Goal: Information Seeking & Learning: Learn about a topic

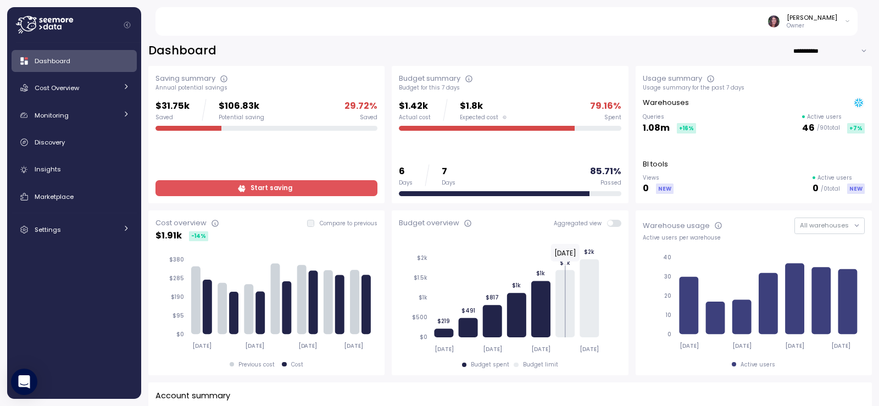
click at [780, 23] on img at bounding box center [774, 21] width 12 height 12
click at [64, 23] on icon at bounding box center [44, 25] width 57 height 18
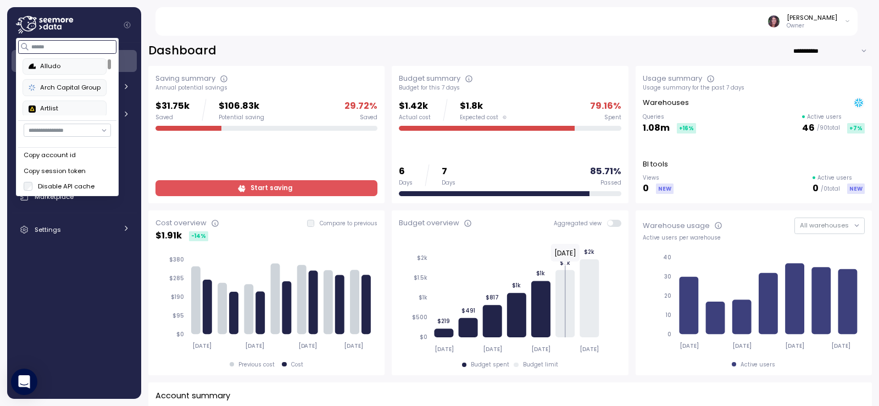
click at [53, 52] on input at bounding box center [68, 46] width 98 height 13
type input "*"
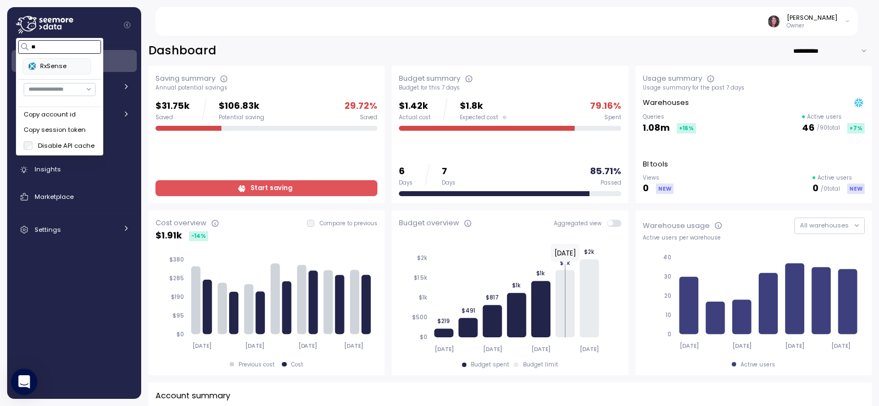
click at [42, 71] on div "RxSense" at bounding box center [57, 67] width 57 height 10
type input "**"
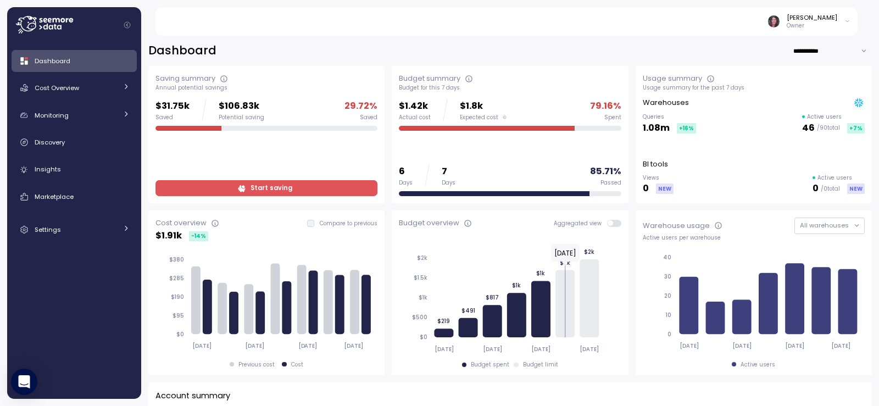
click at [188, 15] on div "Elvire Lukov Owner" at bounding box center [513, 21] width 690 height 29
click at [71, 86] on span "Cost Overview" at bounding box center [57, 88] width 45 height 9
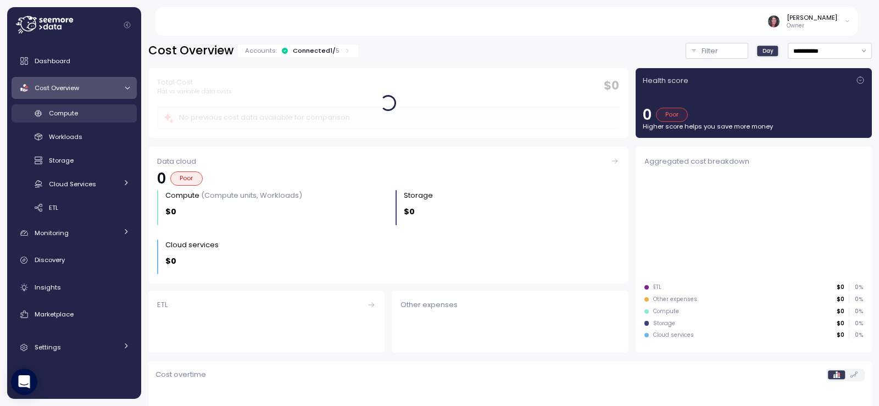
click at [87, 108] on div "Compute" at bounding box center [89, 113] width 81 height 11
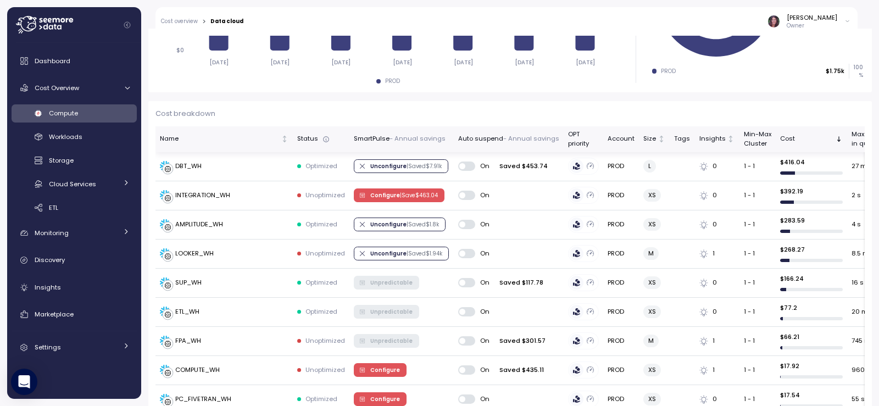
scroll to position [257, 0]
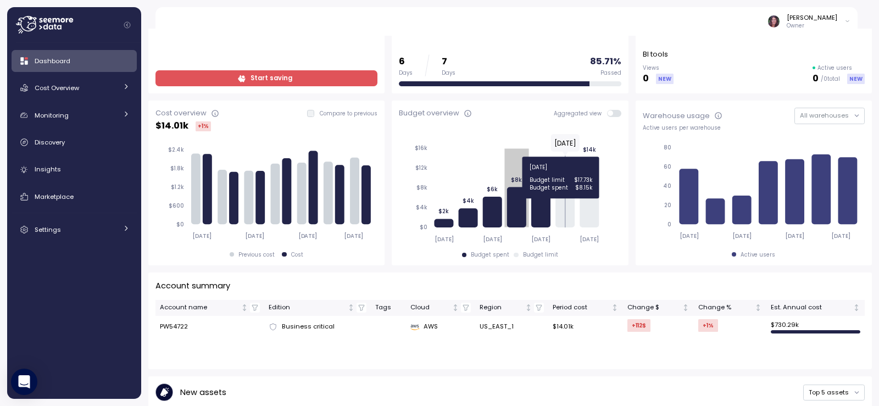
scroll to position [147, 0]
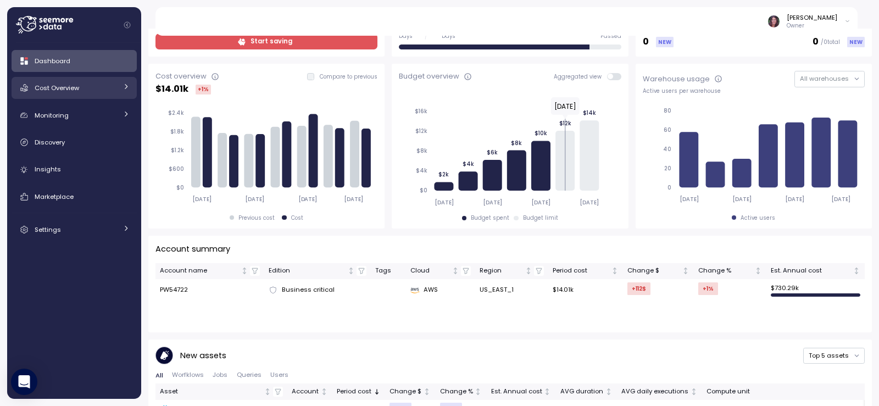
click at [72, 96] on link "Cost Overview" at bounding box center [74, 88] width 125 height 22
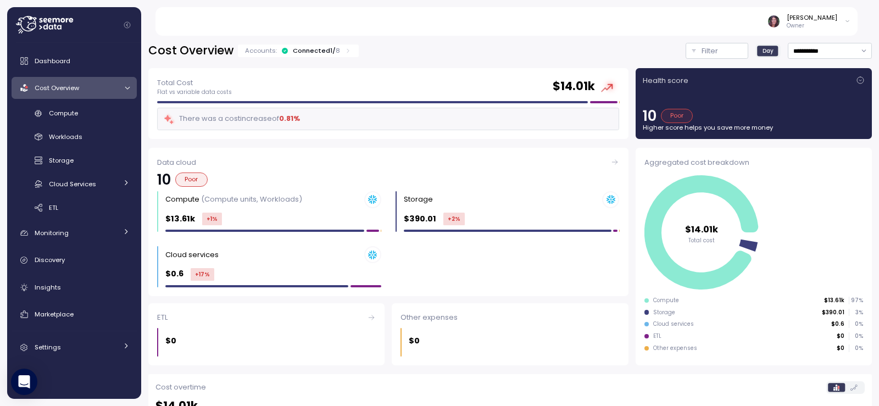
click at [353, 55] on div "Accounts: Connected 1 / 8" at bounding box center [298, 51] width 121 height 13
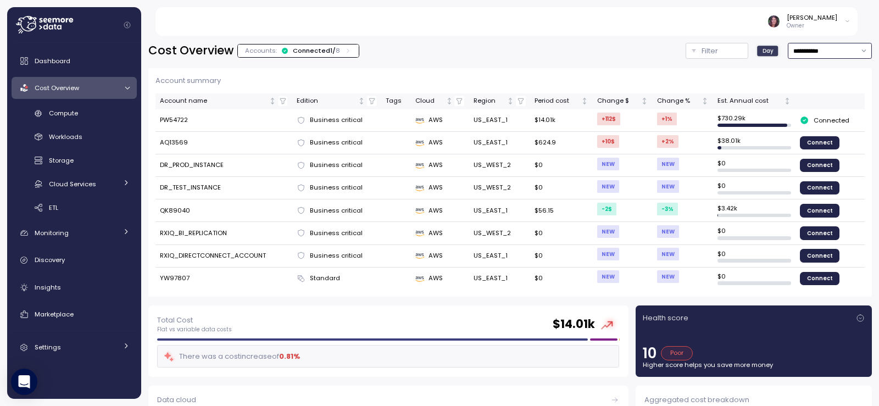
click at [791, 49] on input "**********" at bounding box center [830, 51] width 84 height 16
click at [789, 143] on div "Last 6 months" at bounding box center [808, 145] width 46 height 9
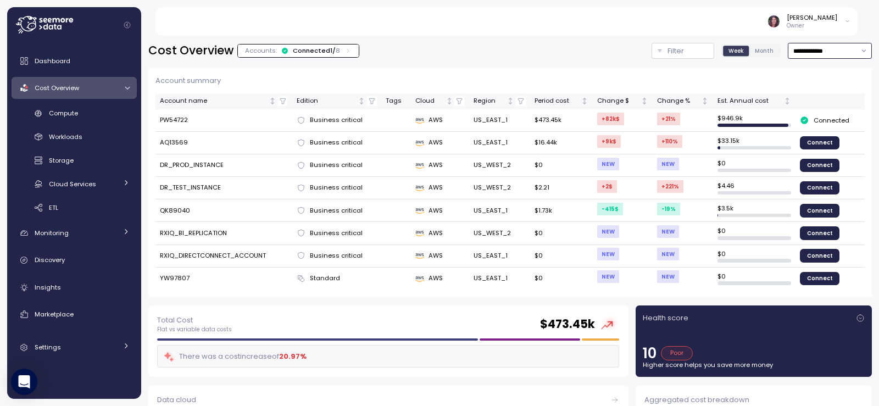
click at [807, 49] on input "**********" at bounding box center [830, 51] width 84 height 16
click at [796, 157] on div "Last year" at bounding box center [799, 159] width 29 height 9
type input "*********"
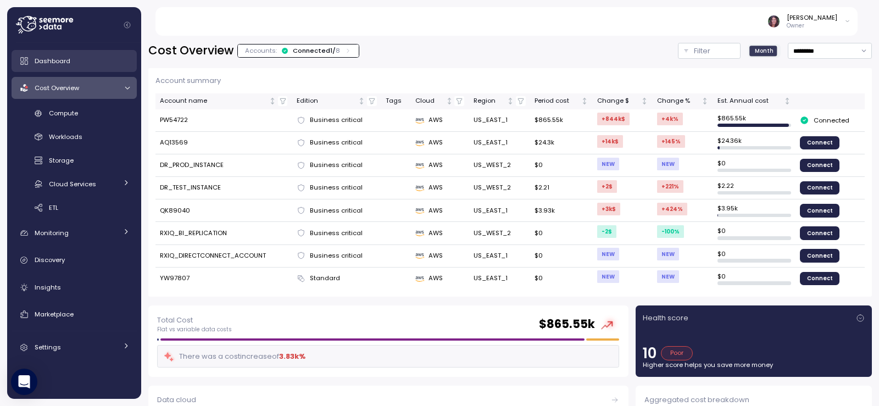
click at [63, 65] on div "Dashboard" at bounding box center [82, 60] width 95 height 11
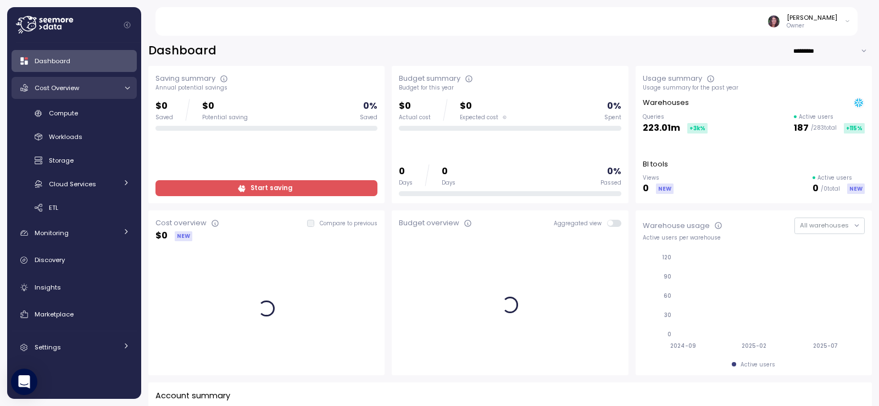
click at [88, 81] on link "Cost Overview" at bounding box center [74, 88] width 125 height 22
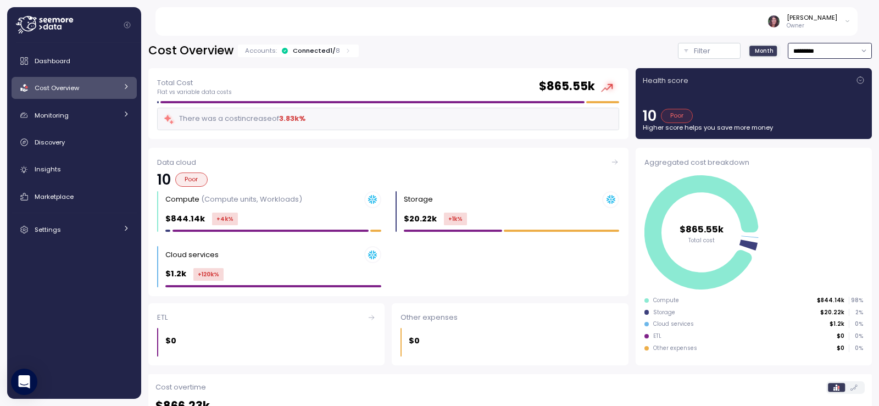
click at [804, 48] on input "*********" at bounding box center [830, 51] width 84 height 16
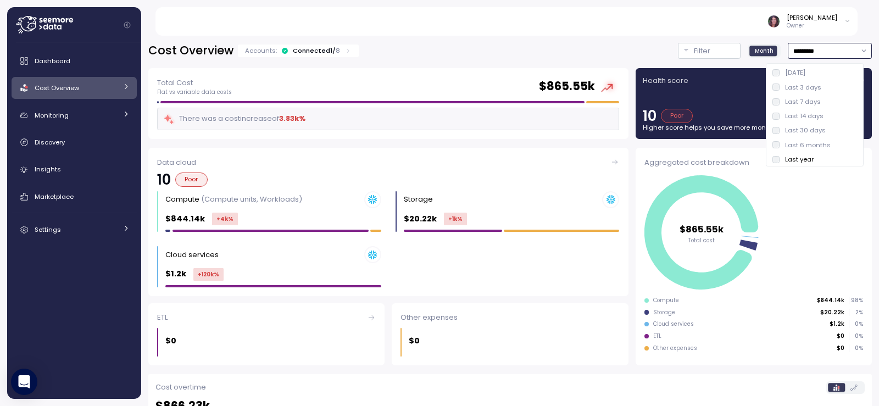
scroll to position [3, 0]
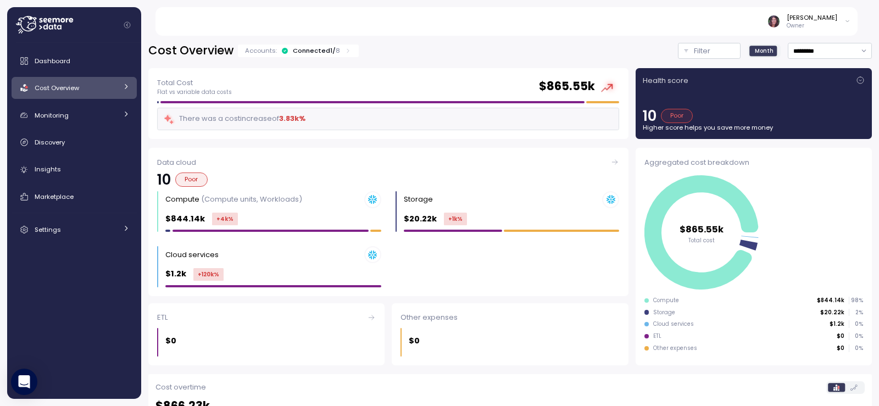
click at [620, 34] on div "Elvire Lukov Owner" at bounding box center [513, 21] width 690 height 29
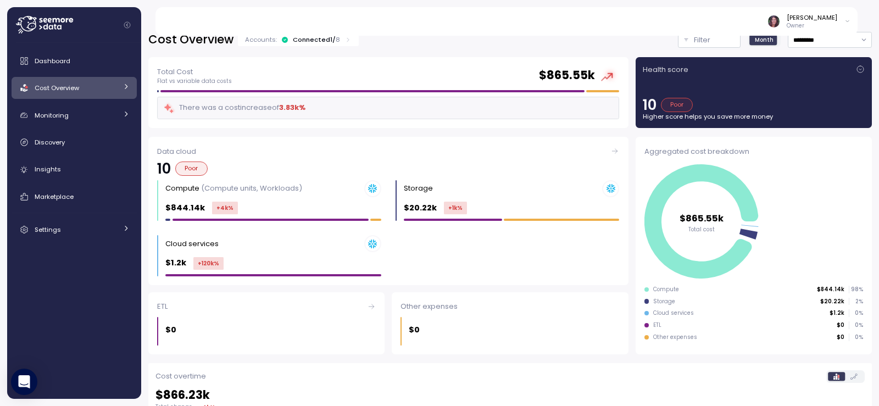
scroll to position [0, 0]
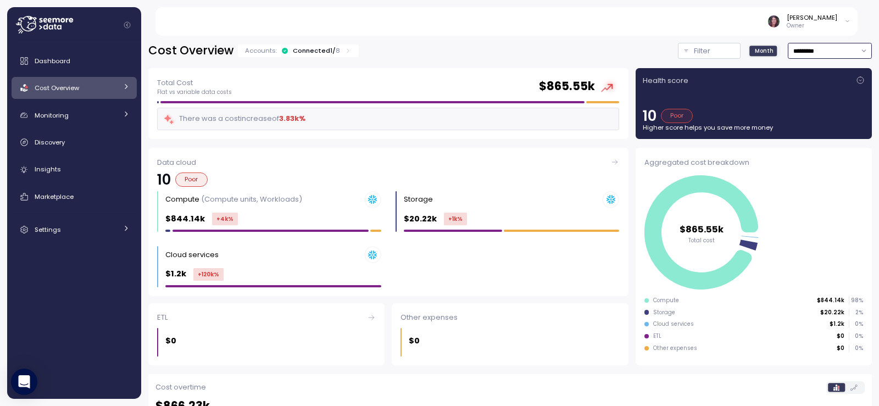
click at [794, 54] on input "*********" at bounding box center [830, 51] width 84 height 16
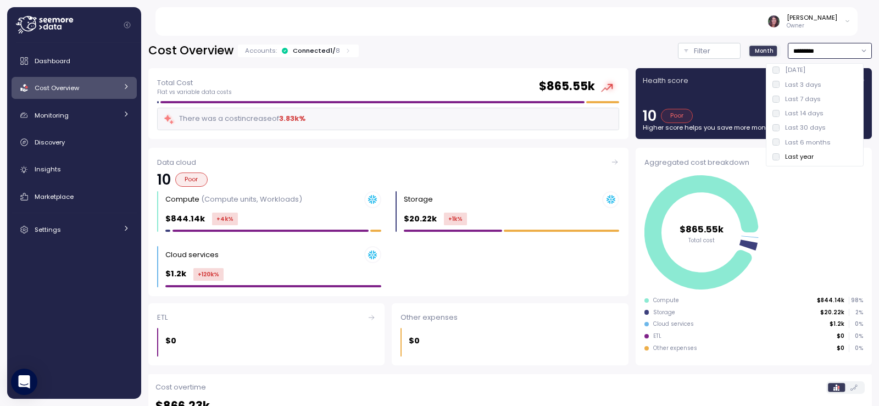
click at [802, 144] on div "Last 6 months" at bounding box center [808, 142] width 46 height 9
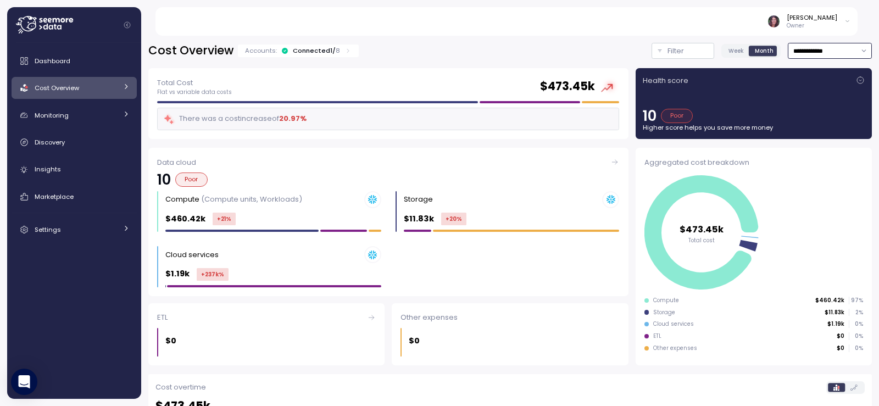
click at [804, 54] on input "**********" at bounding box center [830, 51] width 84 height 16
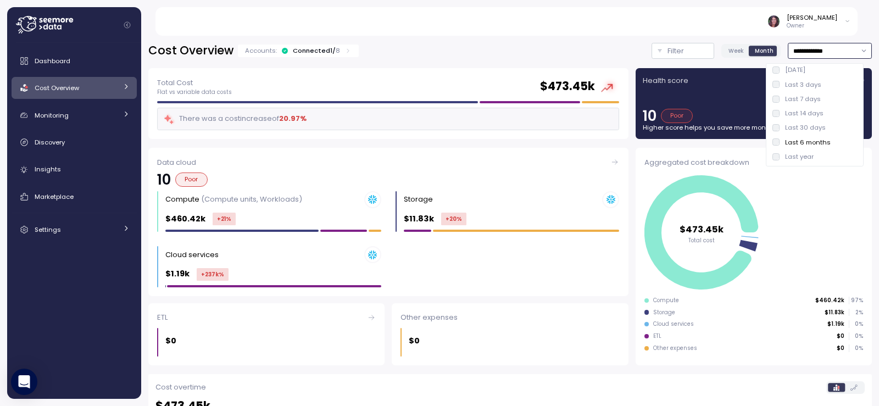
click at [793, 154] on div "Last year" at bounding box center [799, 156] width 29 height 9
type input "*********"
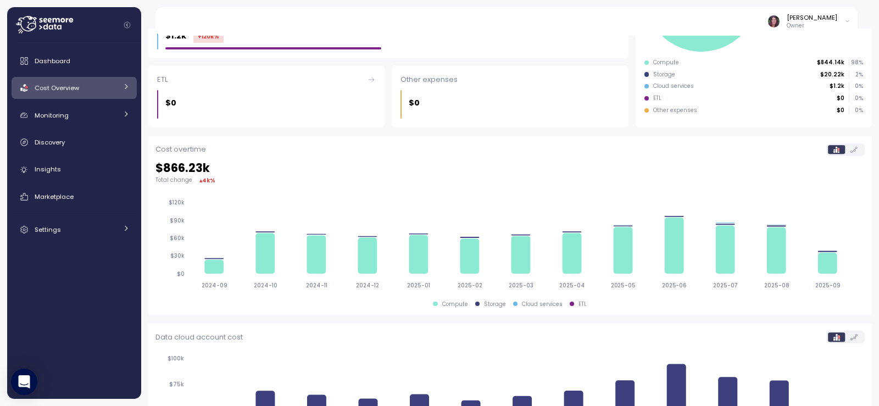
scroll to position [330, 0]
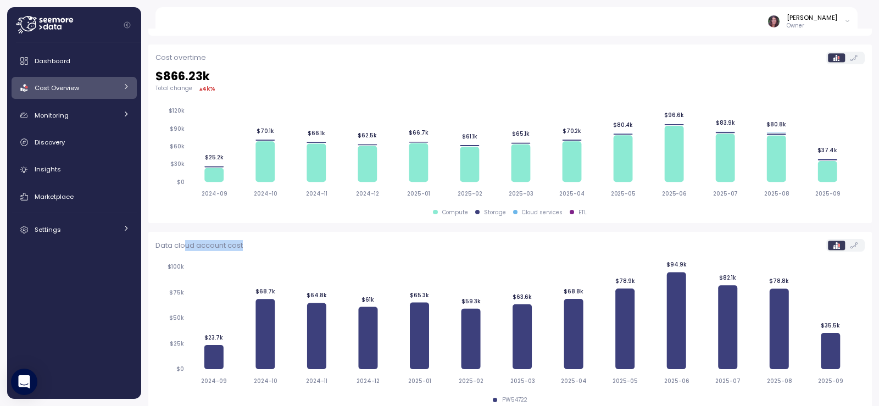
drag, startPoint x: 188, startPoint y: 247, endPoint x: 265, endPoint y: 251, distance: 77.6
click at [263, 251] on div "Data cloud account cost" at bounding box center [509, 245] width 709 height 13
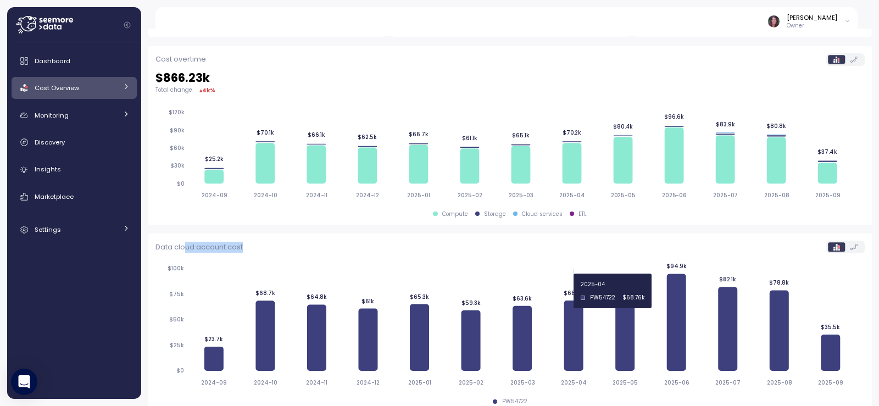
scroll to position [341, 0]
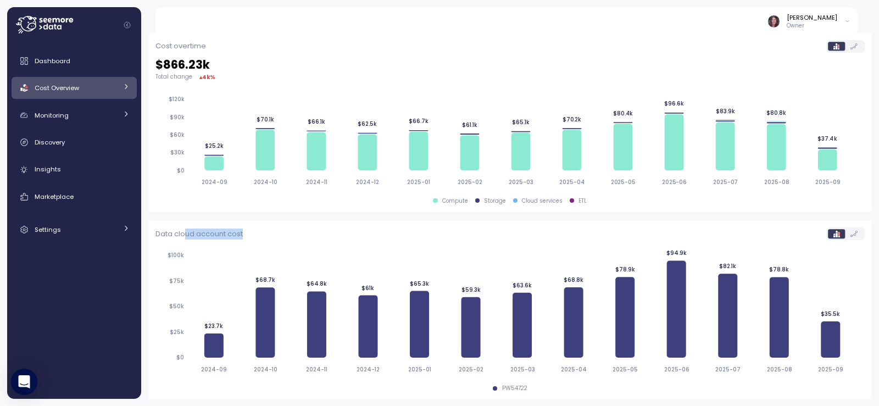
click at [297, 219] on div "Cost Overview Accounts: Connected 1 / 8 Filter Month ********* Filter Clear all…" at bounding box center [510, 50] width 724 height 697
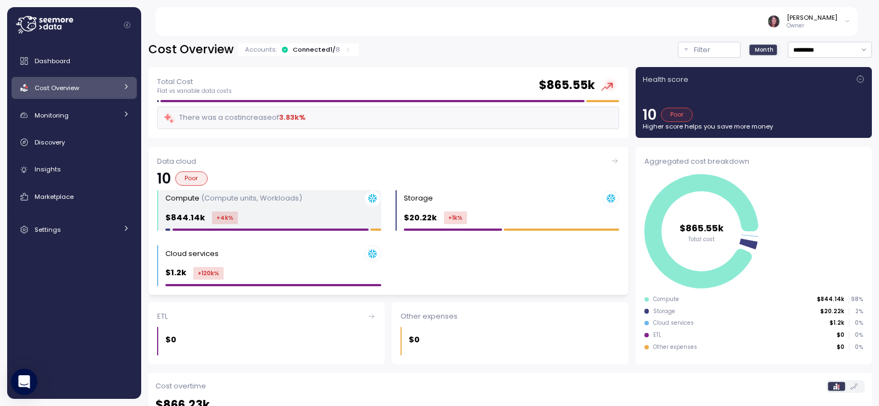
scroll to position [0, 0]
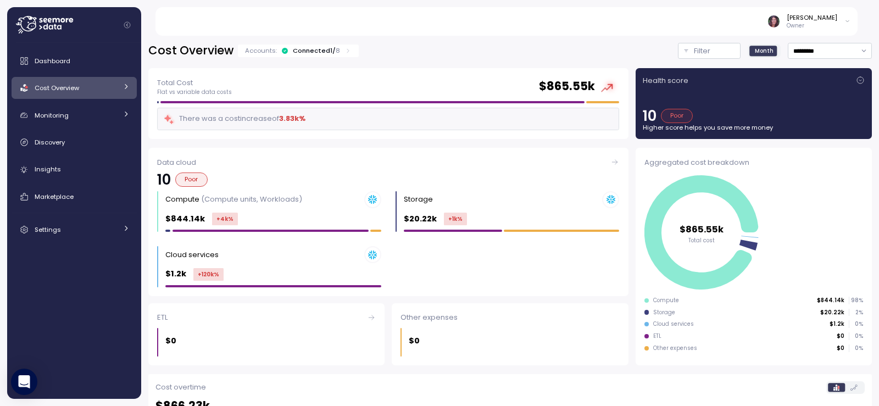
click at [94, 97] on link "Cost Overview" at bounding box center [74, 88] width 125 height 22
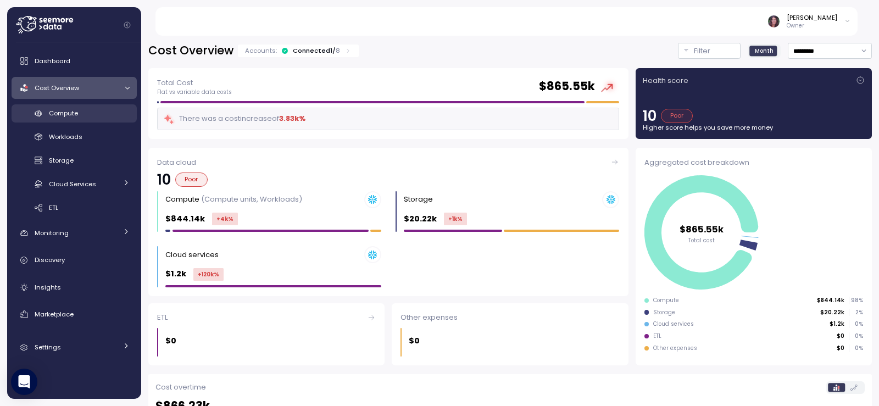
click at [73, 113] on span "Compute" at bounding box center [63, 113] width 29 height 9
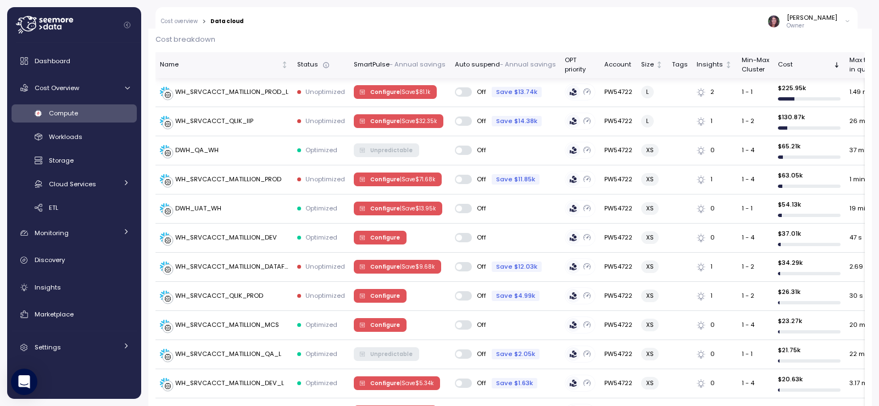
scroll to position [293, 0]
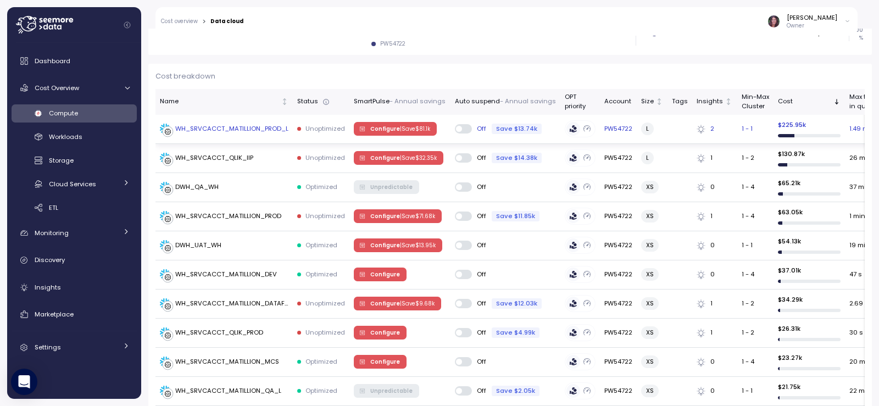
click at [230, 127] on div "WH_SRVCACCT_MATILLION_PROD_L" at bounding box center [231, 129] width 113 height 10
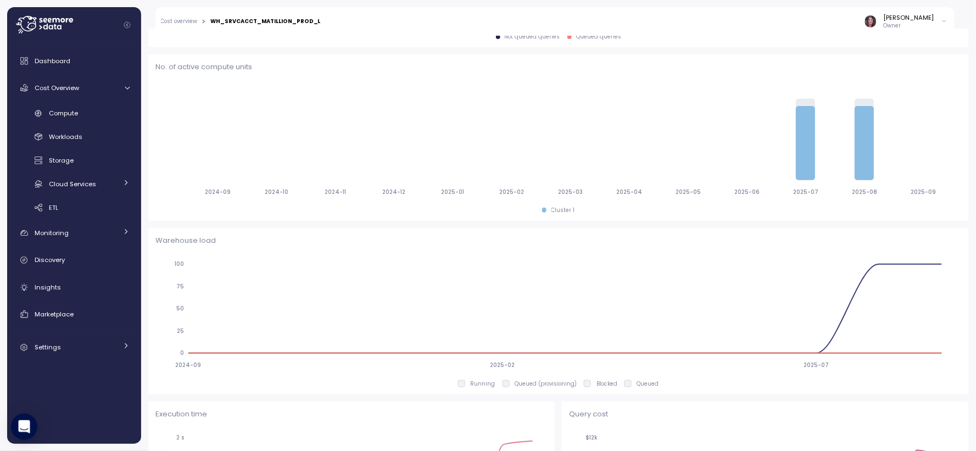
scroll to position [404, 0]
click at [82, 179] on div "Cloud Services" at bounding box center [83, 184] width 68 height 11
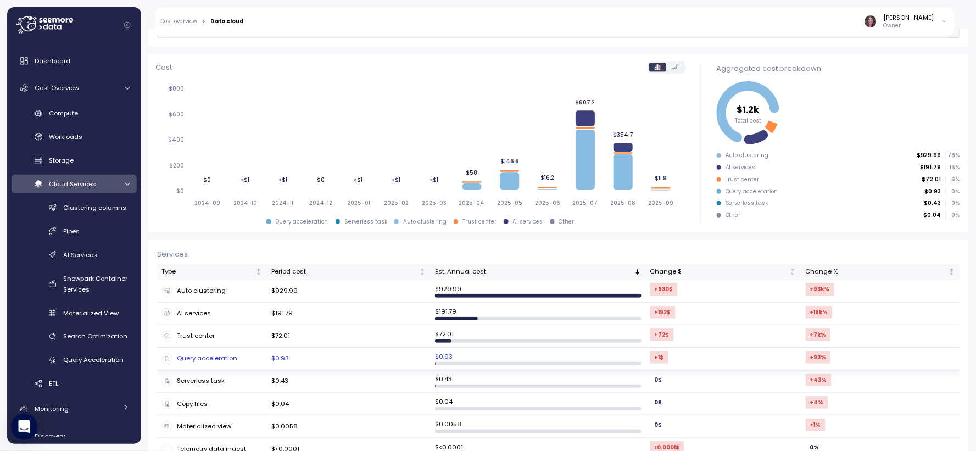
scroll to position [138, 0]
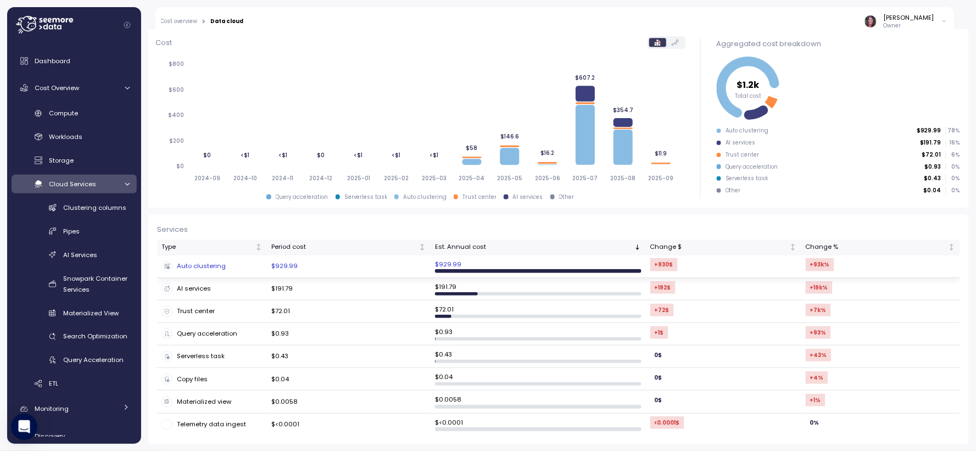
click at [203, 269] on div "Auto clustering" at bounding box center [212, 266] width 101 height 11
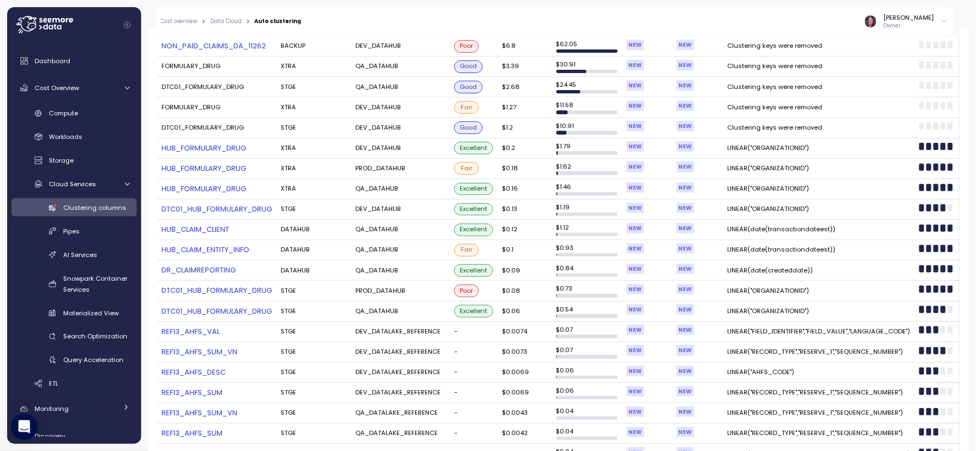
scroll to position [325, 0]
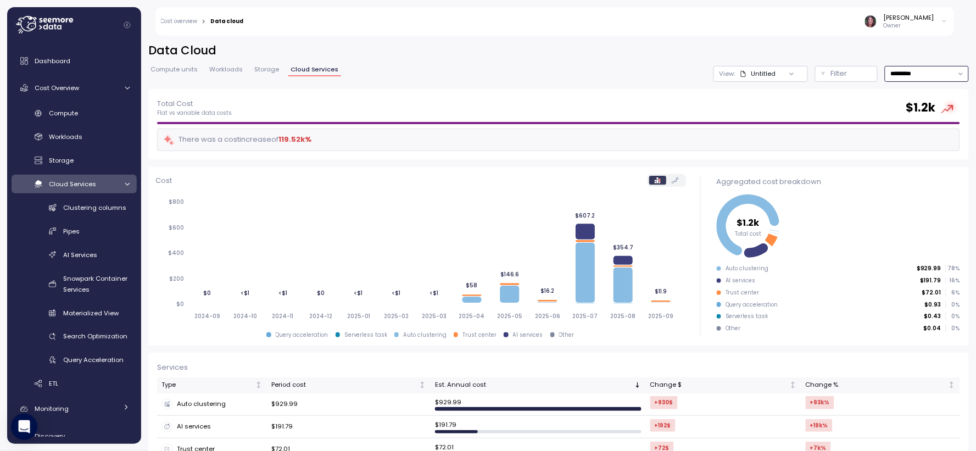
click at [878, 74] on input "*********" at bounding box center [927, 74] width 84 height 16
click at [878, 118] on div "Last 7 days" at bounding box center [899, 122] width 36 height 9
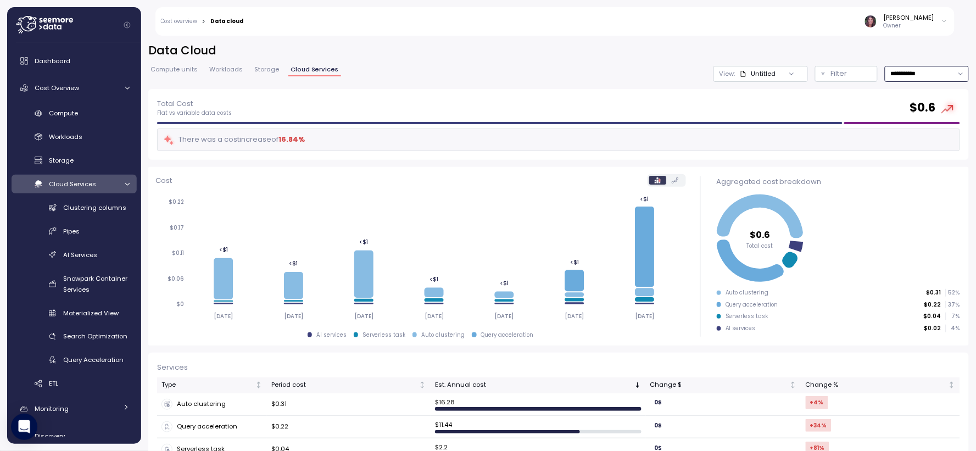
click at [878, 68] on input "**********" at bounding box center [927, 74] width 84 height 16
click at [878, 176] on div "Last year" at bounding box center [895, 179] width 29 height 9
type input "*********"
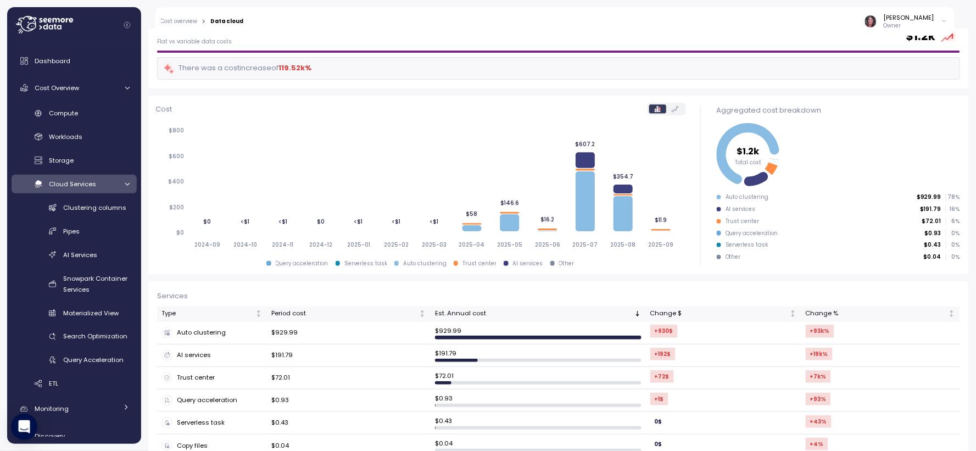
scroll to position [138, 0]
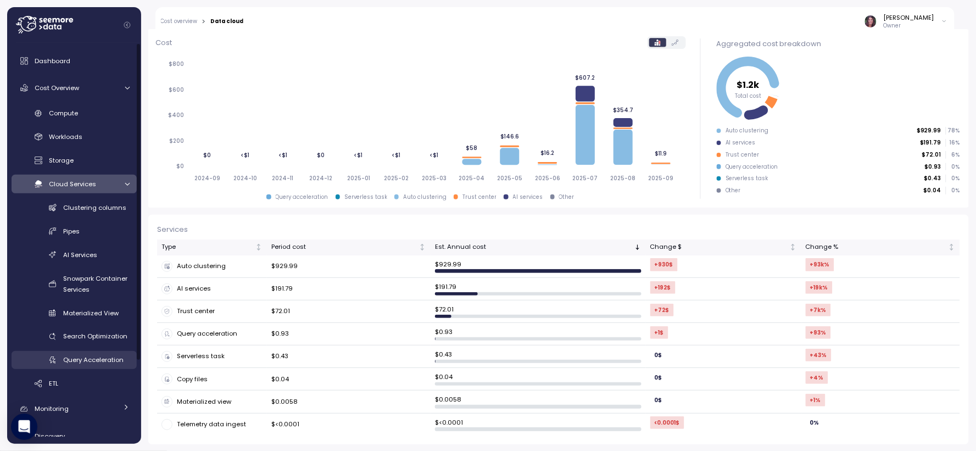
click at [107, 357] on span "Query Acceleration" at bounding box center [93, 359] width 60 height 9
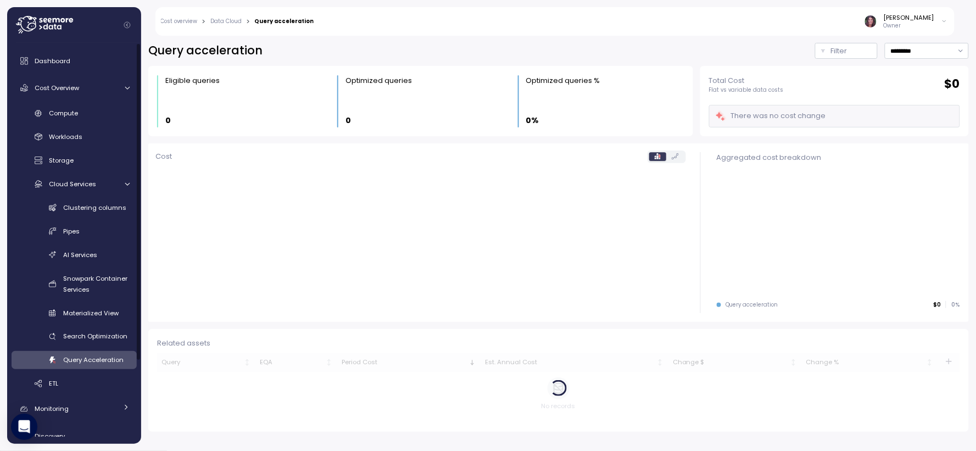
scroll to position [7, 0]
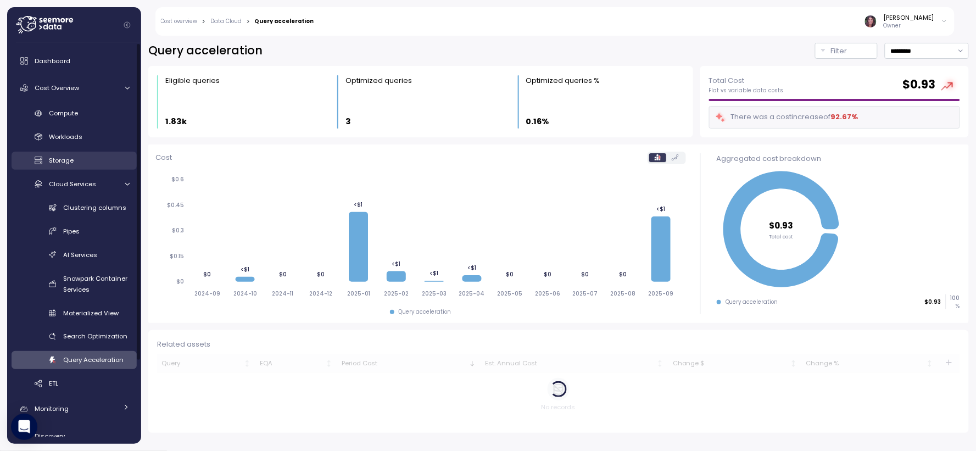
click at [93, 161] on div "Storage" at bounding box center [89, 160] width 81 height 11
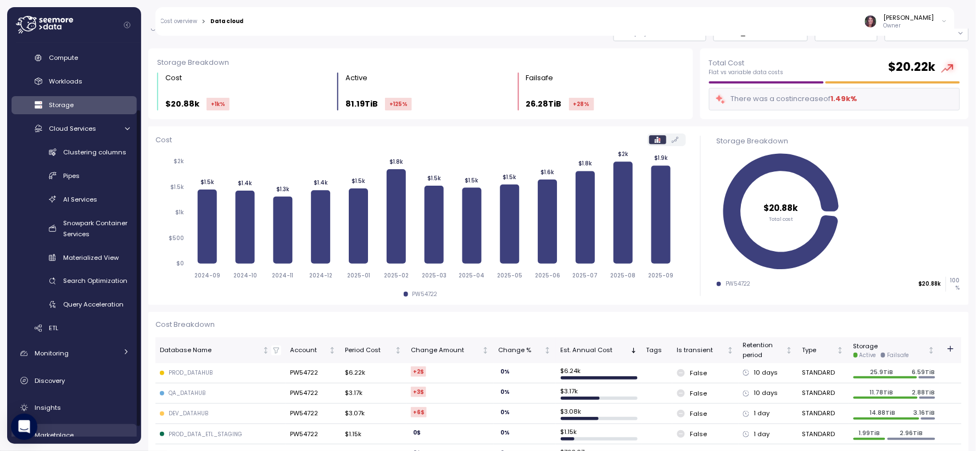
scroll to position [102, 0]
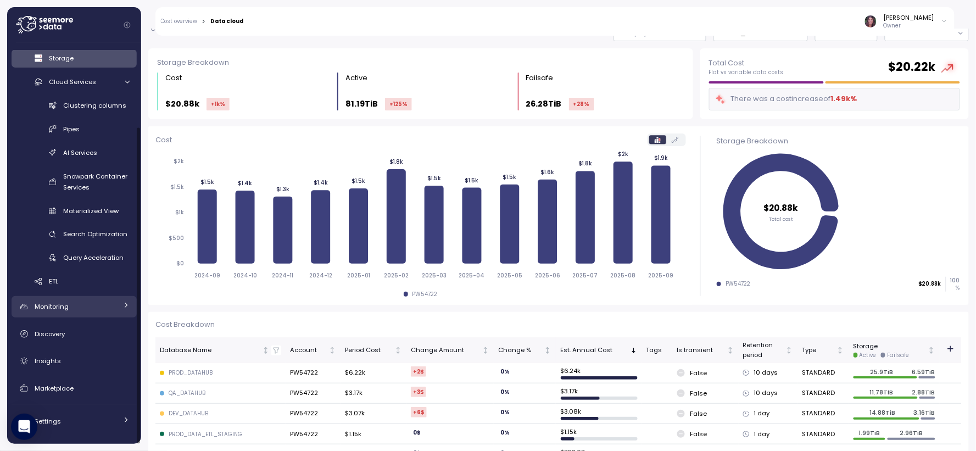
click at [77, 303] on div "Monitoring" at bounding box center [76, 306] width 82 height 11
click at [101, 309] on div "Monitoring" at bounding box center [76, 306] width 82 height 11
click at [96, 309] on div "Monitoring" at bounding box center [76, 306] width 82 height 11
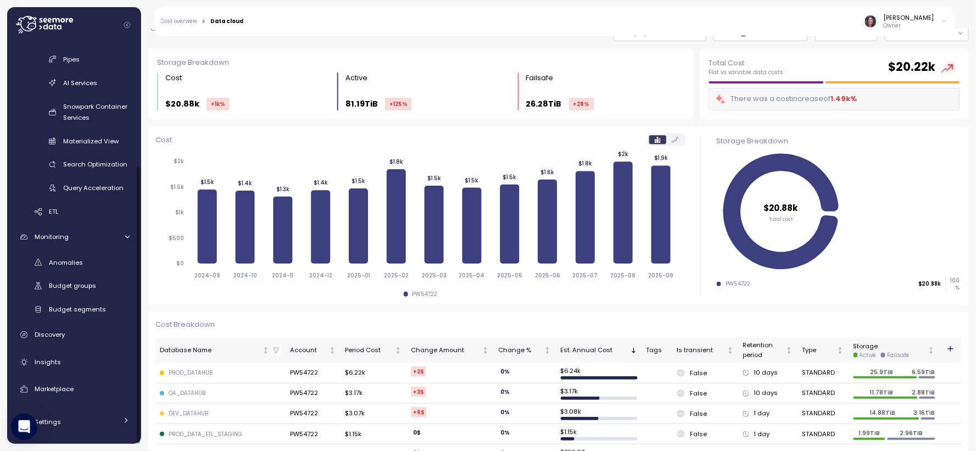
scroll to position [173, 0]
click at [92, 336] on div "Discovery" at bounding box center [82, 334] width 95 height 11
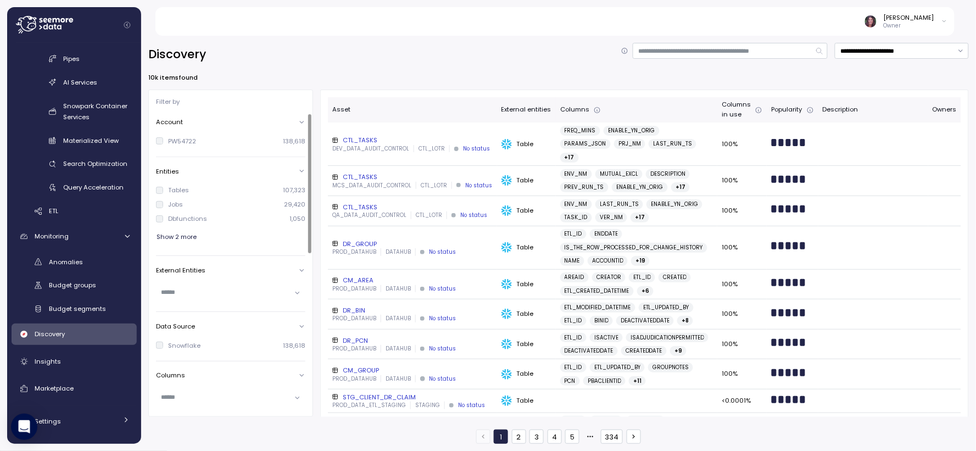
click at [183, 235] on span "Show 2 more" at bounding box center [177, 237] width 40 height 15
click at [293, 324] on div at bounding box center [230, 322] width 149 height 16
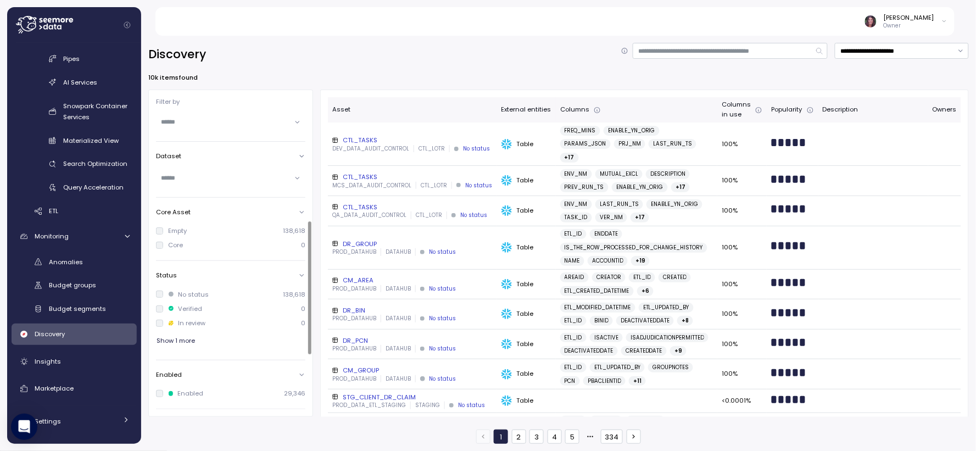
scroll to position [238, 0]
type input "*"
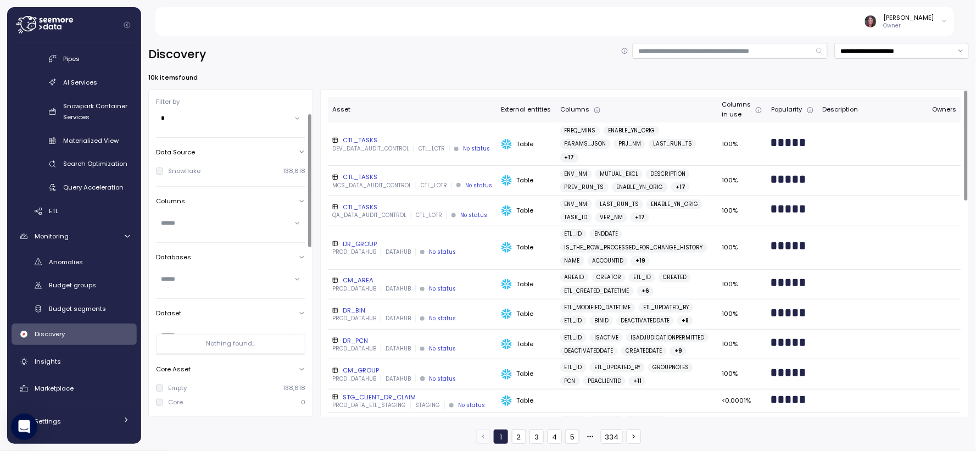
scroll to position [0, 0]
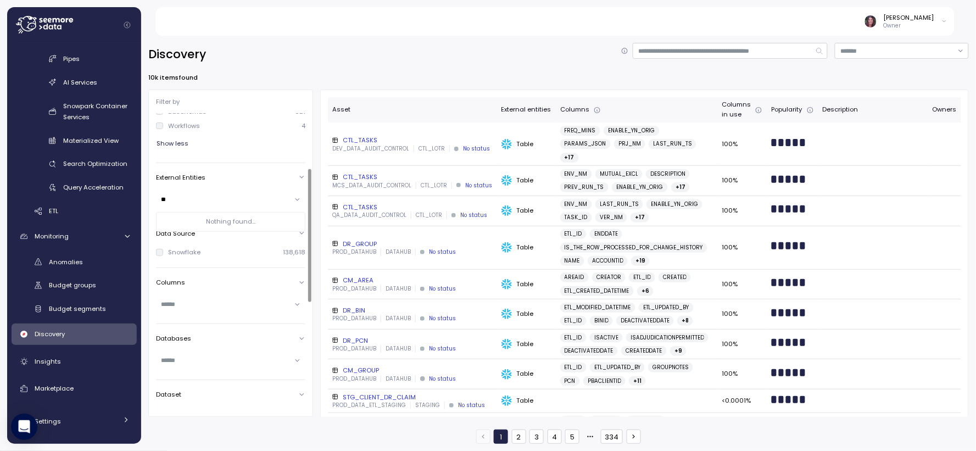
type input "*"
click at [221, 199] on input "text" at bounding box center [226, 199] width 129 height 10
click at [295, 198] on div at bounding box center [230, 200] width 149 height 16
click at [402, 79] on div "10k items found" at bounding box center [558, 77] width 821 height 9
click at [297, 304] on div at bounding box center [230, 305] width 149 height 16
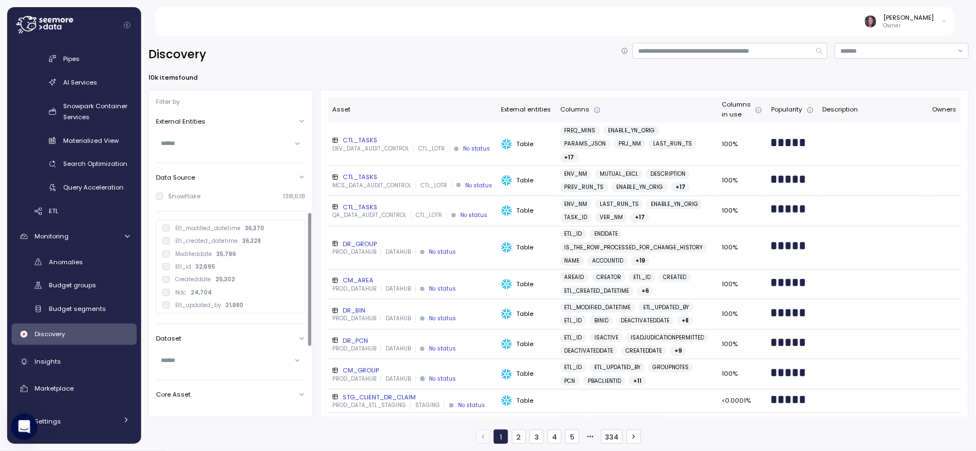
scroll to position [325, 0]
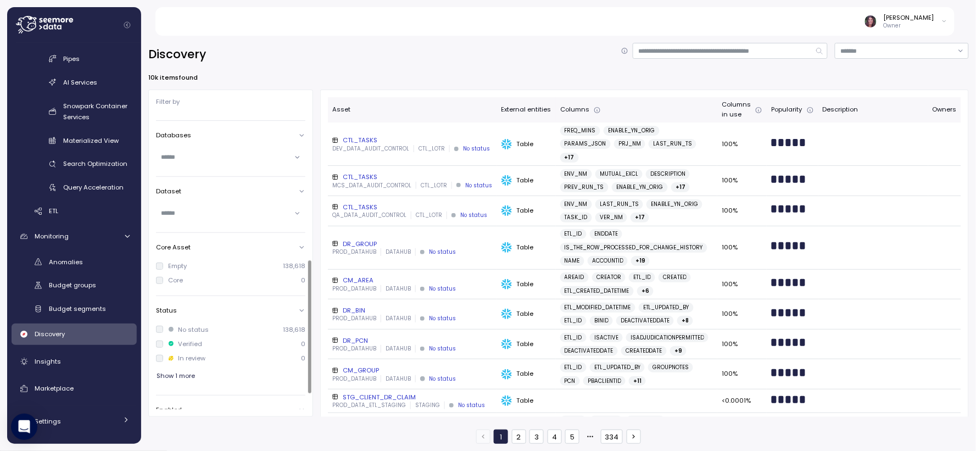
click at [235, 209] on body "Elvire Lukov Owner Dashboard Cost Overview Compute Workloads Storage Cloud Serv…" at bounding box center [488, 268] width 976 height 536
click at [235, 209] on input "text" at bounding box center [226, 213] width 129 height 10
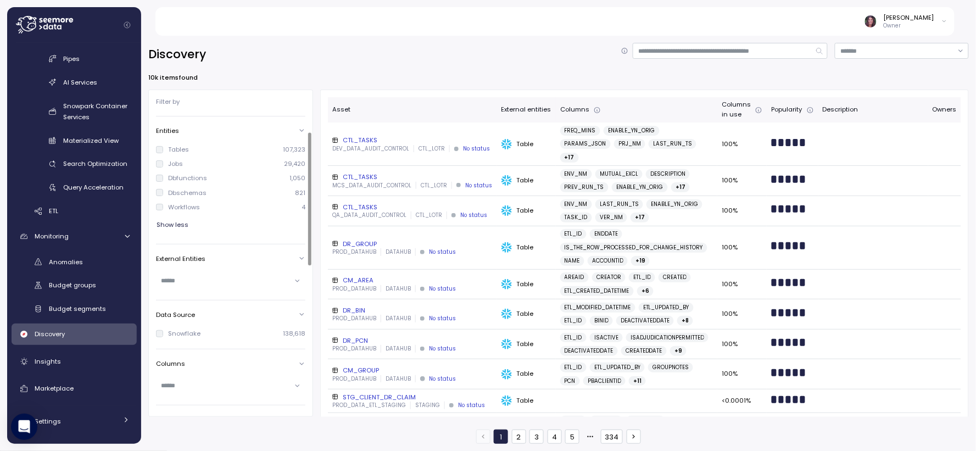
scroll to position [0, 0]
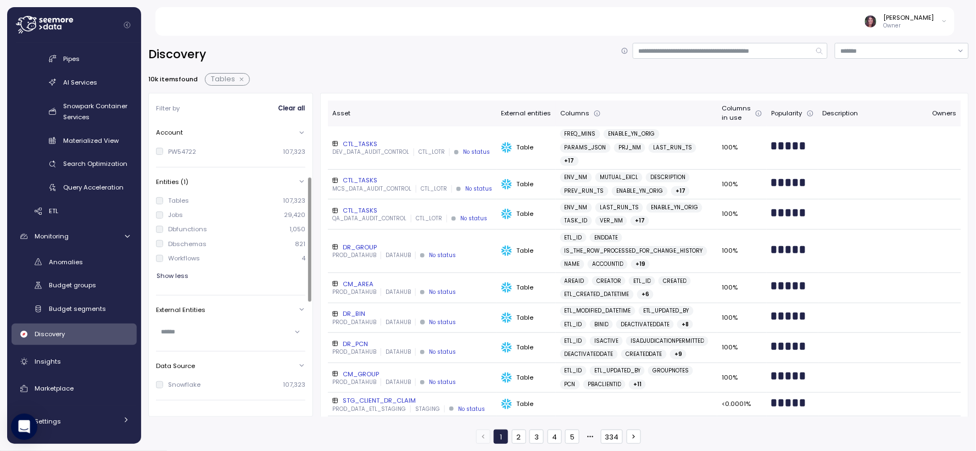
scroll to position [122, 0]
click at [298, 210] on div at bounding box center [230, 210] width 149 height 16
type input "*"
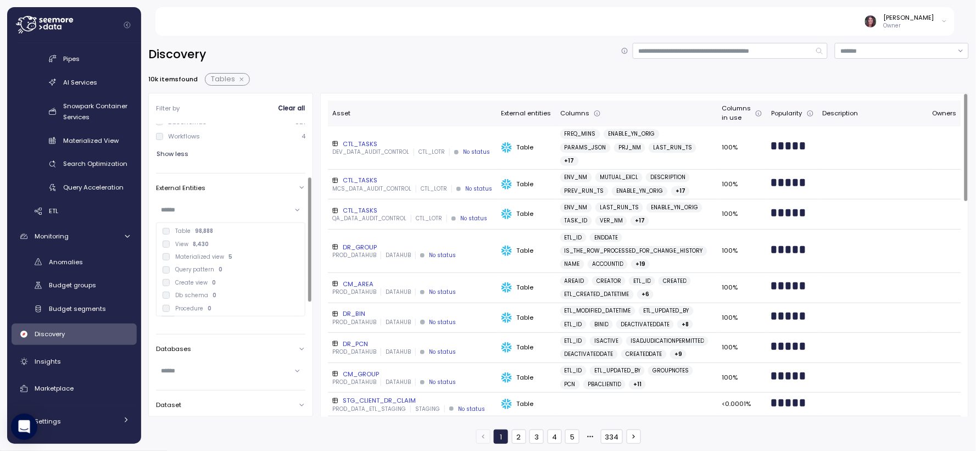
click at [314, 300] on div "Filter by Clear all Account PW54722 107,323 Entities (1) Tables 107,323 Jobs 29…" at bounding box center [558, 255] width 821 height 324
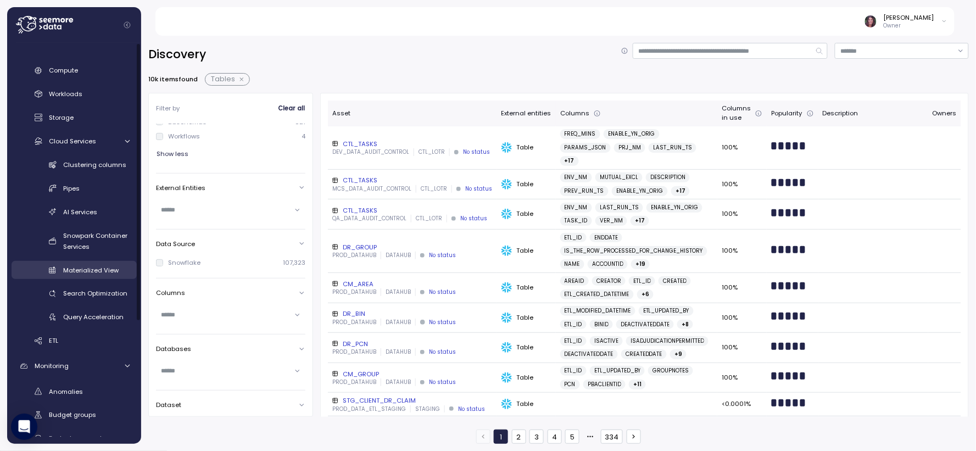
scroll to position [0, 0]
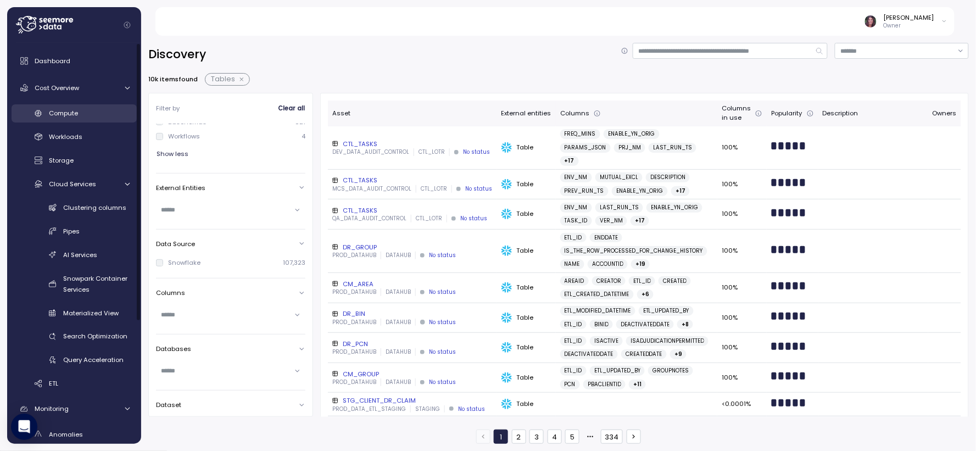
click at [73, 113] on span "Compute" at bounding box center [63, 113] width 29 height 9
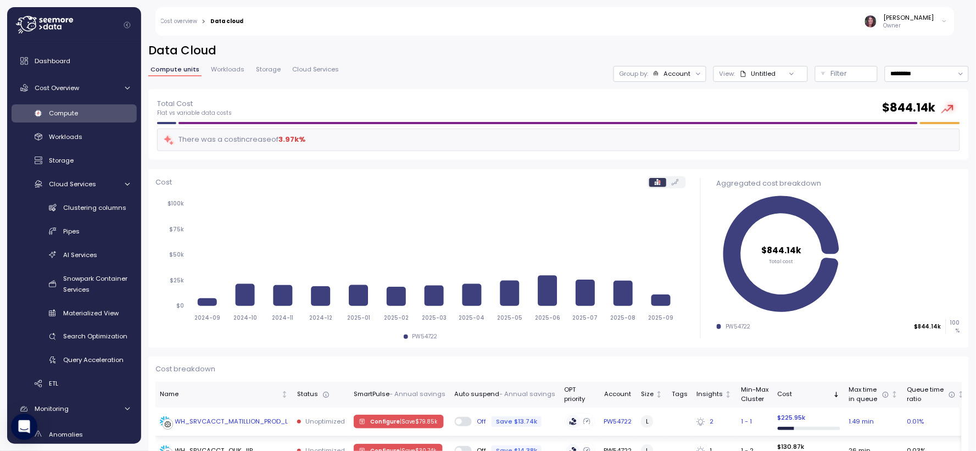
scroll to position [203, 0]
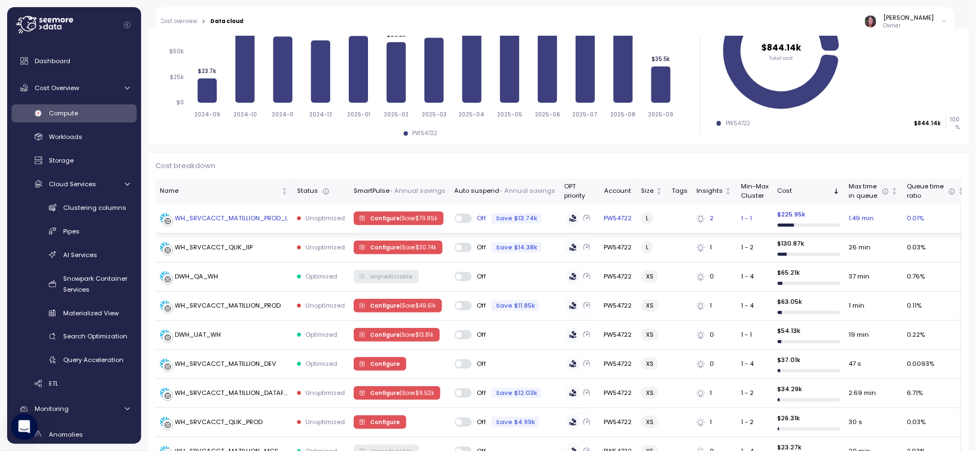
drag, startPoint x: 242, startPoint y: 216, endPoint x: 218, endPoint y: 218, distance: 23.7
click at [207, 182] on th "Name" at bounding box center [223, 192] width 137 height 26
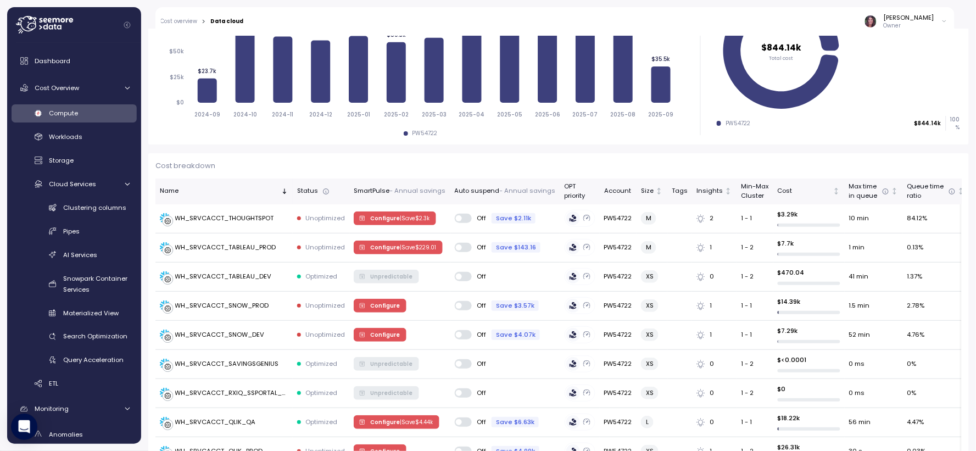
drag, startPoint x: 218, startPoint y: 218, endPoint x: 202, endPoint y: 144, distance: 76.0
click at [202, 144] on div "Cost 2024-09 2024-10 2024-11 2024-12 2025-01 2025-02 2025-03 2025-04 2025-05 20…" at bounding box center [420, 55] width 545 height 179
click at [283, 193] on icon "Sorted descending" at bounding box center [285, 191] width 8 height 8
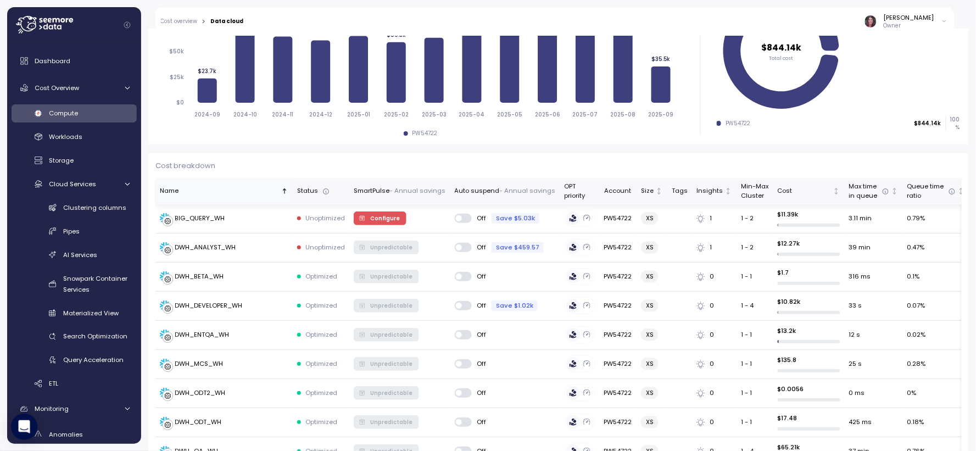
click at [286, 190] on icon "Sorted ascending" at bounding box center [285, 191] width 8 height 8
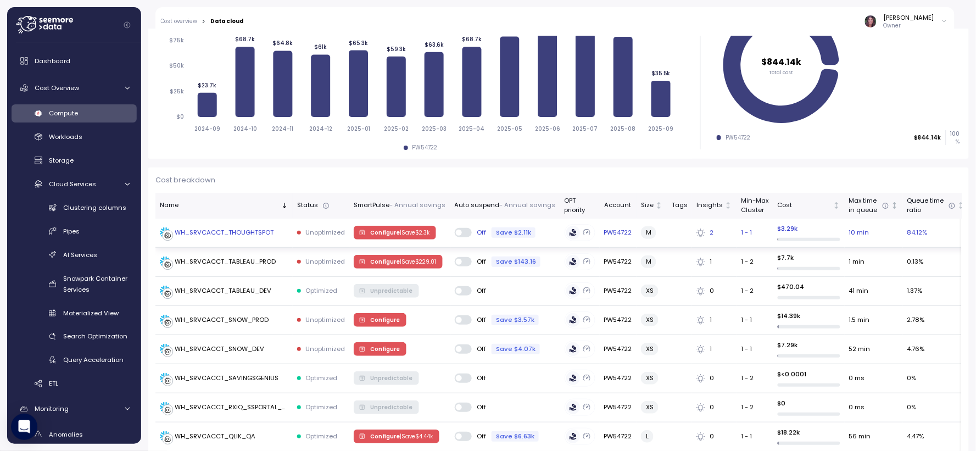
scroll to position [163, 0]
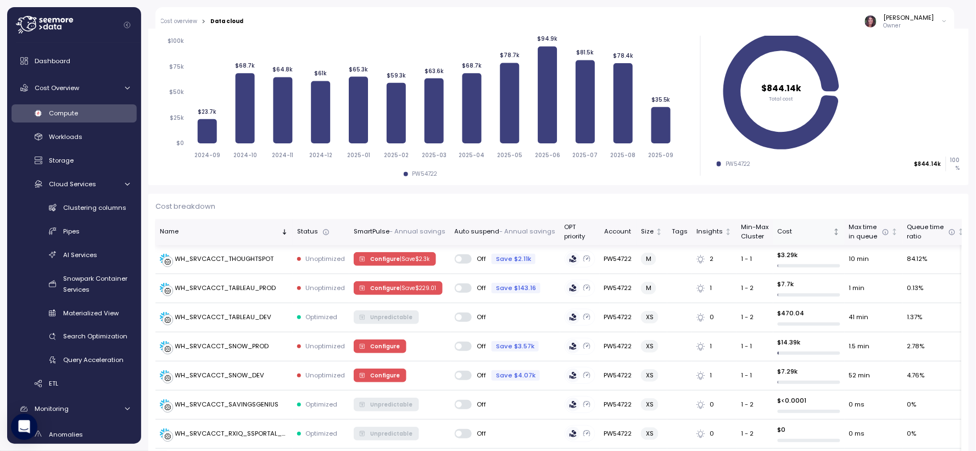
click at [820, 231] on div "Cost" at bounding box center [804, 232] width 53 height 10
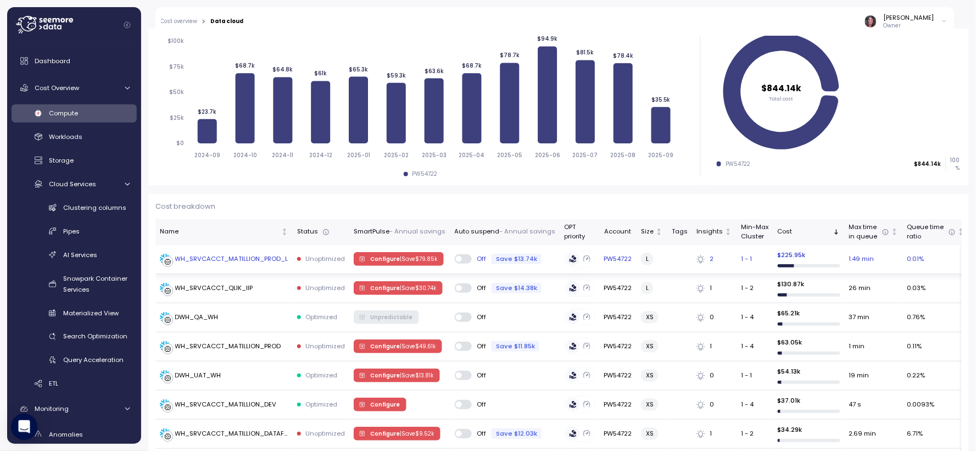
drag, startPoint x: 205, startPoint y: 257, endPoint x: 549, endPoint y: 199, distance: 349.3
drag, startPoint x: 257, startPoint y: 259, endPoint x: 511, endPoint y: 198, distance: 261.7
drag, startPoint x: 275, startPoint y: 261, endPoint x: 215, endPoint y: 212, distance: 77.3
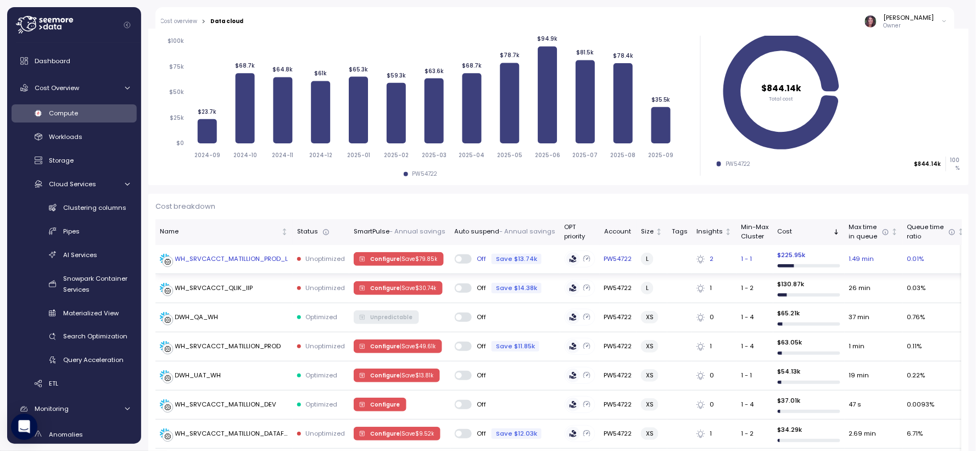
drag, startPoint x: 227, startPoint y: 254, endPoint x: 309, endPoint y: 248, distance: 82.6
click at [235, 255] on div "WH_SRVCACCT_MATILLION_PROD_L" at bounding box center [231, 259] width 113 height 10
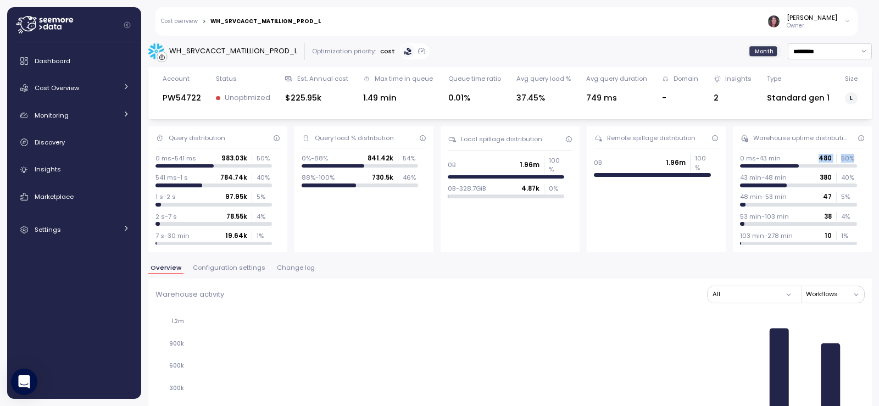
drag, startPoint x: 745, startPoint y: 164, endPoint x: 787, endPoint y: 163, distance: 42.3
click at [787, 163] on div "0 ms-43 min 480 50 %" at bounding box center [798, 161] width 117 height 14
click at [797, 182] on div "43 min-48 min 380 40 %" at bounding box center [798, 180] width 117 height 14
drag, startPoint x: 827, startPoint y: 182, endPoint x: 716, endPoint y: 158, distance: 113.5
click at [716, 158] on div "Query distribution 0 ms-541 ms 983.03k 50 % 541 ms-1 s 784.74k 40 % 1 s-2 s 97.…" at bounding box center [510, 189] width 724 height 126
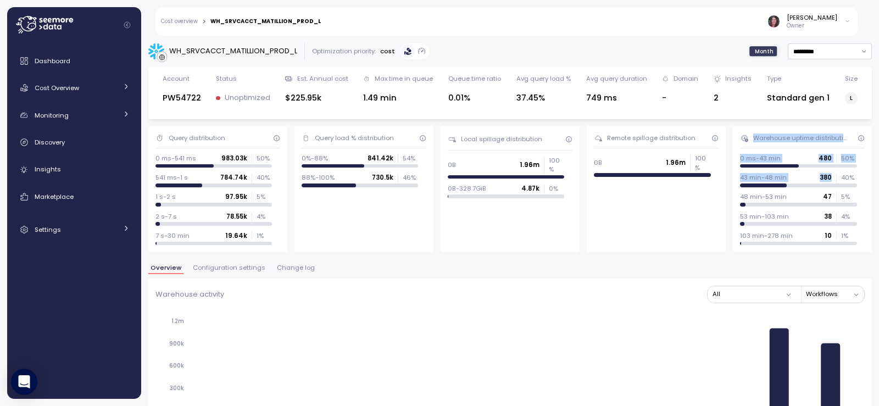
click at [803, 163] on div "0 ms-43 min 480 50 %" at bounding box center [798, 158] width 117 height 9
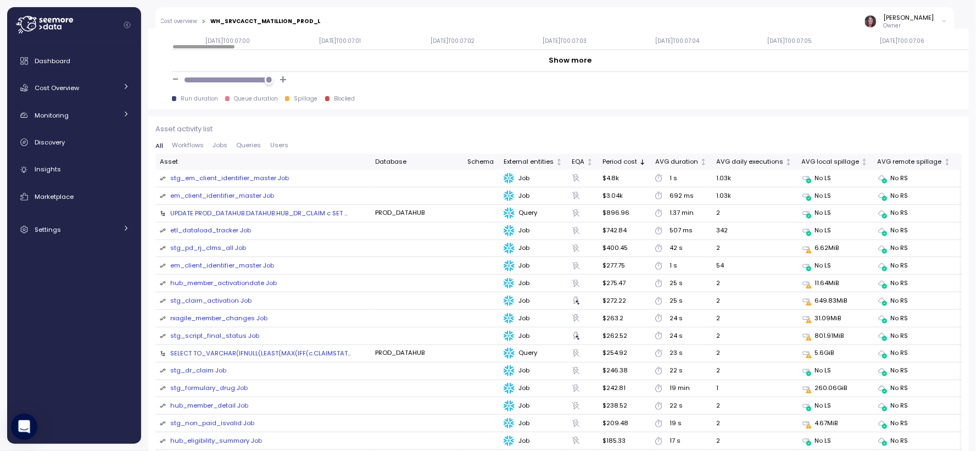
scroll to position [403, 0]
drag, startPoint x: 852, startPoint y: 4, endPoint x: 725, endPoint y: 129, distance: 177.5
click at [725, 129] on p "Asset activity list" at bounding box center [558, 129] width 807 height 11
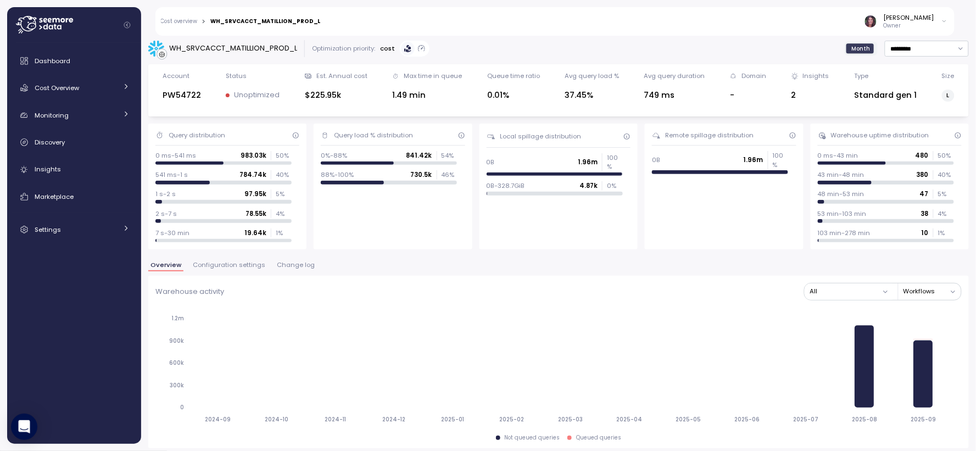
scroll to position [0, 0]
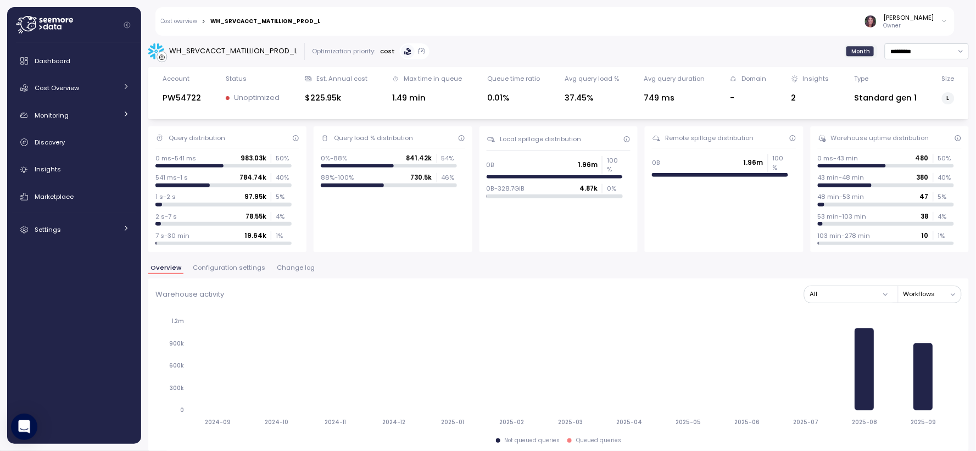
click at [793, 99] on div "2" at bounding box center [811, 98] width 38 height 13
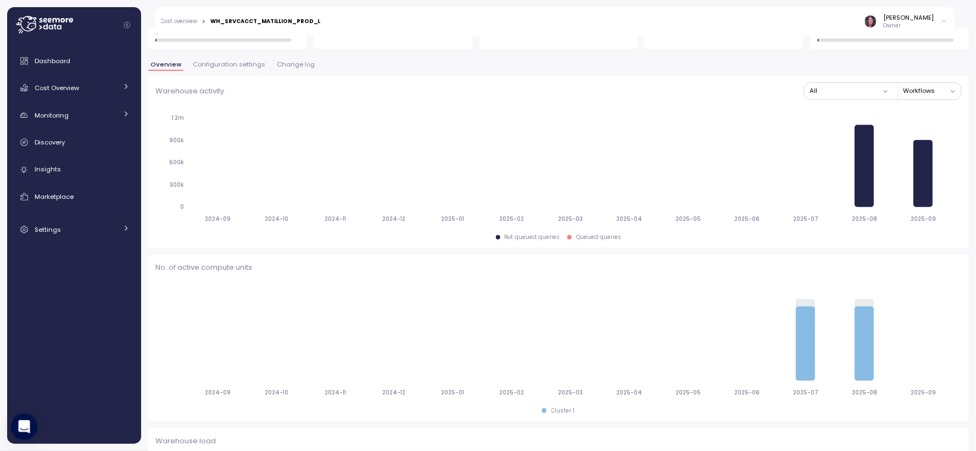
scroll to position [41, 0]
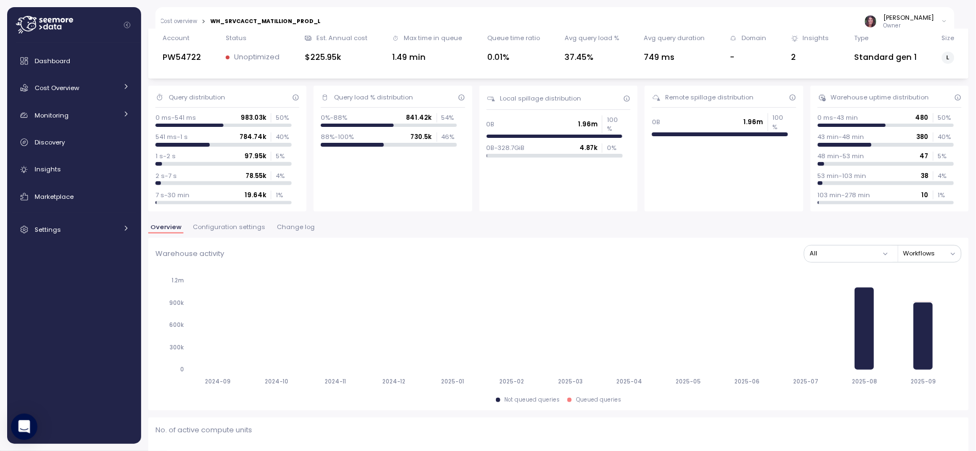
click at [238, 226] on span "Configuration settings" at bounding box center [229, 227] width 73 height 6
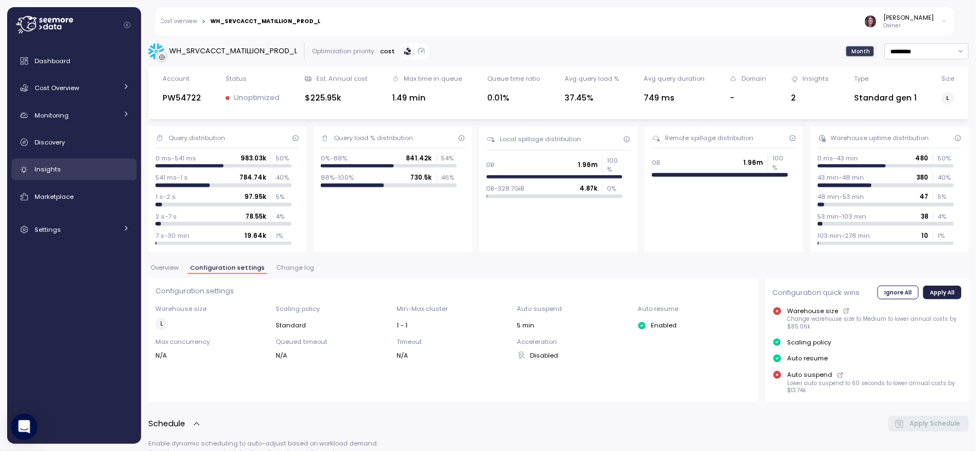
click at [58, 162] on link "Insights" at bounding box center [74, 170] width 125 height 22
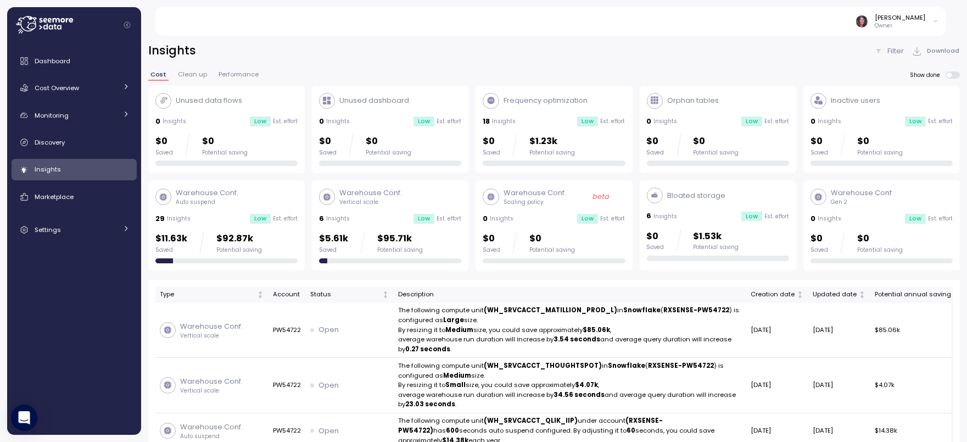
click at [155, 331] on td "Warehouse Conf. Vertical scale" at bounding box center [212, 330] width 114 height 55
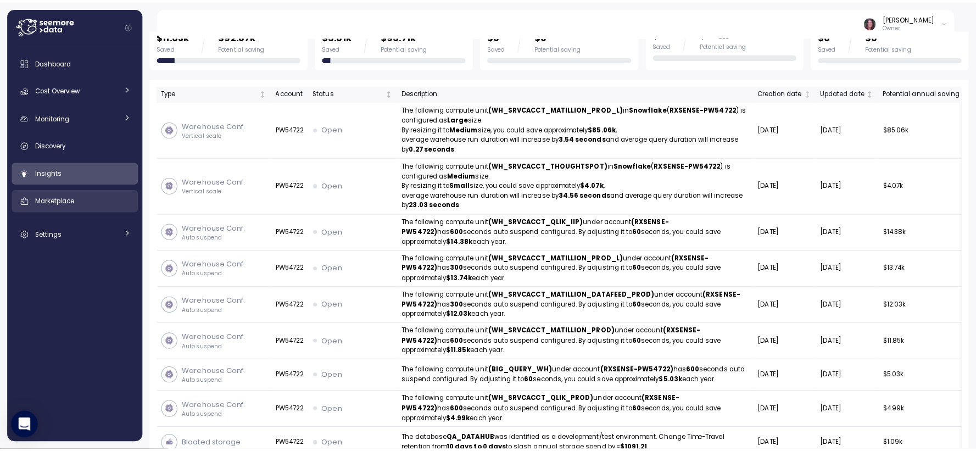
scroll to position [447, 0]
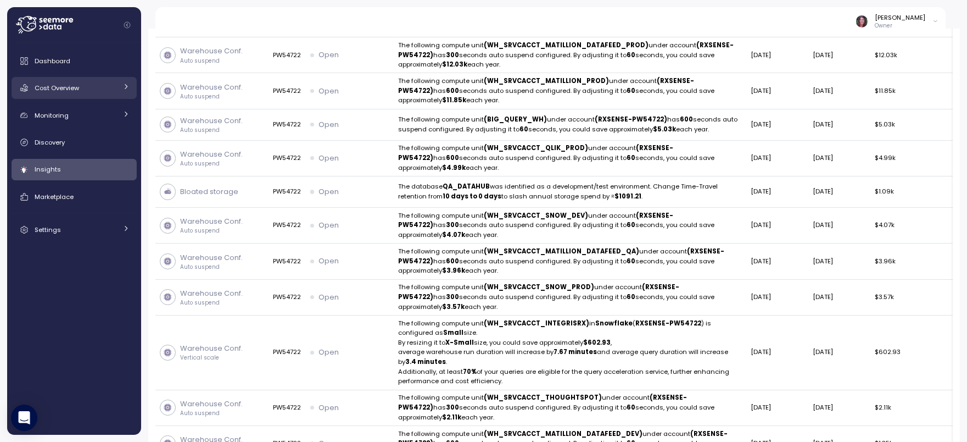
click at [81, 86] on div "Cost Overview" at bounding box center [76, 87] width 82 height 11
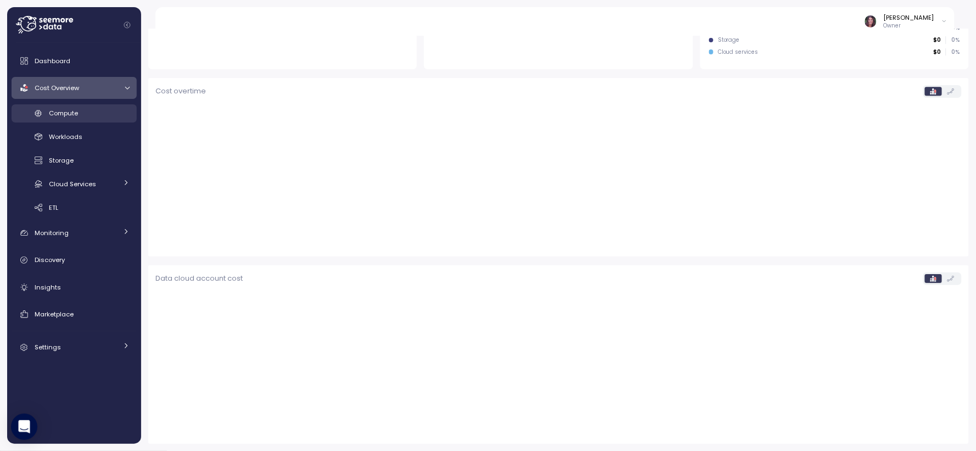
scroll to position [297, 0]
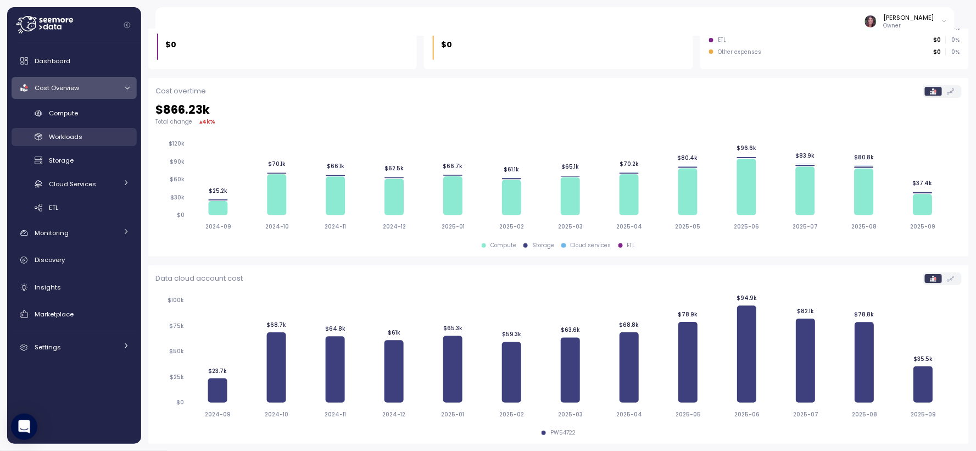
click at [89, 143] on link "Workloads" at bounding box center [74, 137] width 125 height 18
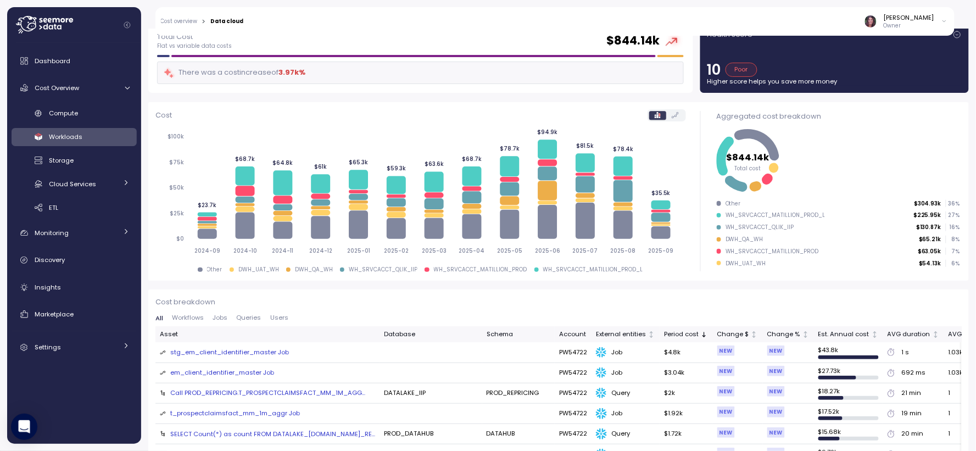
scroll to position [58, 0]
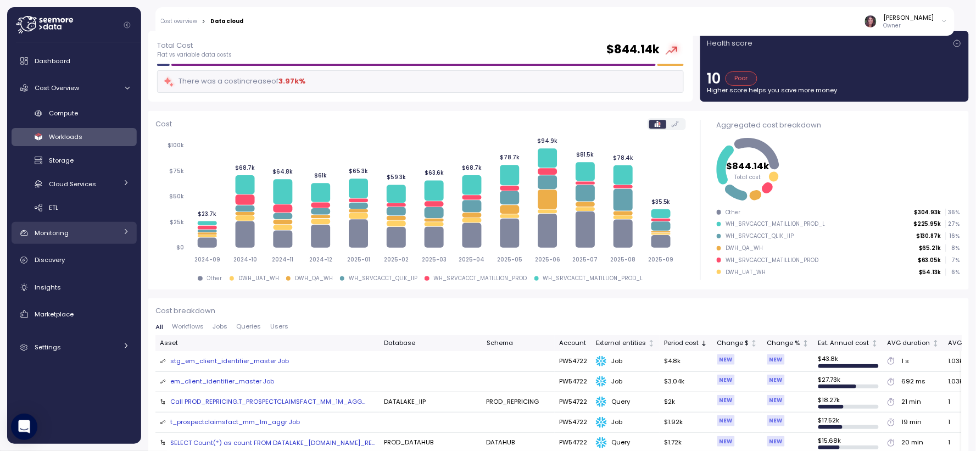
click at [107, 235] on div "Monitoring" at bounding box center [76, 232] width 82 height 11
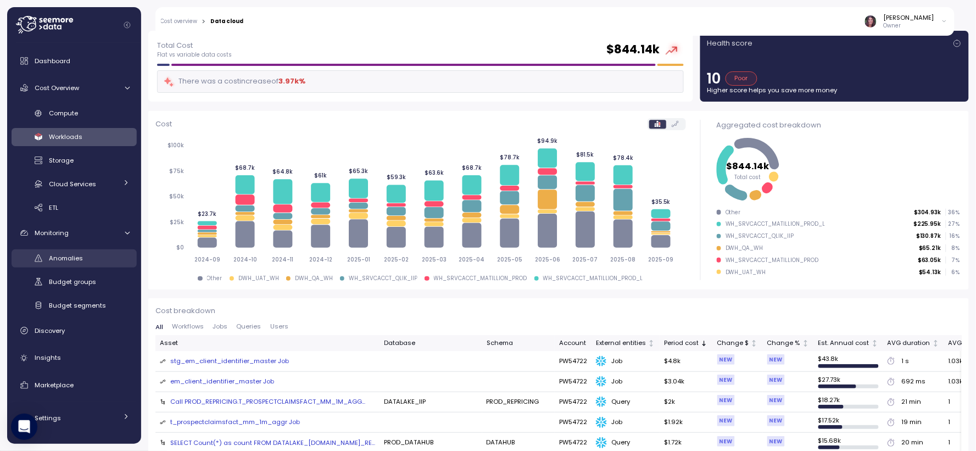
click at [63, 257] on span "Anomalies" at bounding box center [66, 258] width 34 height 9
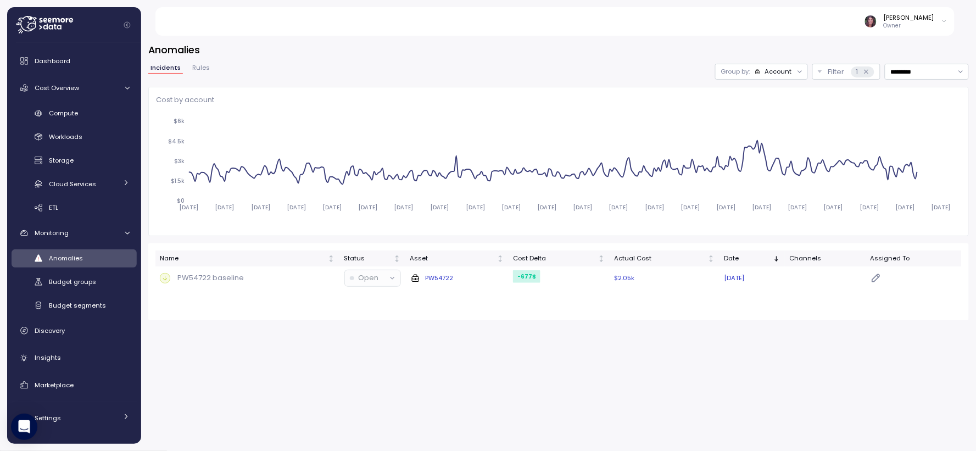
click at [234, 275] on p "PW54722 baseline" at bounding box center [210, 278] width 66 height 11
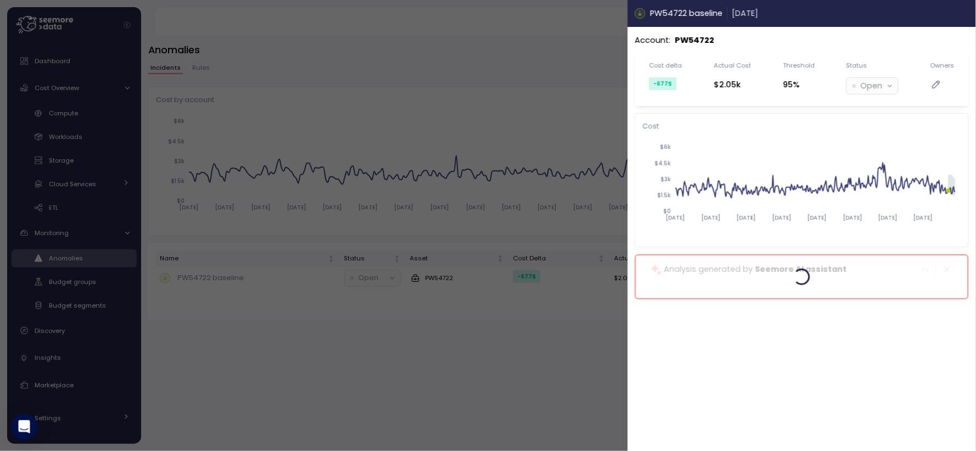
click at [878, 13] on icon "button" at bounding box center [965, 13] width 9 height 9
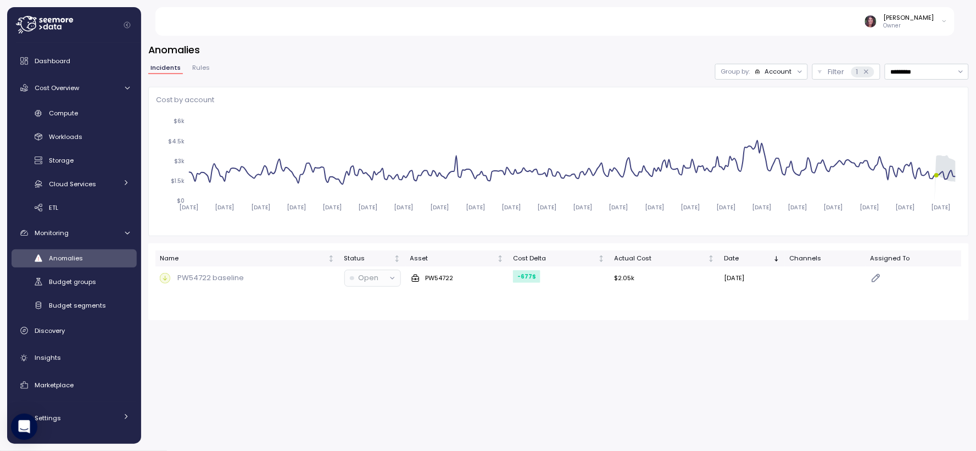
click at [731, 76] on div "Group by: Account" at bounding box center [761, 72] width 93 height 16
click at [743, 113] on p "Compute unit" at bounding box center [757, 114] width 43 height 9
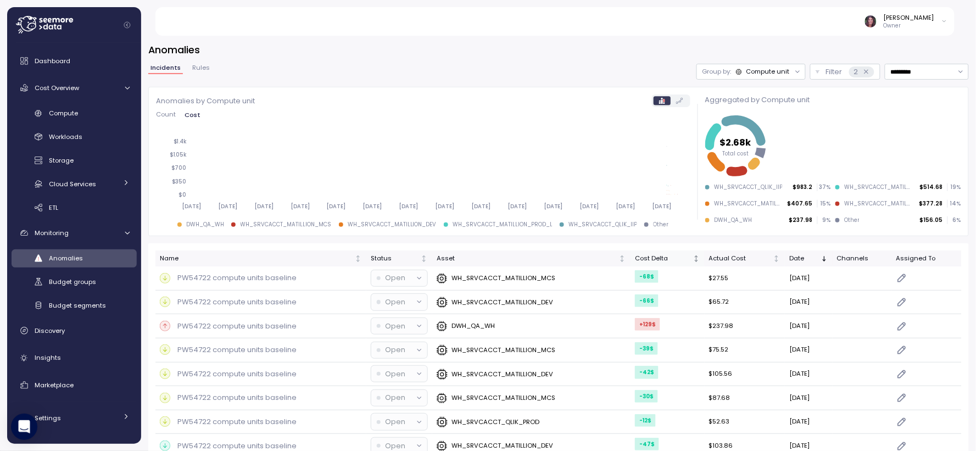
click at [641, 258] on div "Cost Delta" at bounding box center [663, 259] width 56 height 10
click at [310, 275] on div "PW54722 compute units baseline" at bounding box center [261, 278] width 202 height 11
click at [461, 281] on div at bounding box center [488, 225] width 976 height 451
click at [269, 276] on p "PW54722 compute units baseline" at bounding box center [236, 278] width 119 height 11
click at [474, 273] on div at bounding box center [488, 225] width 976 height 451
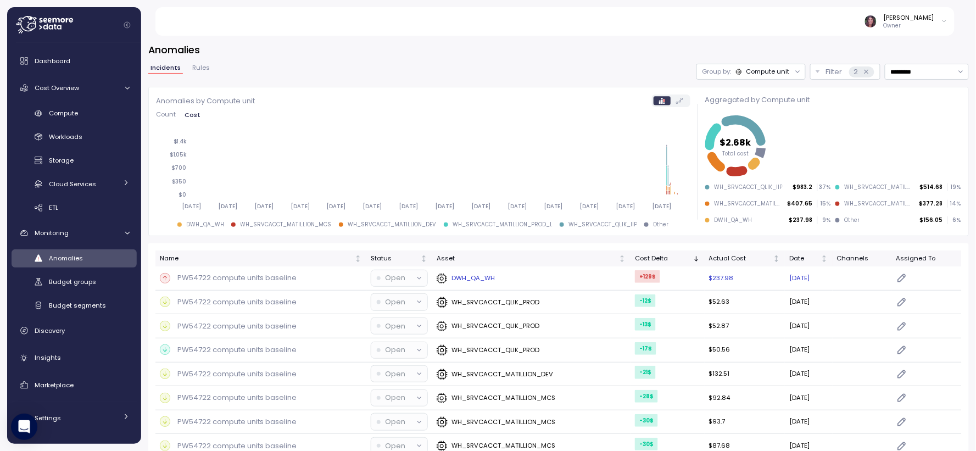
click at [233, 277] on p "PW54722 compute units baseline" at bounding box center [236, 278] width 119 height 11
click at [282, 279] on p "PW54722 compute units baseline" at bounding box center [236, 278] width 119 height 11
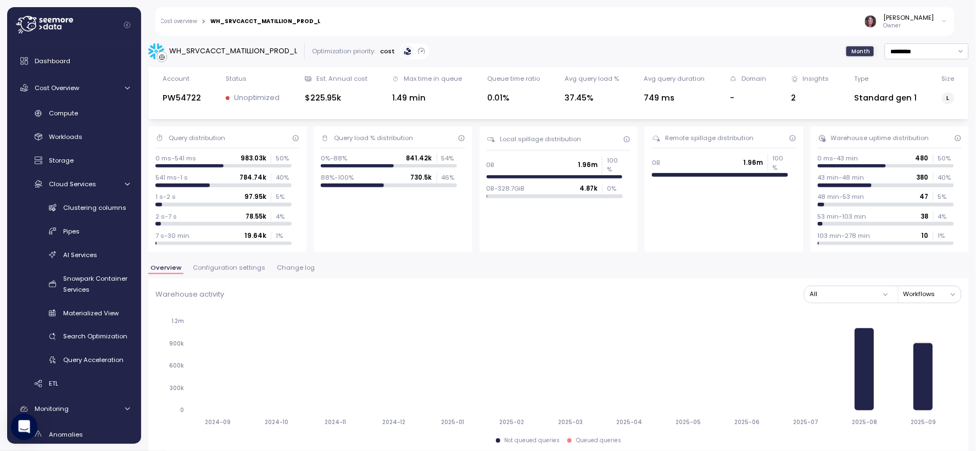
click at [226, 269] on span "Configuration settings" at bounding box center [229, 268] width 73 height 6
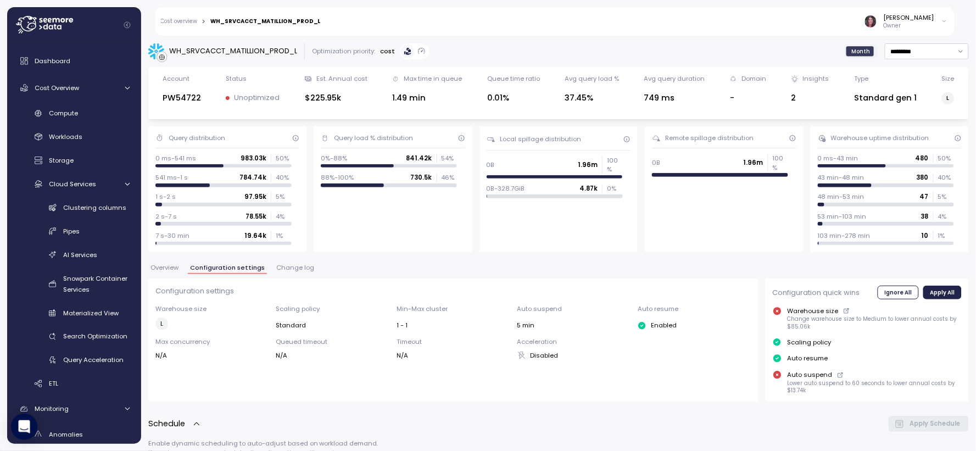
click at [163, 265] on span "Overview" at bounding box center [165, 268] width 28 height 6
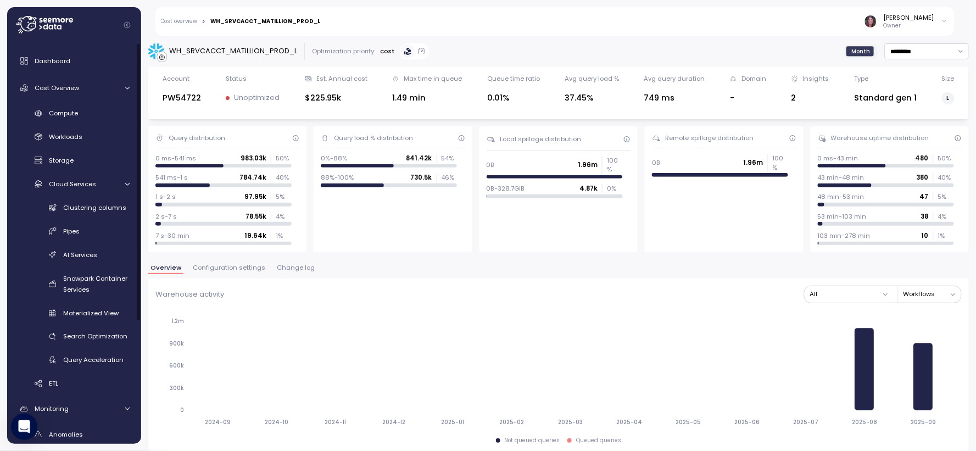
click at [296, 265] on span "Change log" at bounding box center [296, 268] width 38 height 6
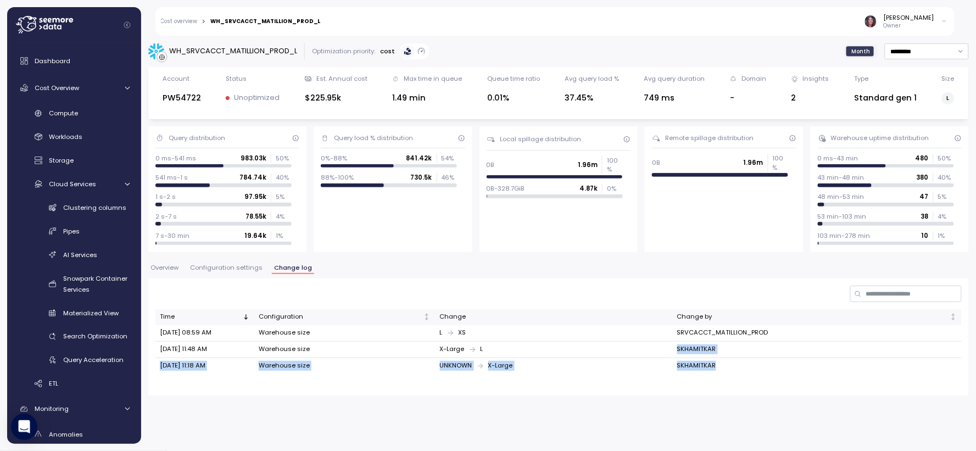
drag, startPoint x: 718, startPoint y: 366, endPoint x: 672, endPoint y: 353, distance: 47.6
click at [672, 353] on tbody "[DATE] 08:59 AM Warehouse size L XS SRVCACCT_MATILLION_PROD [DATE] 11:48 AM War…" at bounding box center [558, 349] width 807 height 49
click at [727, 345] on td "SKHAMITKAR" at bounding box center [817, 350] width 290 height 16
drag, startPoint x: 462, startPoint y: 335, endPoint x: 426, endPoint y: 335, distance: 35.7
click at [426, 335] on tr "[DATE] 08:59 AM Warehouse size L XS SRVCACCT_MATILLION_PROD" at bounding box center [558, 333] width 807 height 16
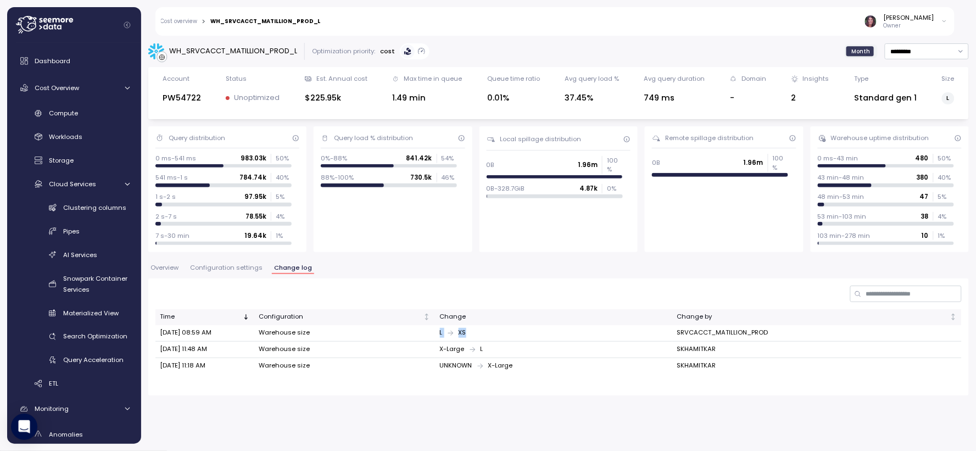
click at [163, 268] on span "Overview" at bounding box center [165, 268] width 28 height 6
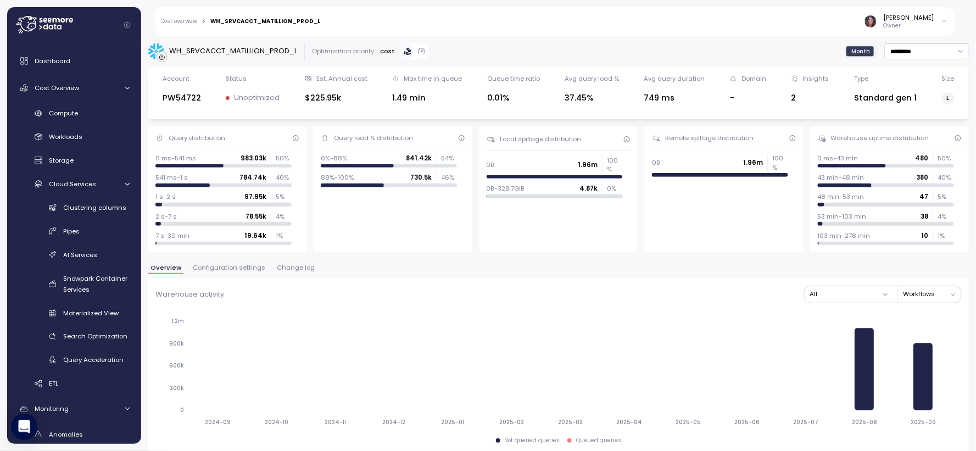
click at [171, 270] on span "Overview" at bounding box center [166, 268] width 31 height 6
click at [897, 55] on input "*********" at bounding box center [927, 51] width 84 height 16
click at [909, 116] on div "Last 14 days" at bounding box center [900, 114] width 38 height 9
type input "**********"
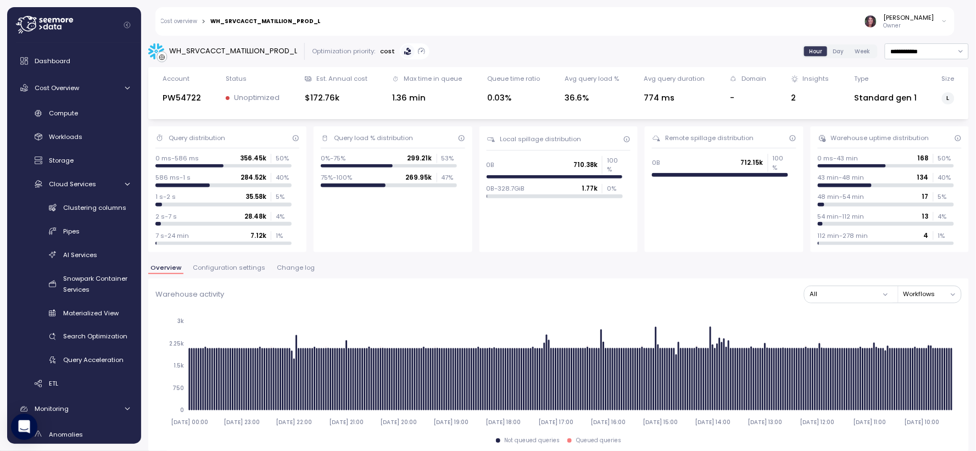
click at [292, 268] on span "Change log" at bounding box center [296, 268] width 38 height 6
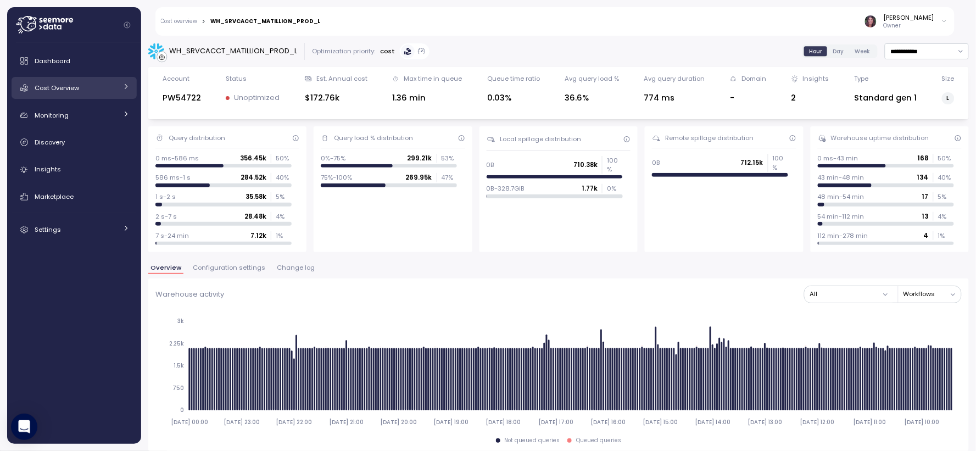
click at [94, 86] on div "Cost Overview" at bounding box center [76, 87] width 82 height 11
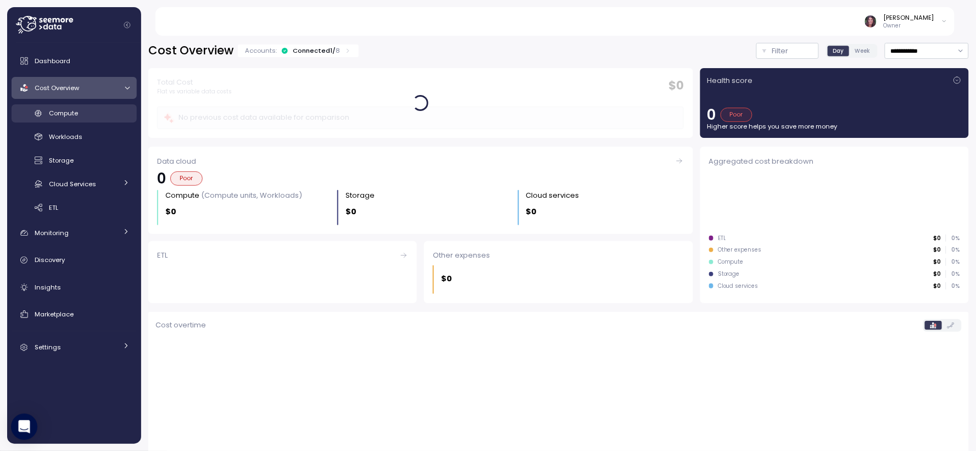
click at [98, 112] on div "Compute" at bounding box center [89, 113] width 81 height 11
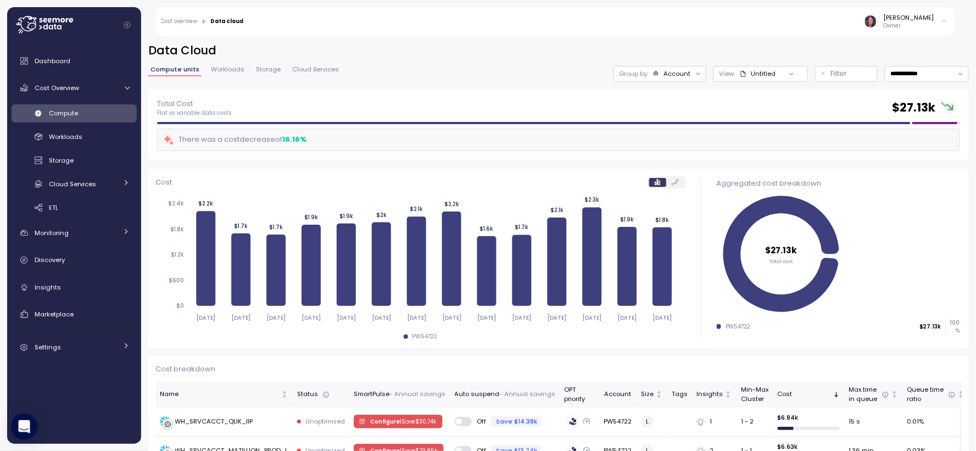
click at [664, 75] on div "Account" at bounding box center [677, 73] width 27 height 9
click at [831, 72] on p "Filter" at bounding box center [839, 73] width 16 height 11
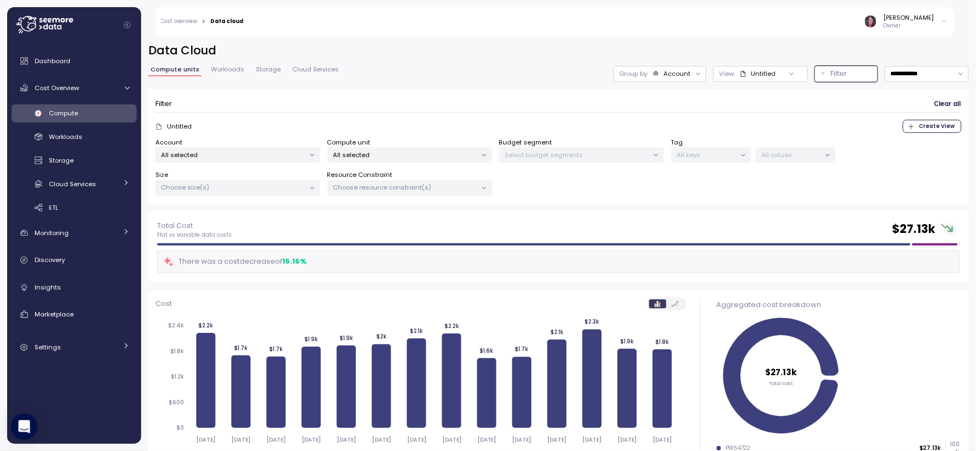
click at [413, 164] on div "Account All selected Compute unit All selected Budget segment Select budget seg…" at bounding box center [558, 167] width 807 height 59
click at [407, 149] on div "All selected" at bounding box center [409, 155] width 165 height 16
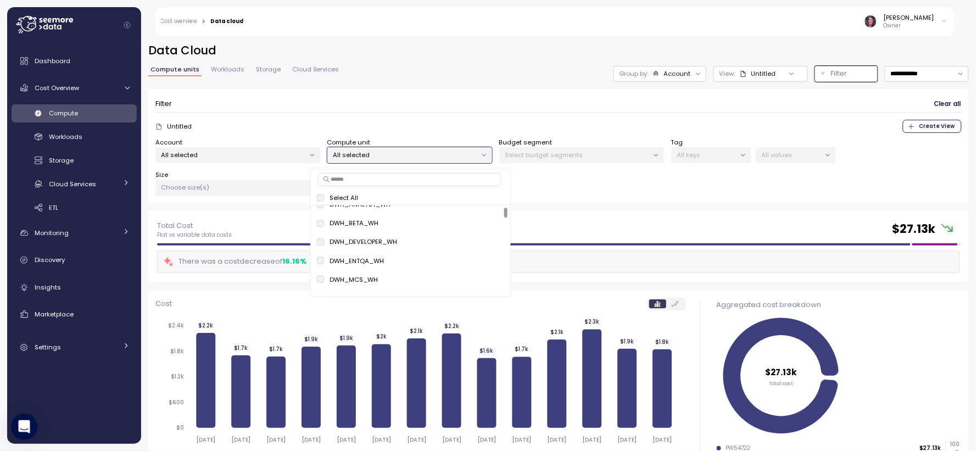
scroll to position [41, 0]
click at [402, 177] on input at bounding box center [409, 179] width 183 height 13
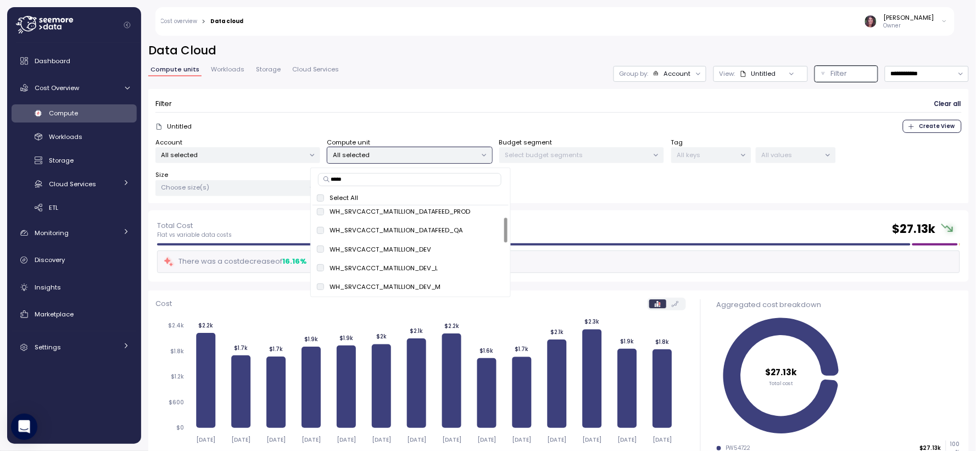
type input "******"
click at [487, 249] on span "only" at bounding box center [491, 252] width 13 height 12
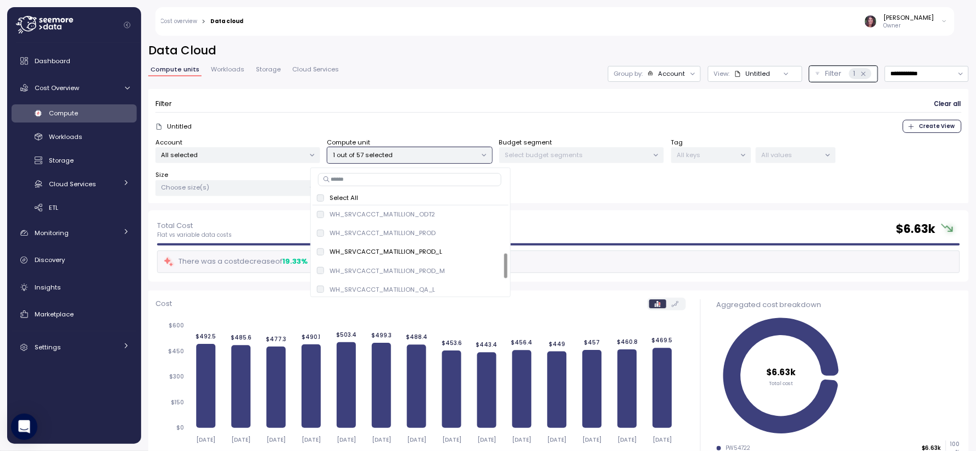
click at [625, 216] on div "Total Cost Flat vs variable data costs $ 6.63k There was a cost decrease of 19.…" at bounding box center [558, 245] width 821 height 71
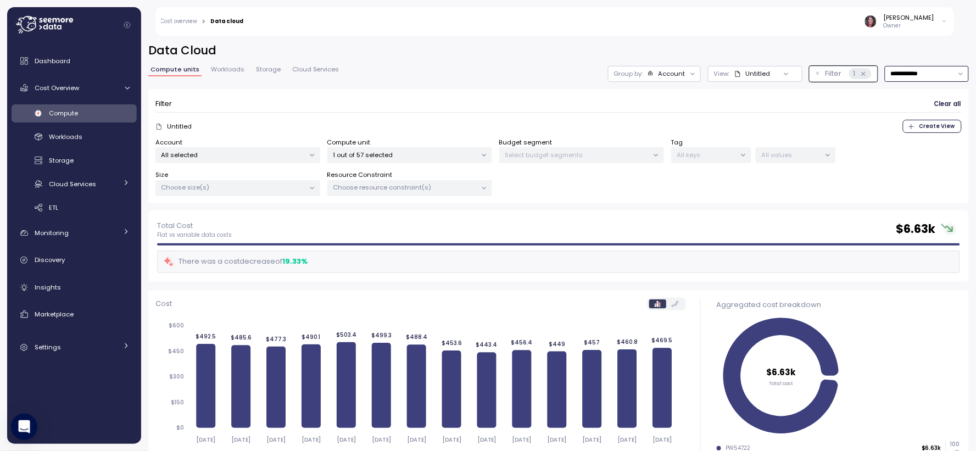
click at [912, 71] on input "**********" at bounding box center [927, 74] width 84 height 16
click at [909, 151] on div "Last 30 days" at bounding box center [901, 153] width 41 height 9
type input "**********"
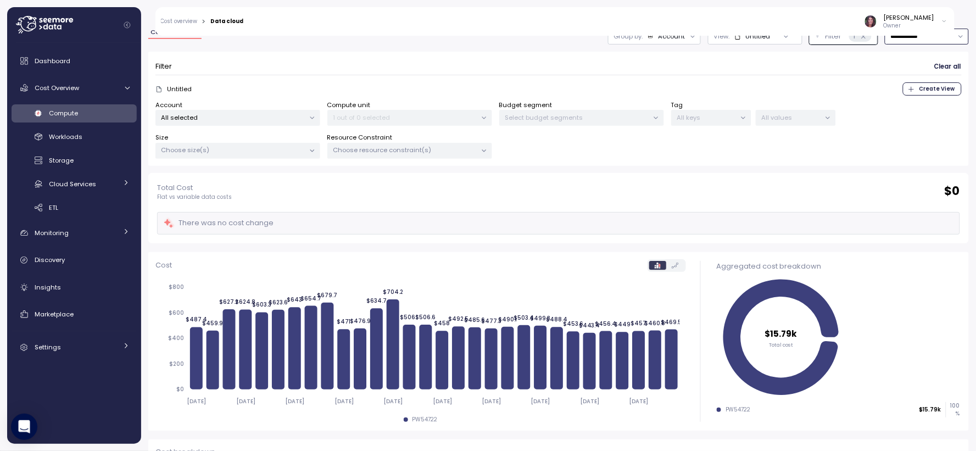
scroll to position [81, 0]
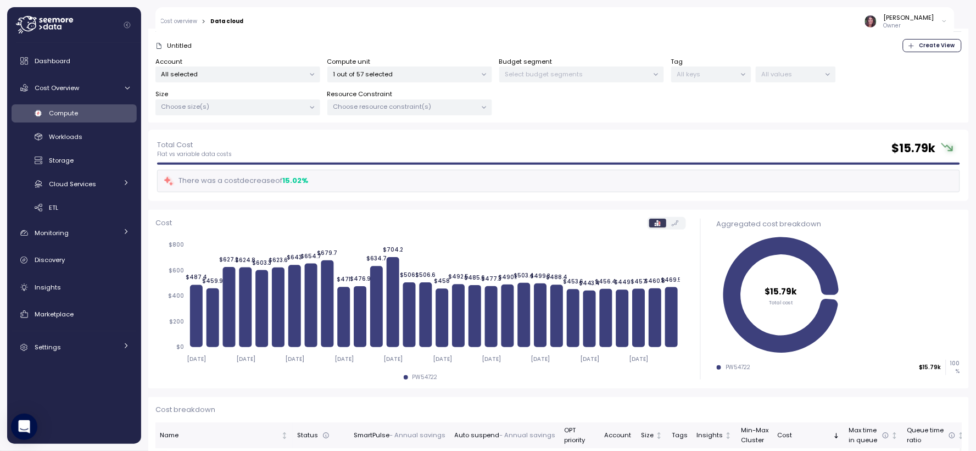
click at [388, 59] on div "Compute unit 1 out of 57 selected" at bounding box center [409, 70] width 165 height 26
click at [381, 74] on p "1 out of 57 selected" at bounding box center [404, 74] width 143 height 9
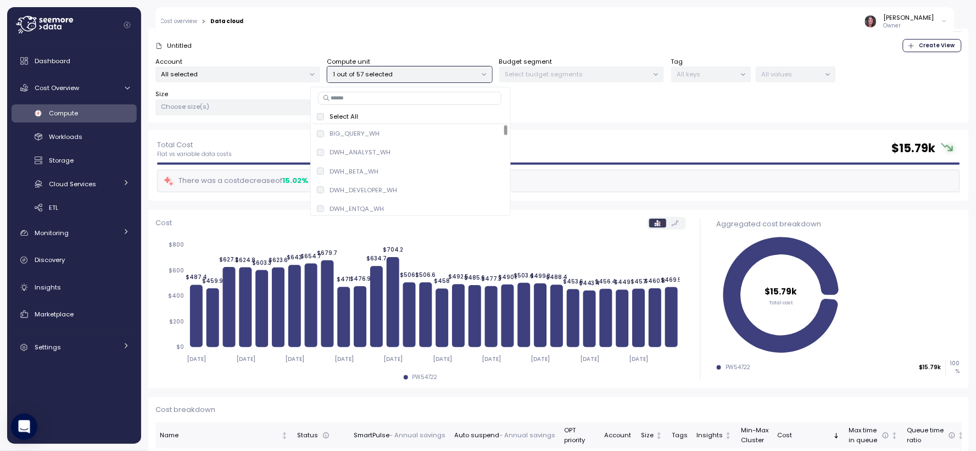
click at [404, 94] on input at bounding box center [409, 98] width 183 height 13
type input "****"
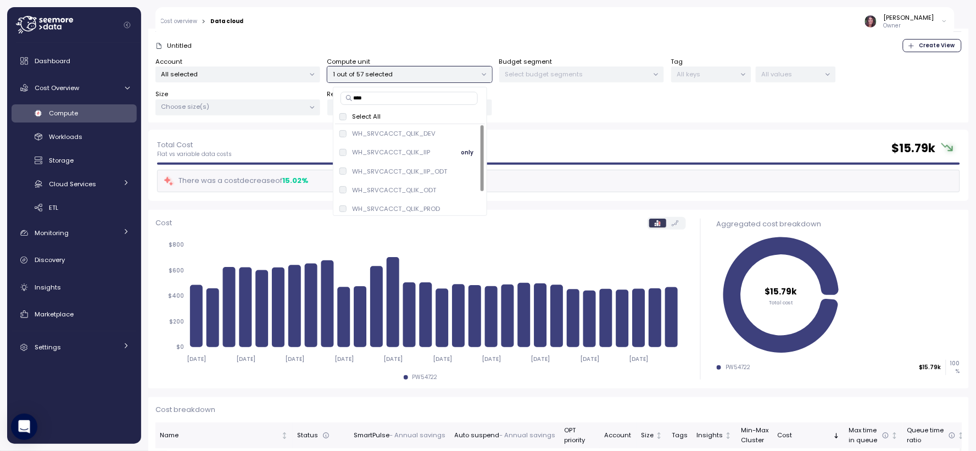
click at [467, 155] on span "only" at bounding box center [467, 152] width 13 height 12
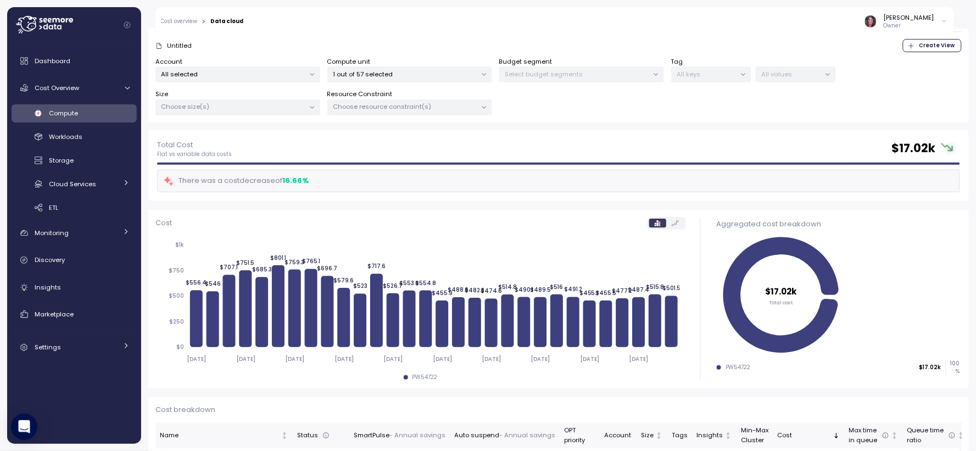
click at [548, 111] on div "Account All selected Compute unit 1 out of 57 selected Budget segment Select bu…" at bounding box center [558, 86] width 807 height 59
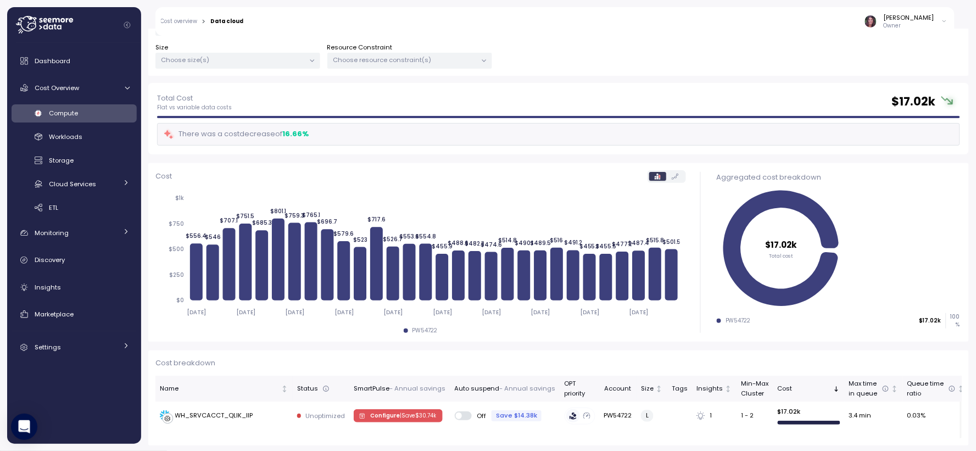
scroll to position [129, 0]
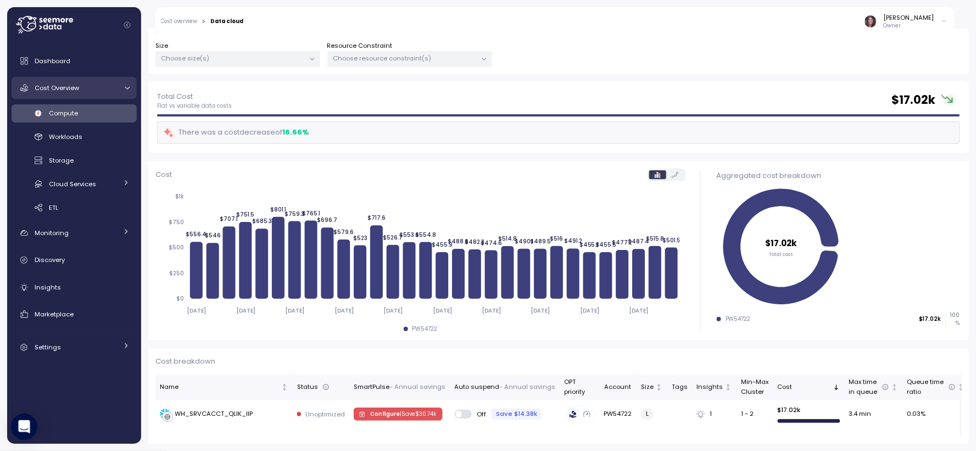
click at [65, 82] on div "Cost Overview" at bounding box center [76, 87] width 82 height 11
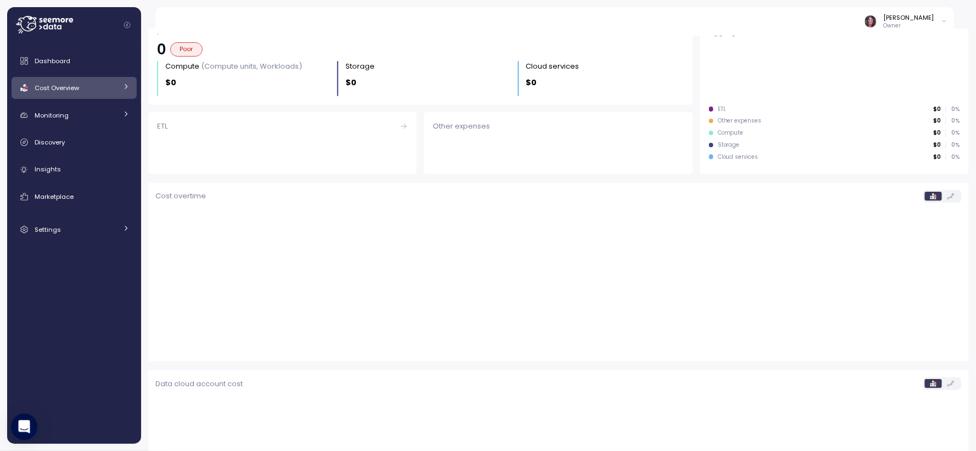
click at [68, 88] on span "Cost Overview" at bounding box center [57, 88] width 45 height 9
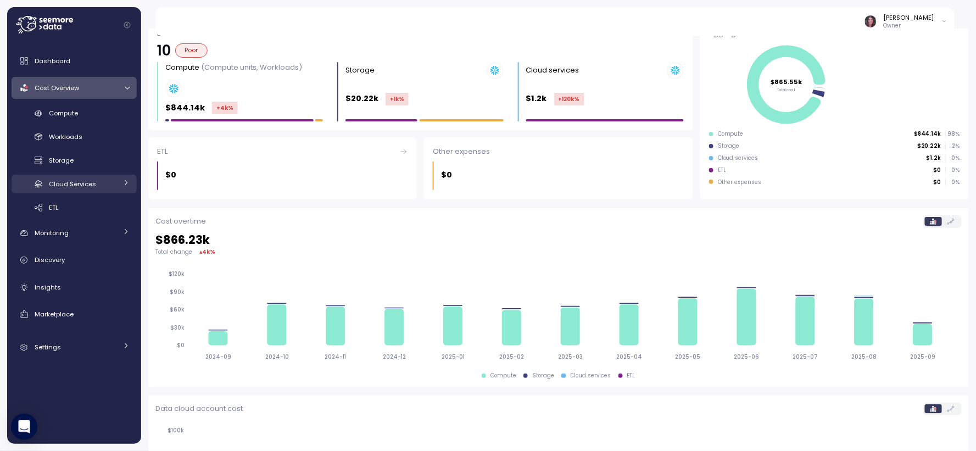
scroll to position [130, 0]
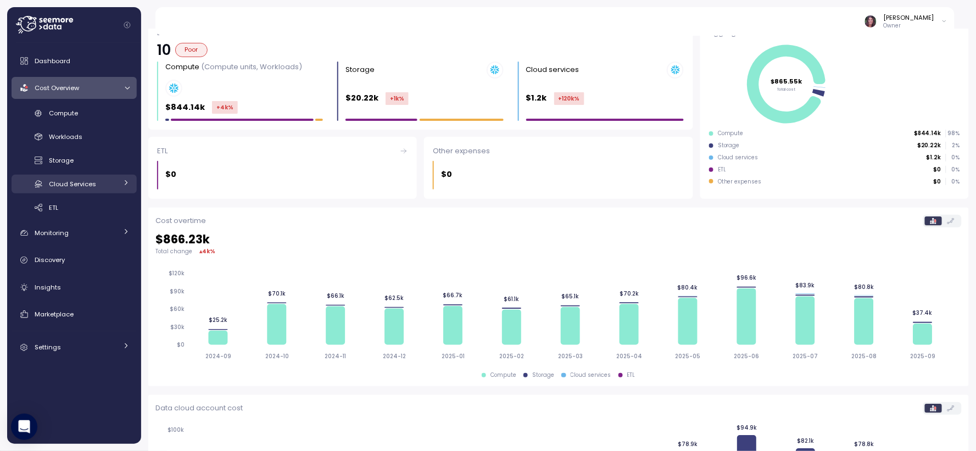
click at [76, 188] on span "Cloud Services" at bounding box center [72, 184] width 47 height 9
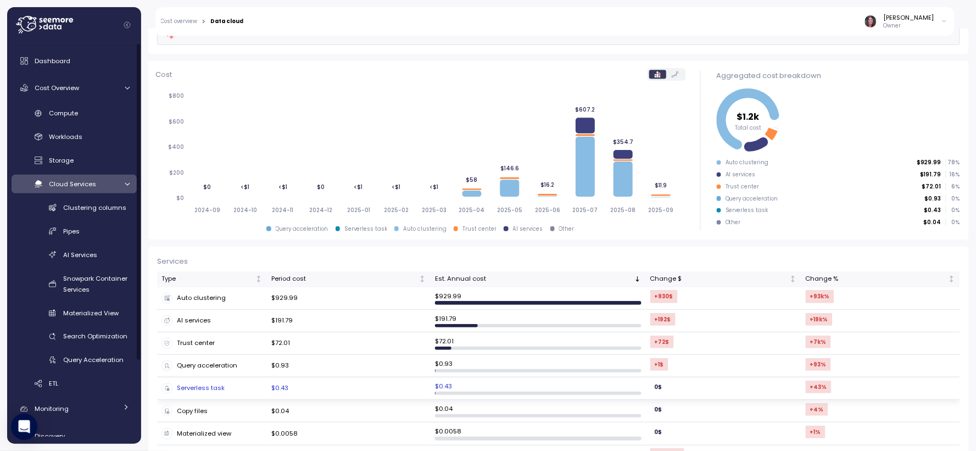
scroll to position [125, 0]
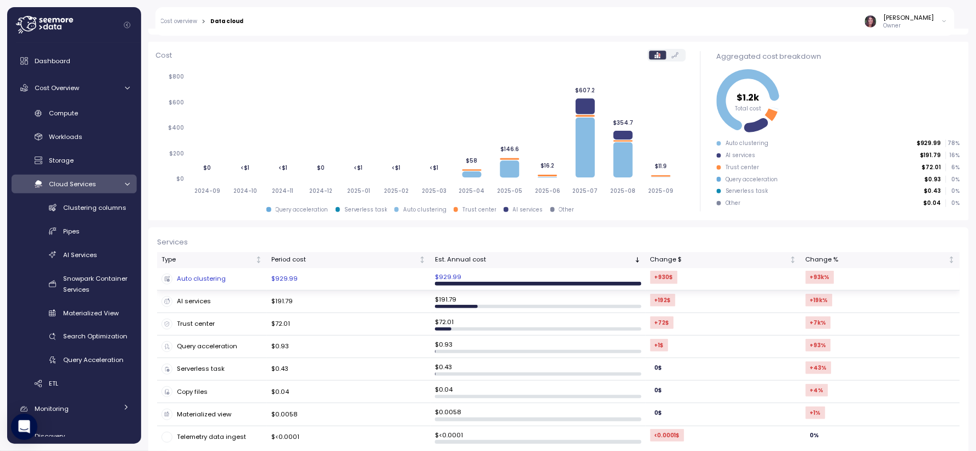
click at [494, 283] on div at bounding box center [538, 284] width 206 height 4
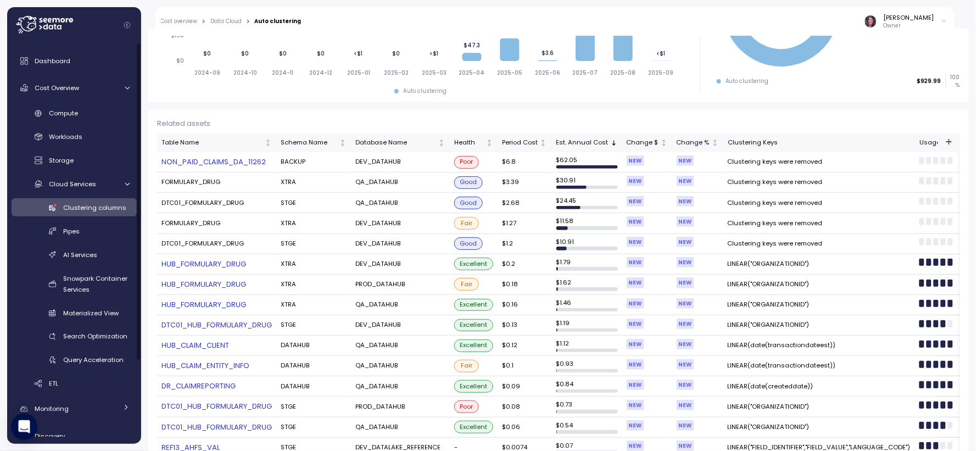
scroll to position [180, 0]
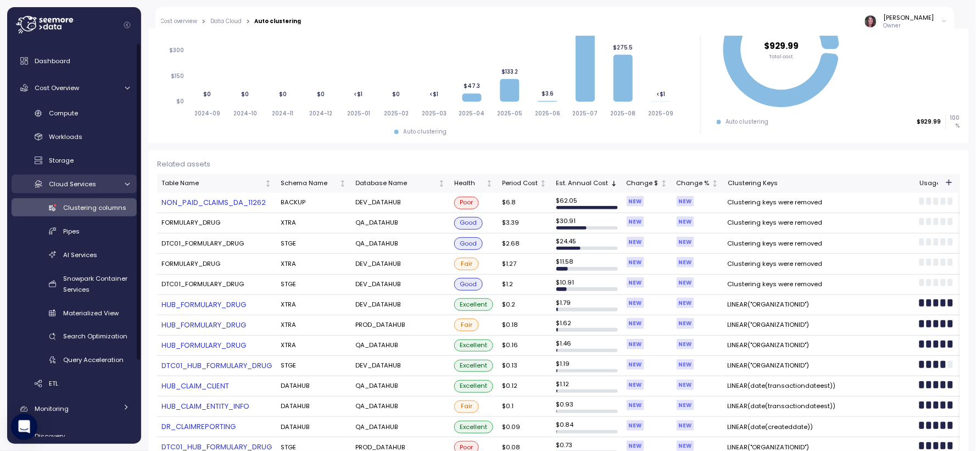
click at [71, 183] on span "Cloud Services" at bounding box center [72, 184] width 47 height 9
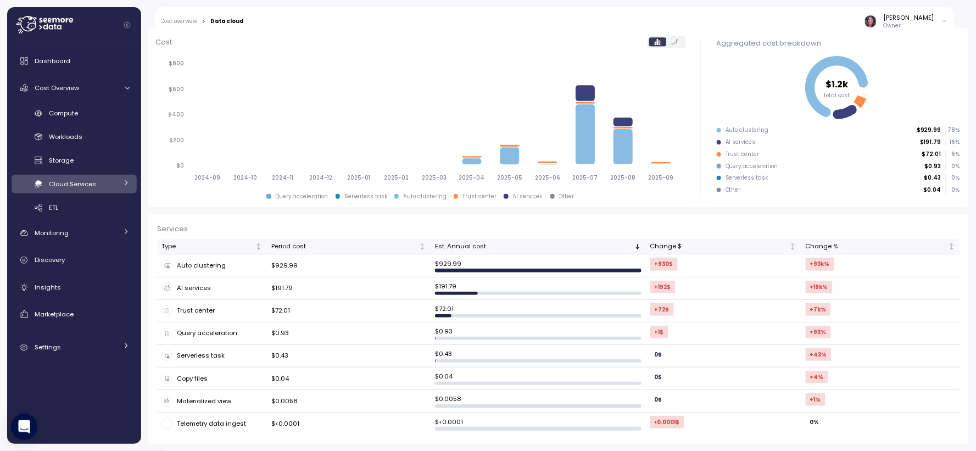
scroll to position [138, 0]
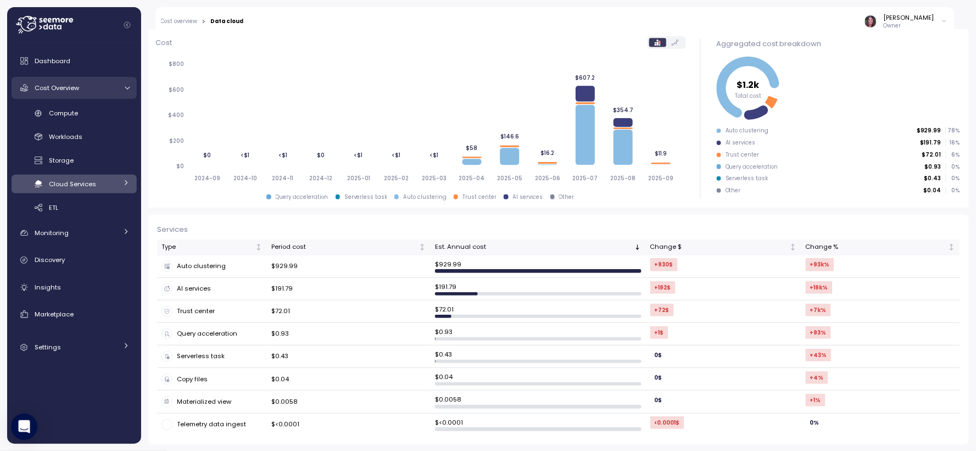
click at [54, 88] on span "Cost Overview" at bounding box center [57, 88] width 45 height 9
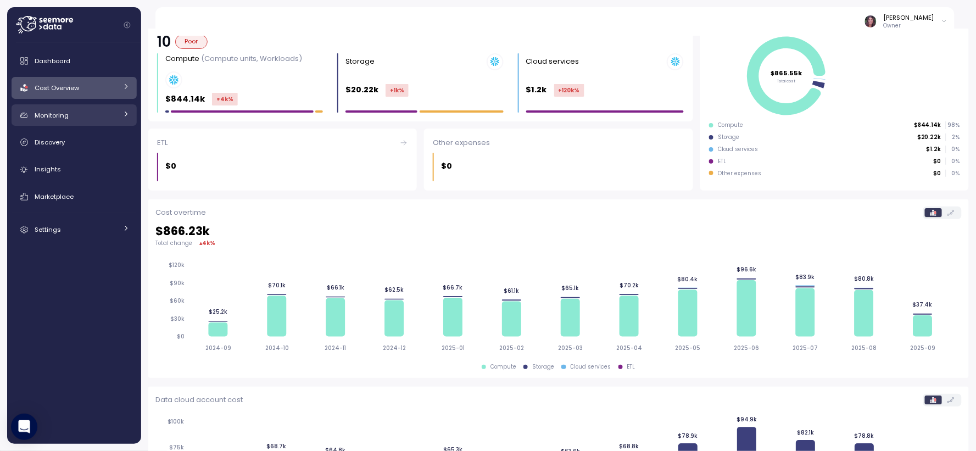
click at [57, 114] on span "Monitoring" at bounding box center [52, 115] width 34 height 9
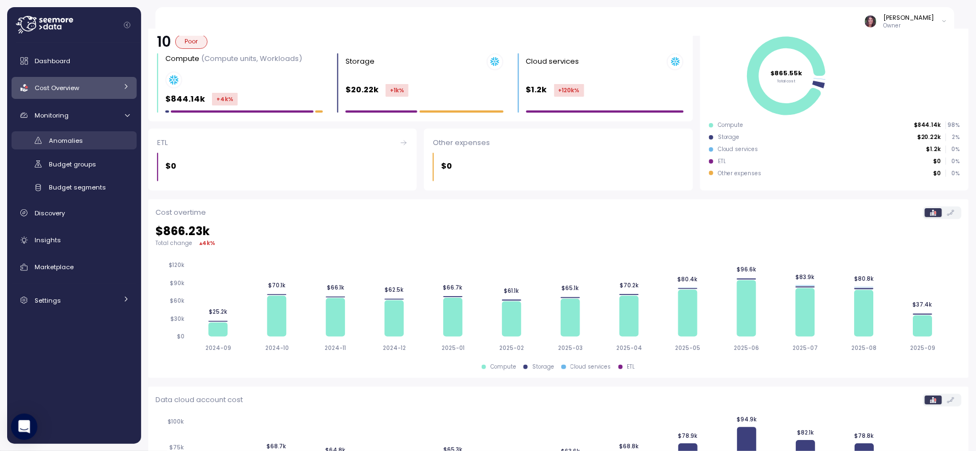
click at [74, 140] on span "Anomalies" at bounding box center [66, 140] width 34 height 9
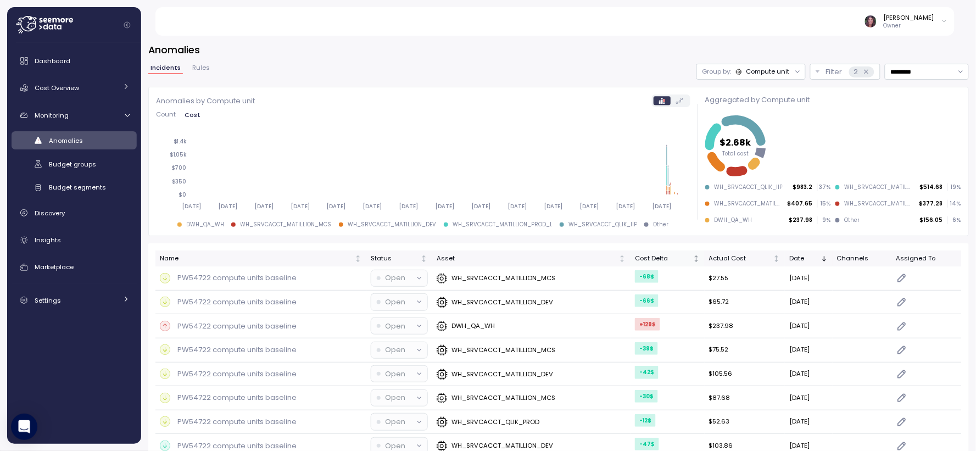
click at [652, 255] on div "Cost Delta" at bounding box center [663, 259] width 56 height 10
click at [467, 276] on p "DWH_QA_WH" at bounding box center [473, 278] width 43 height 9
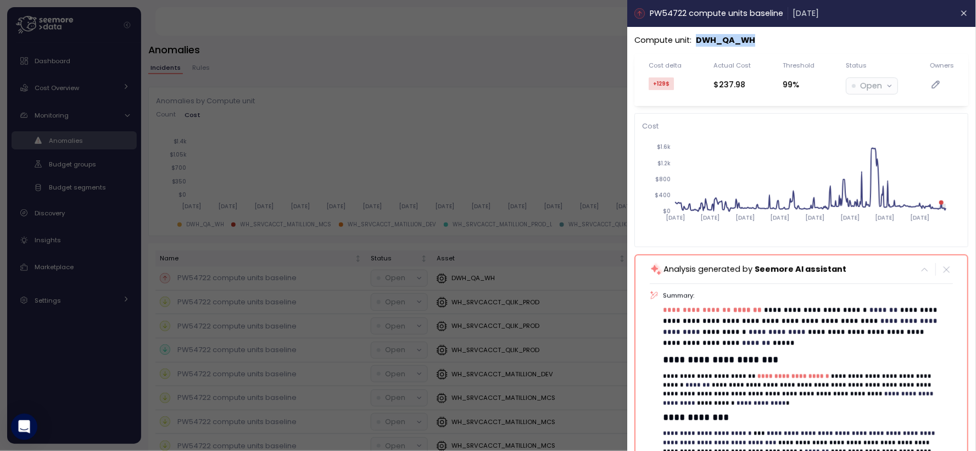
drag, startPoint x: 698, startPoint y: 38, endPoint x: 756, endPoint y: 39, distance: 57.7
click at [756, 39] on p "DWH_QA_WH" at bounding box center [726, 40] width 59 height 13
copy p "DWH_QA_WH"
drag, startPoint x: 835, startPoint y: 141, endPoint x: 931, endPoint y: 187, distance: 106.4
click at [931, 187] on icon "2024-09-19 2024-11-05 2024-12-22 2025-02-07 2025-03-26 2025-05-12 2025-06-28 20…" at bounding box center [797, 187] width 309 height 103
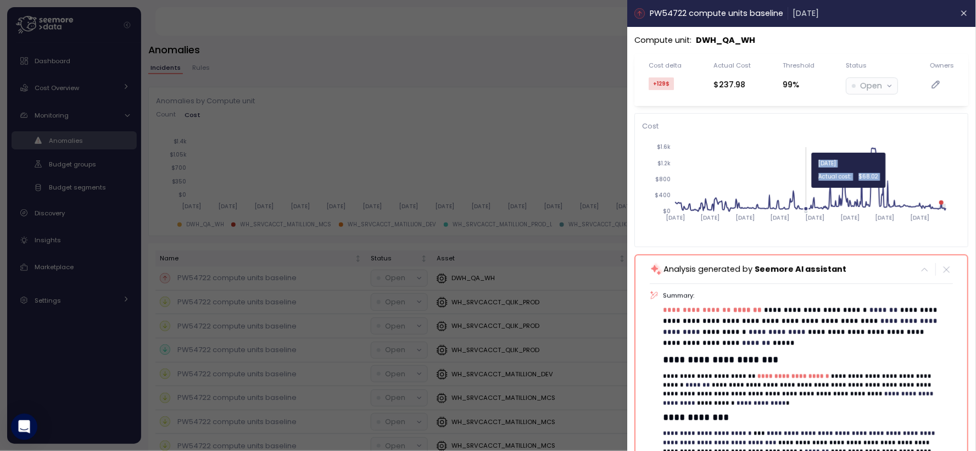
drag, startPoint x: 958, startPoint y: 161, endPoint x: 808, endPoint y: 193, distance: 153.3
click at [808, 193] on div "Cost 2024-09-19 2024-11-05 2024-12-22 2025-02-07 2025-03-26 2025-05-12 2025-06-…" at bounding box center [802, 180] width 334 height 134
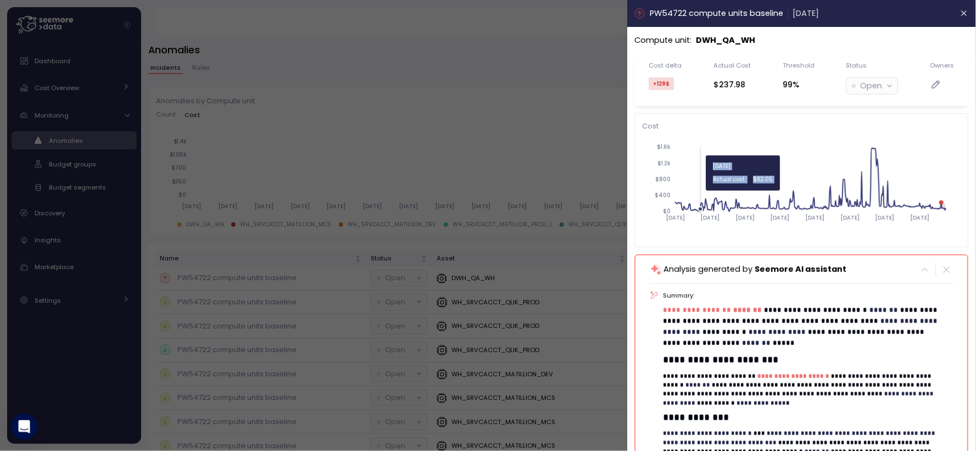
drag, startPoint x: 871, startPoint y: 226, endPoint x: 694, endPoint y: 196, distance: 179.0
click at [694, 196] on icon "2024-09-19 2024-11-05 2024-12-22 2025-02-07 2025-03-26 2025-05-12 2025-06-28 20…" at bounding box center [797, 187] width 309 height 103
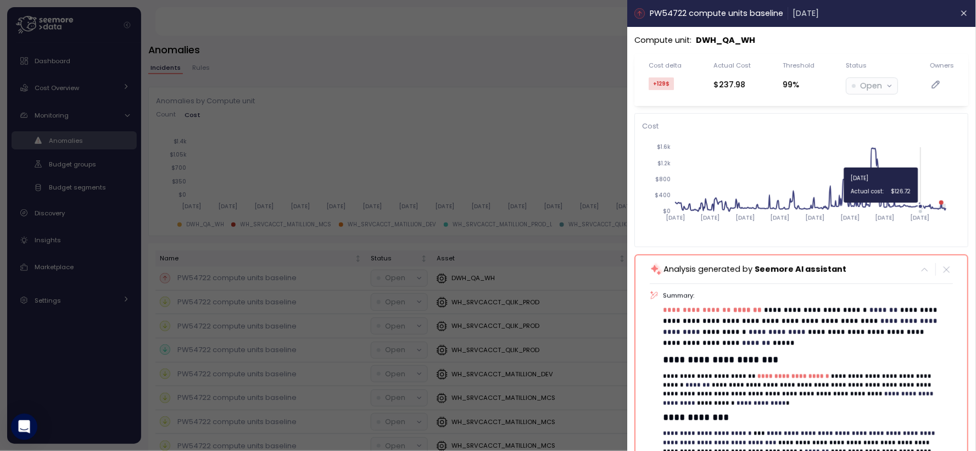
click at [923, 207] on circle at bounding box center [921, 206] width 4 height 4
drag, startPoint x: 763, startPoint y: 42, endPoint x: 698, endPoint y: 40, distance: 64.3
click at [698, 40] on div "Compute unit : DWH_QA_WH" at bounding box center [802, 40] width 334 height 13
copy p "DWH_QA_WH"
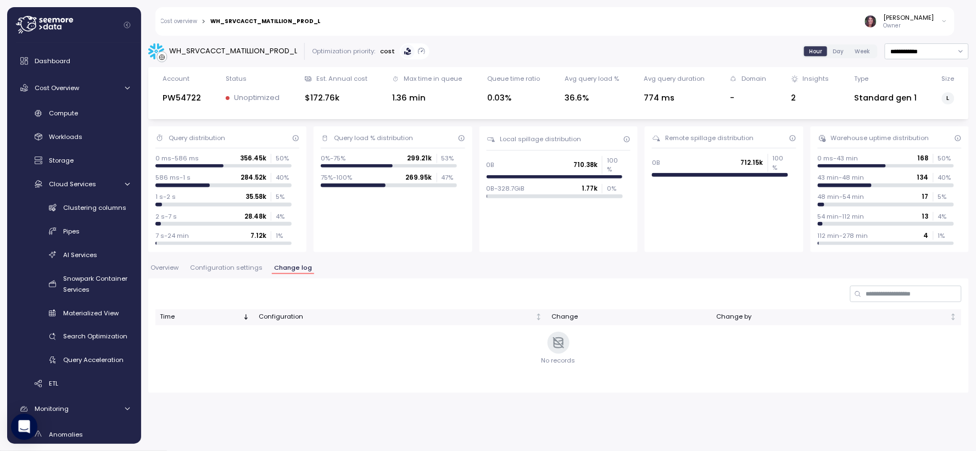
click at [175, 268] on span "Overview" at bounding box center [165, 268] width 28 height 6
click at [165, 267] on span "Overview" at bounding box center [165, 268] width 28 height 6
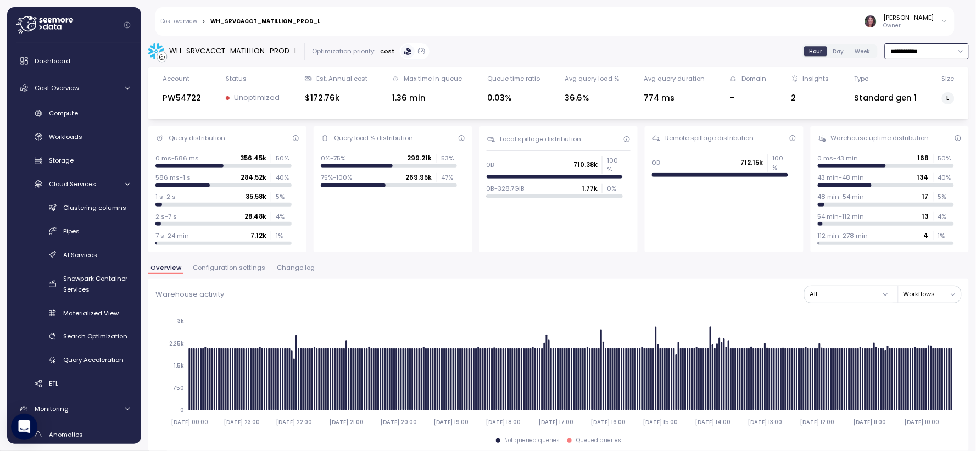
click at [914, 51] on input "**********" at bounding box center [927, 51] width 84 height 16
click at [908, 131] on div "Last 30 days" at bounding box center [901, 130] width 41 height 9
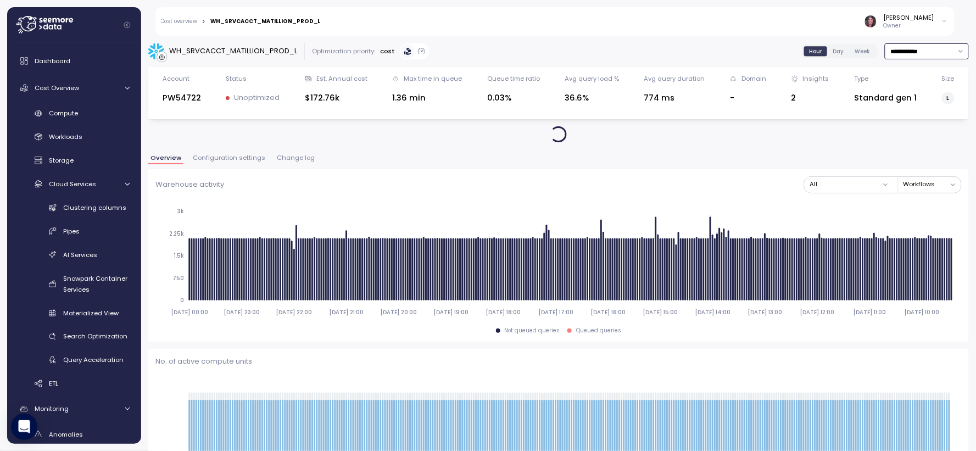
type input "**********"
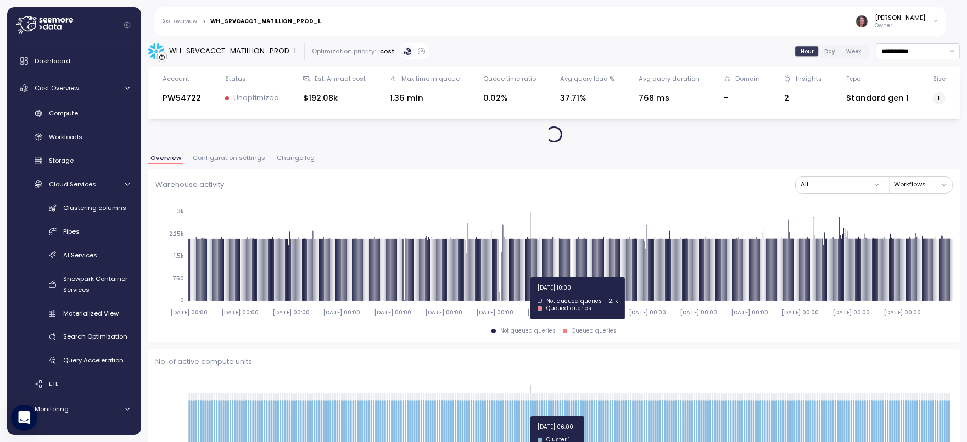
click at [825, 47] on span "Day" at bounding box center [830, 51] width 11 height 8
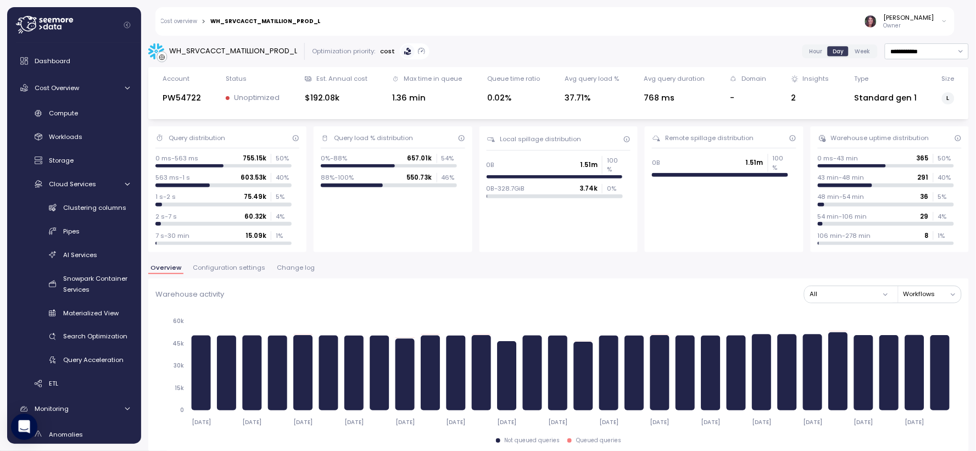
click at [298, 267] on span "Change log" at bounding box center [296, 268] width 38 height 6
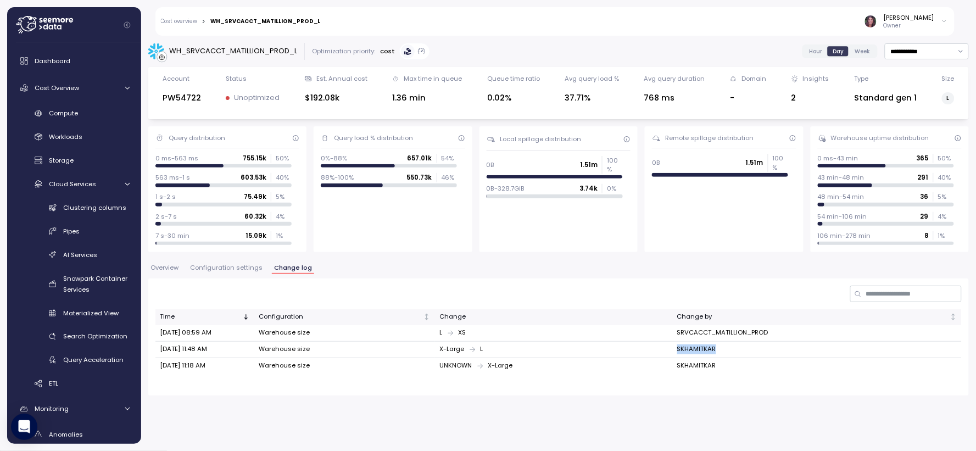
drag, startPoint x: 732, startPoint y: 354, endPoint x: 678, endPoint y: 354, distance: 53.8
click at [678, 354] on td "SKHAMITKAR" at bounding box center [817, 350] width 290 height 16
copy td "SKHAMITKAR"
click at [53, 18] on icon at bounding box center [44, 25] width 57 height 18
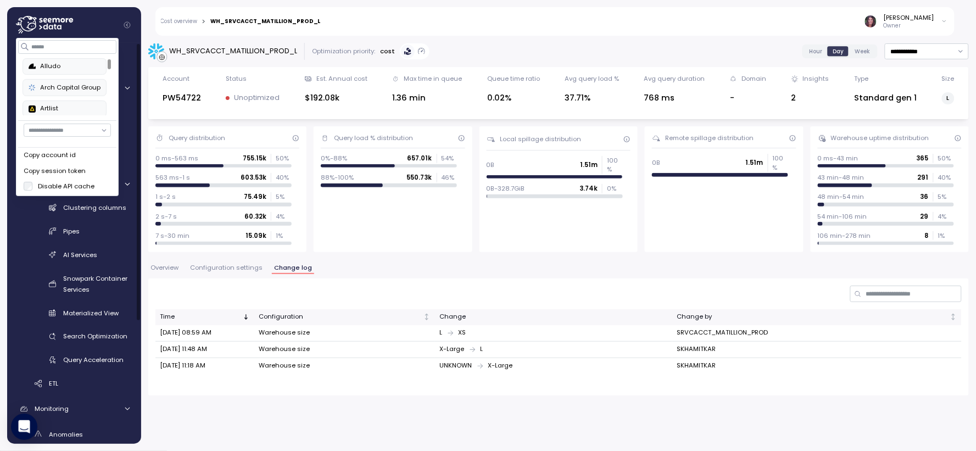
click at [64, 81] on button "Arch Capital Group" at bounding box center [65, 87] width 84 height 16
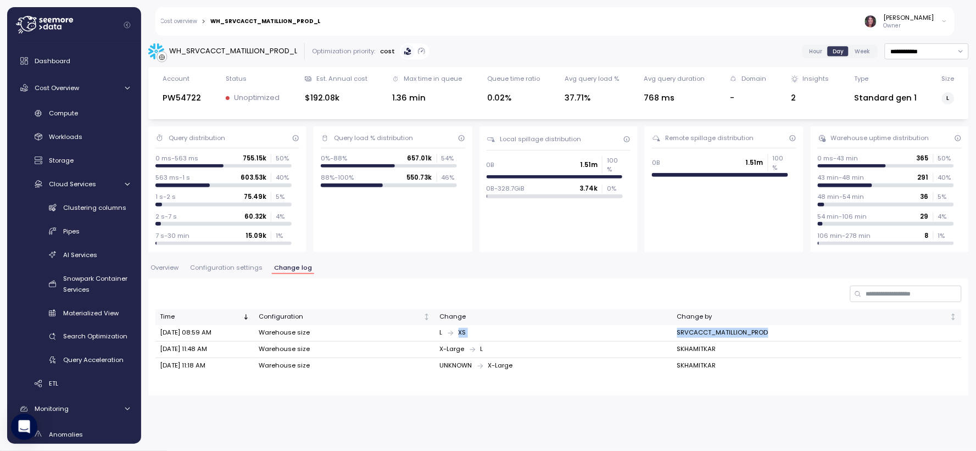
drag, startPoint x: 778, startPoint y: 331, endPoint x: 670, endPoint y: 331, distance: 107.7
click at [670, 331] on tr "Aug 29, 2025 08:59 AM Warehouse size L XS SRVCACCT_MATILLION_PROD" at bounding box center [558, 333] width 807 height 16
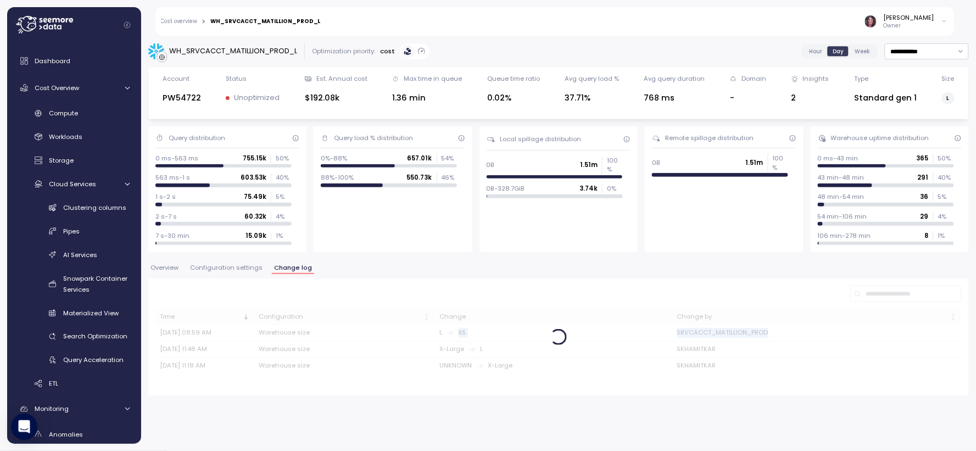
click at [75, 86] on span "Cost Overview" at bounding box center [57, 88] width 45 height 9
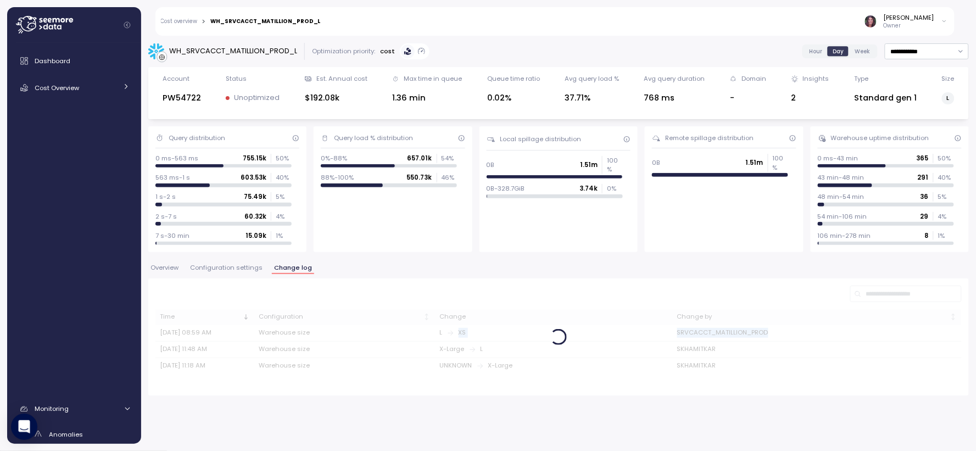
click at [66, 114] on div "Dashboard Cost Overview Compute Workloads Storage Cloud Services Clustering col…" at bounding box center [74, 327] width 125 height 555
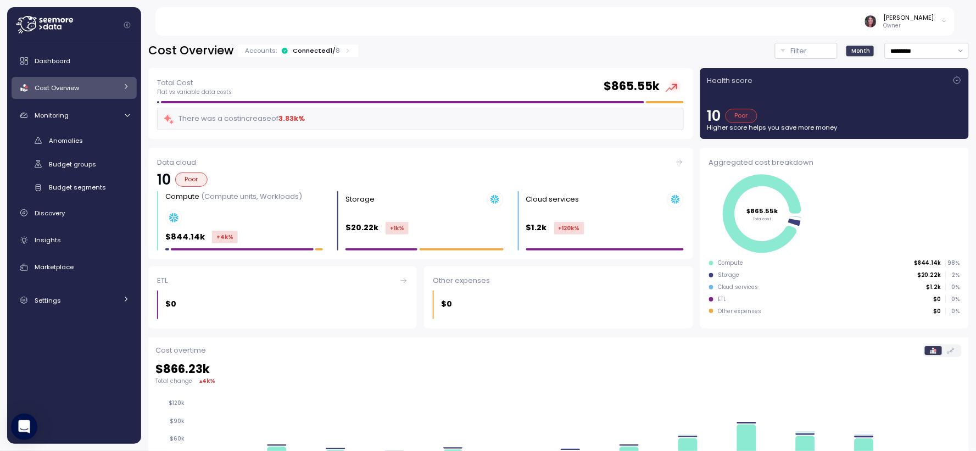
click at [77, 94] on link "Cost Overview" at bounding box center [74, 88] width 125 height 22
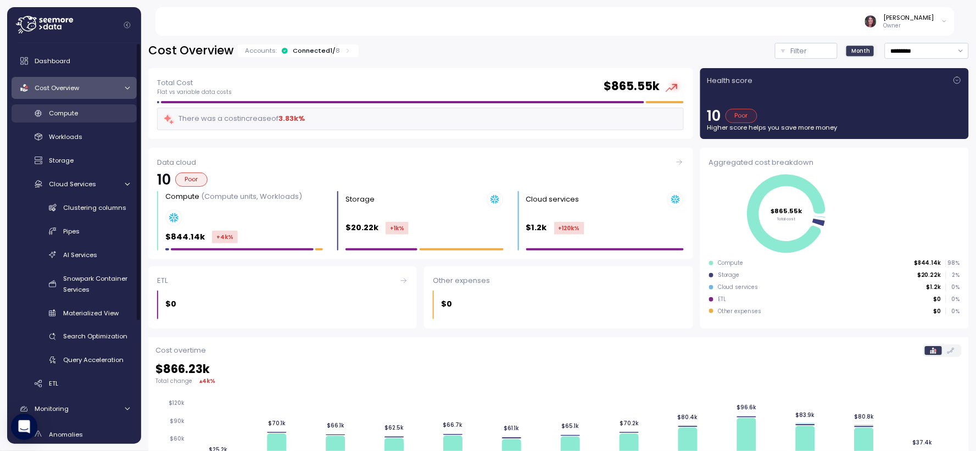
click at [76, 108] on div "Compute" at bounding box center [89, 113] width 81 height 11
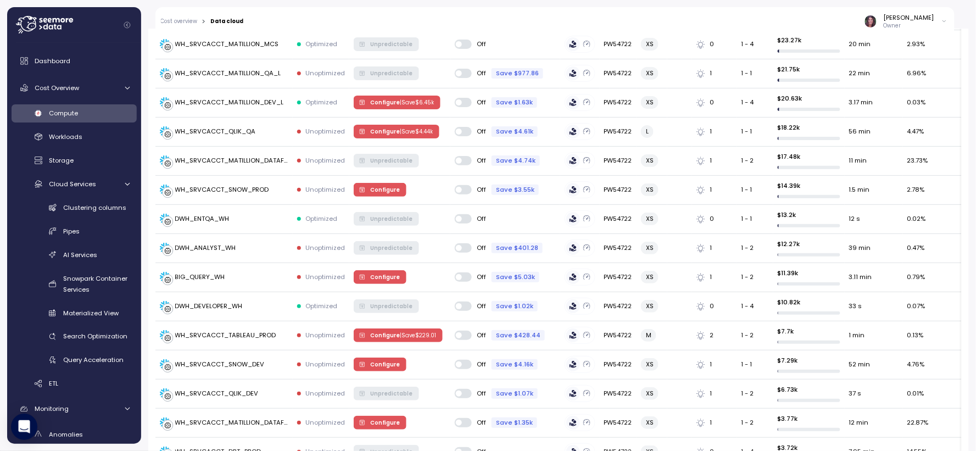
scroll to position [240, 0]
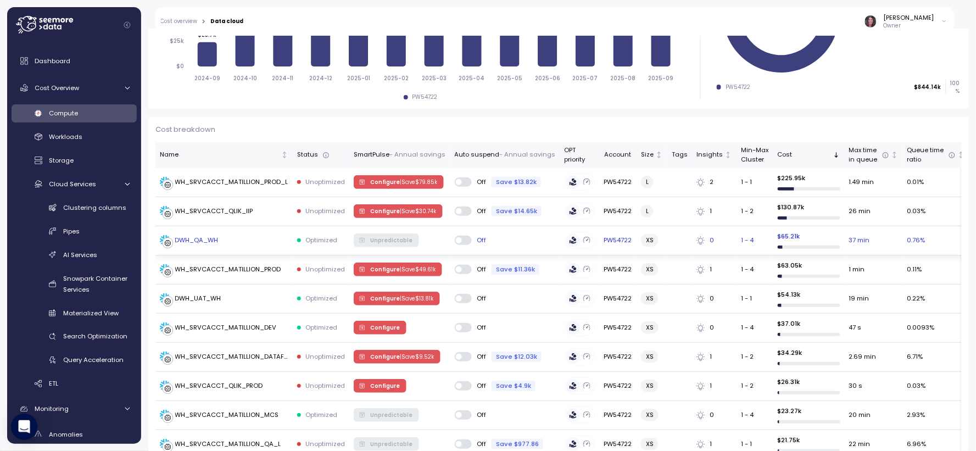
click at [188, 242] on div "DWH_QA_WH" at bounding box center [196, 241] width 43 height 10
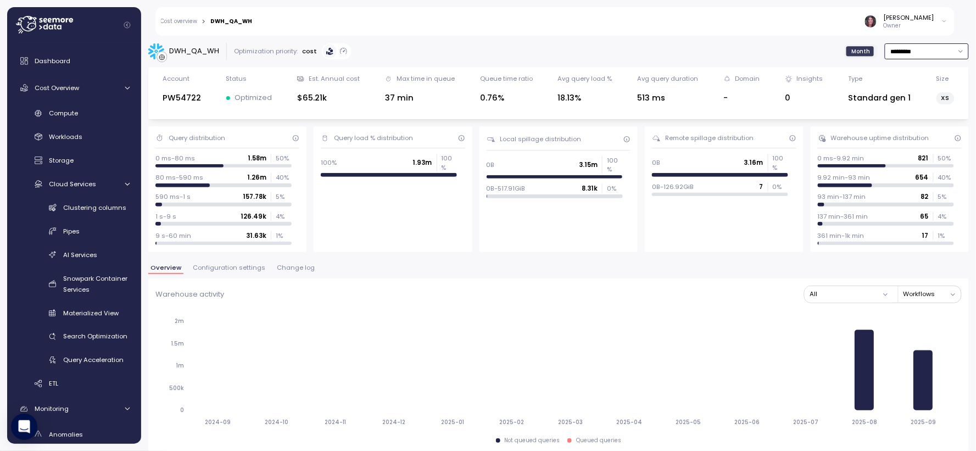
click at [885, 52] on input "*********" at bounding box center [927, 51] width 84 height 16
click at [899, 130] on div "Last 30 days" at bounding box center [901, 128] width 41 height 9
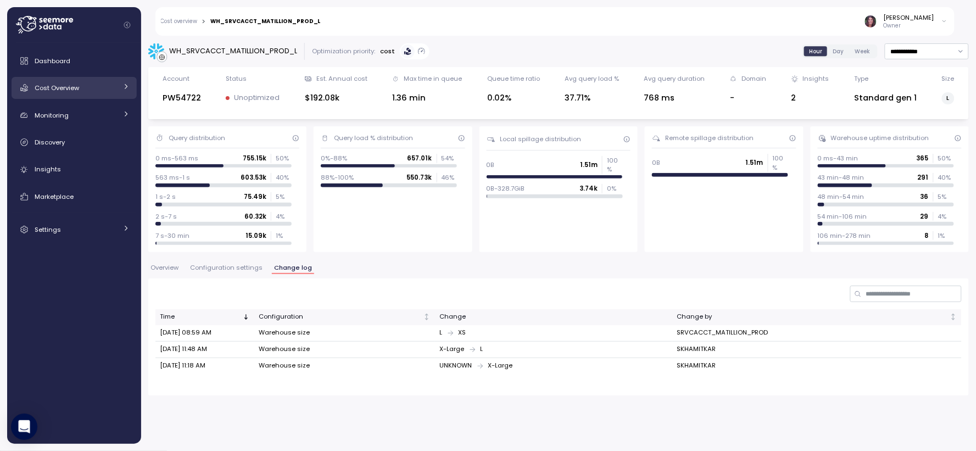
click at [80, 87] on div "Cost Overview" at bounding box center [76, 87] width 82 height 11
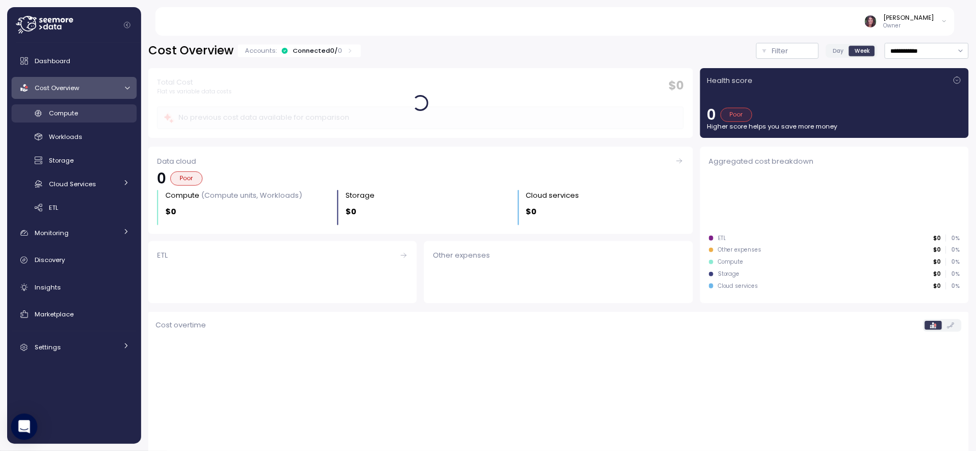
click at [75, 112] on span "Compute" at bounding box center [63, 113] width 29 height 9
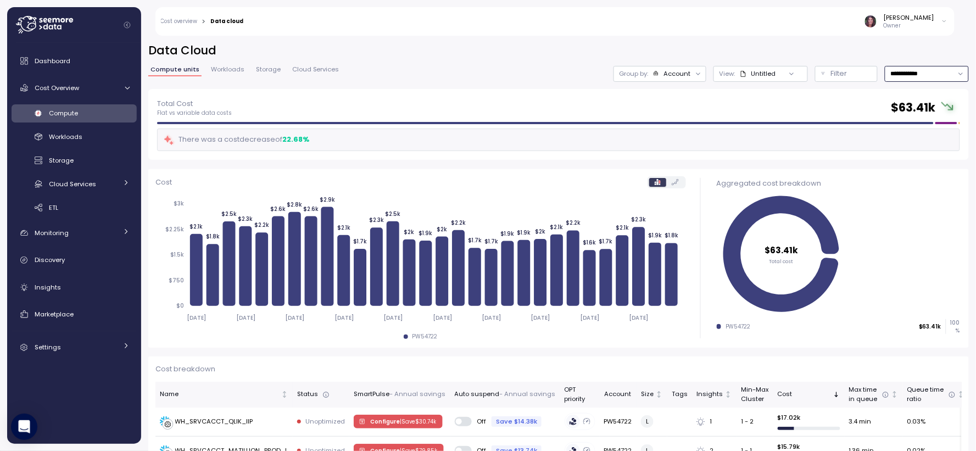
click at [911, 71] on input "**********" at bounding box center [927, 74] width 84 height 16
click at [911, 183] on div "Last year" at bounding box center [911, 182] width 94 height 14
type input "*********"
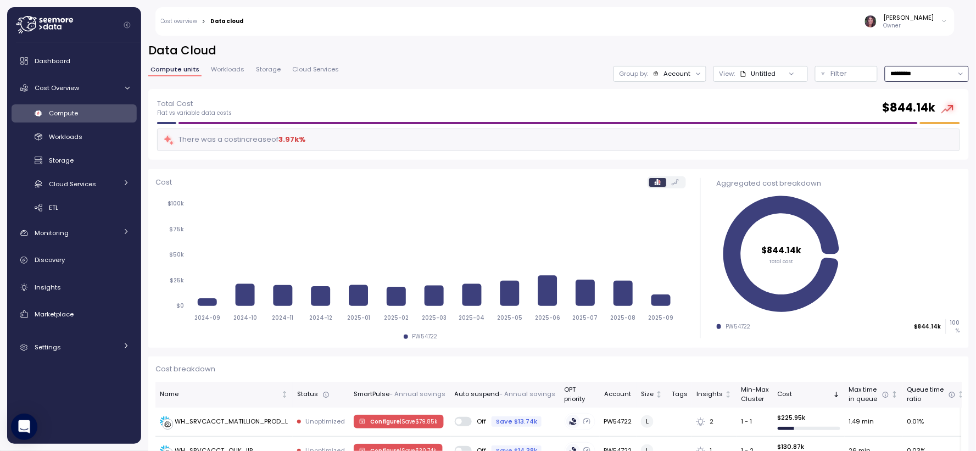
scroll to position [81, 0]
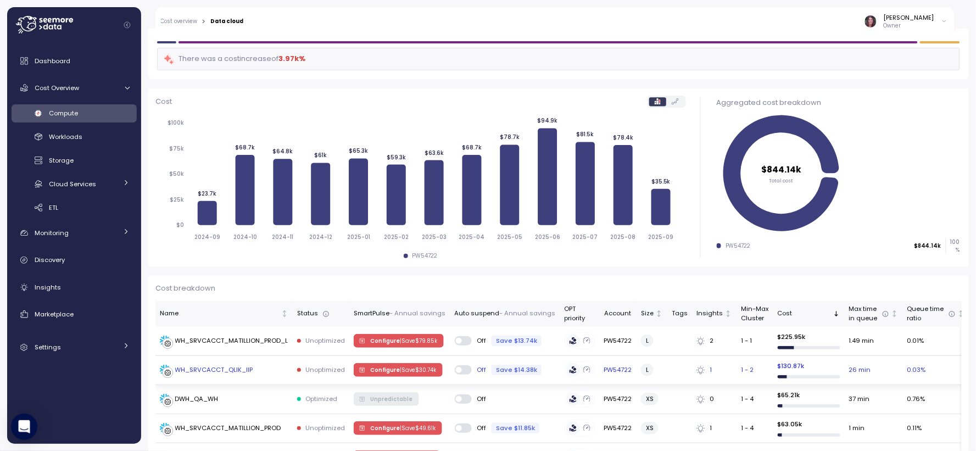
click at [204, 371] on div "WH_SRVCACCT_QLIK_IIP" at bounding box center [214, 370] width 78 height 10
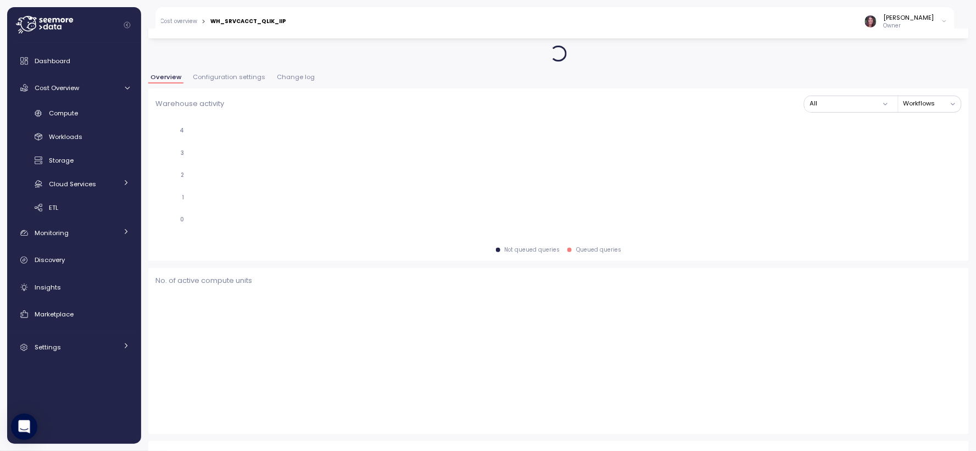
scroll to position [82, 0]
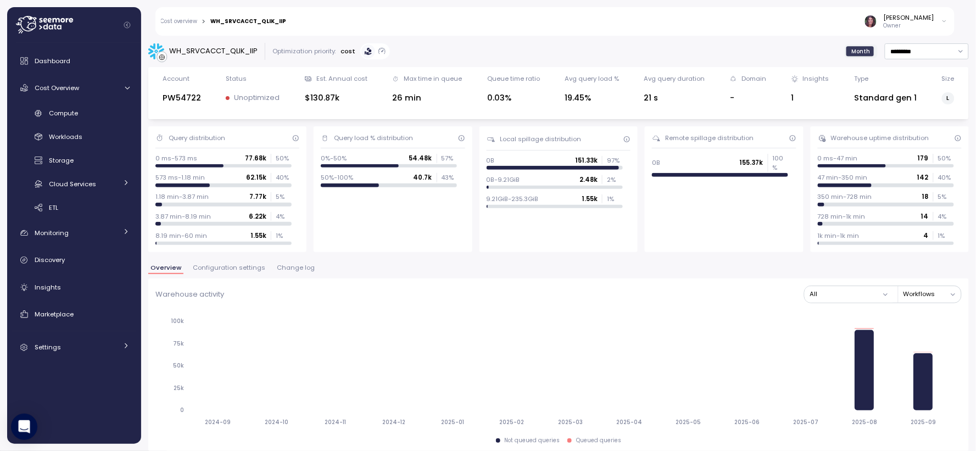
click at [288, 266] on span "Change log" at bounding box center [296, 268] width 38 height 6
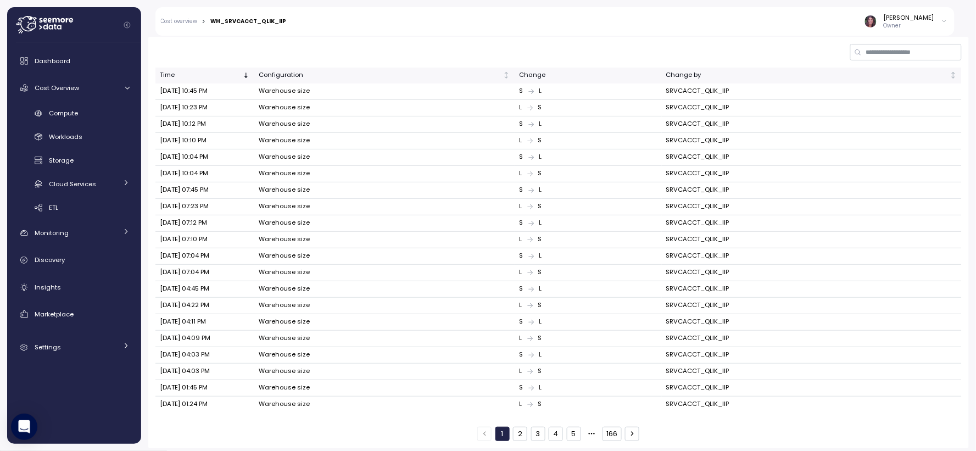
scroll to position [246, 0]
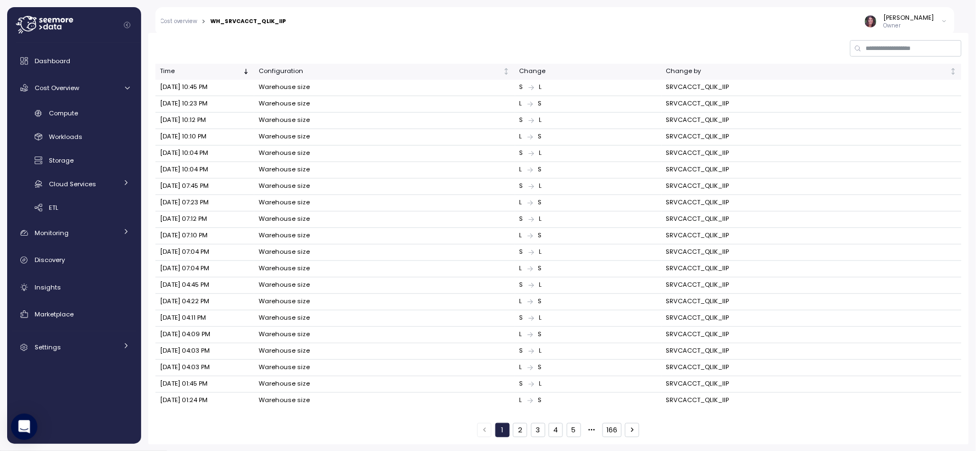
click at [513, 432] on button "2" at bounding box center [520, 430] width 14 height 14
click at [534, 429] on button "3" at bounding box center [538, 430] width 14 height 14
click at [556, 430] on button "4" at bounding box center [556, 430] width 14 height 14
click at [568, 431] on button "5" at bounding box center [574, 430] width 14 height 14
click at [569, 430] on button "6" at bounding box center [574, 430] width 14 height 14
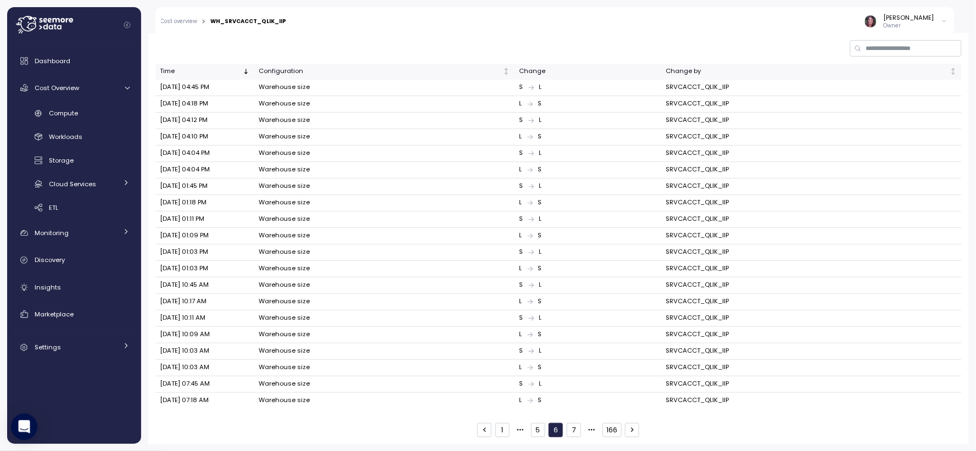
click at [532, 427] on button "5" at bounding box center [538, 430] width 14 height 14
click at [501, 430] on button "1" at bounding box center [503, 430] width 14 height 14
click at [515, 432] on button "2" at bounding box center [520, 430] width 14 height 14
click at [486, 431] on button "button" at bounding box center [484, 430] width 14 height 14
click at [604, 429] on button "166" at bounding box center [612, 430] width 19 height 14
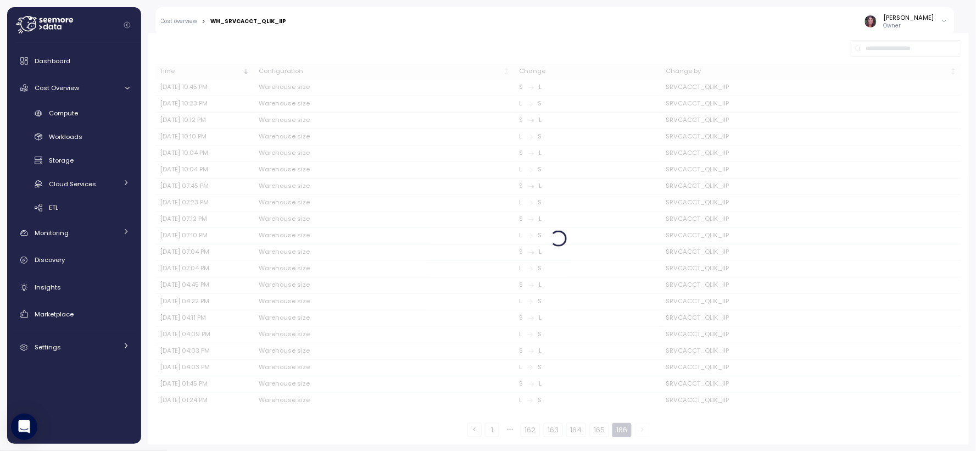
scroll to position [31, 0]
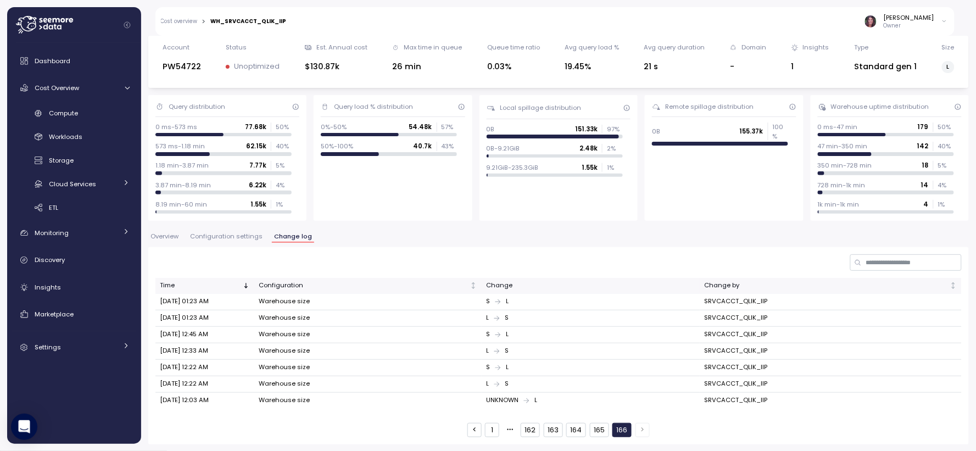
click at [596, 430] on button "165" at bounding box center [599, 430] width 19 height 14
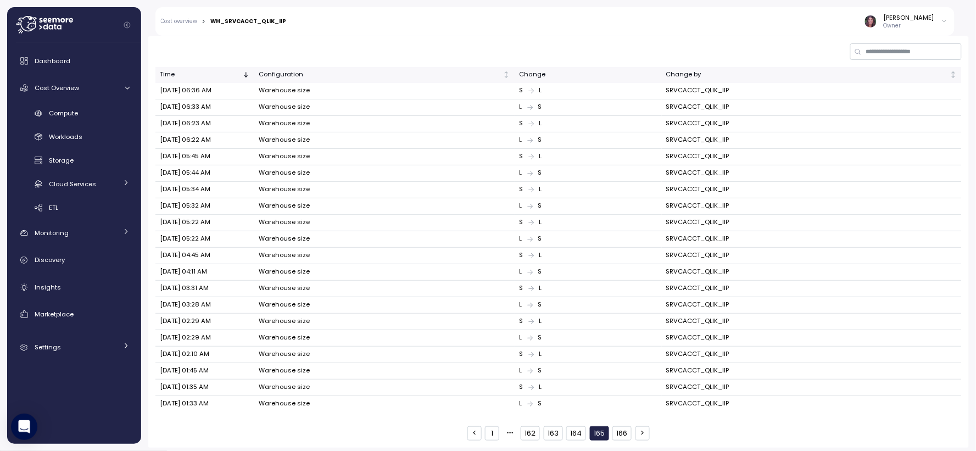
scroll to position [246, 0]
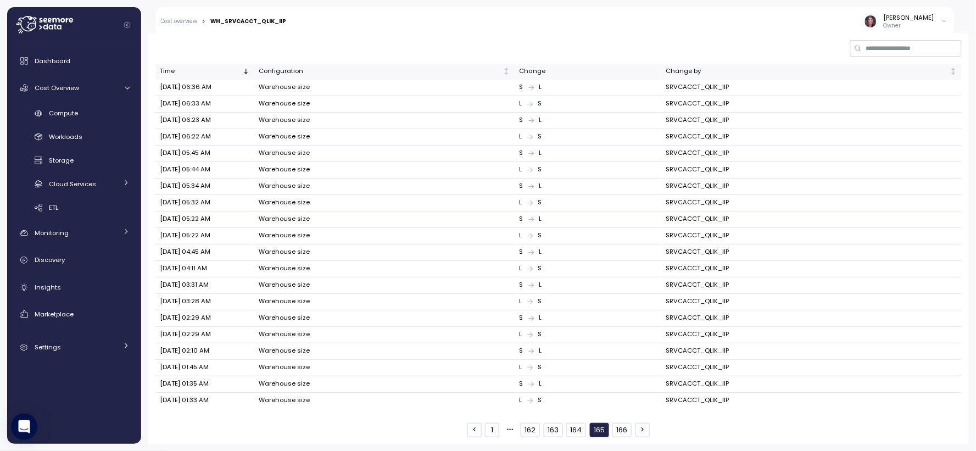
click at [548, 433] on button "163" at bounding box center [553, 430] width 19 height 14
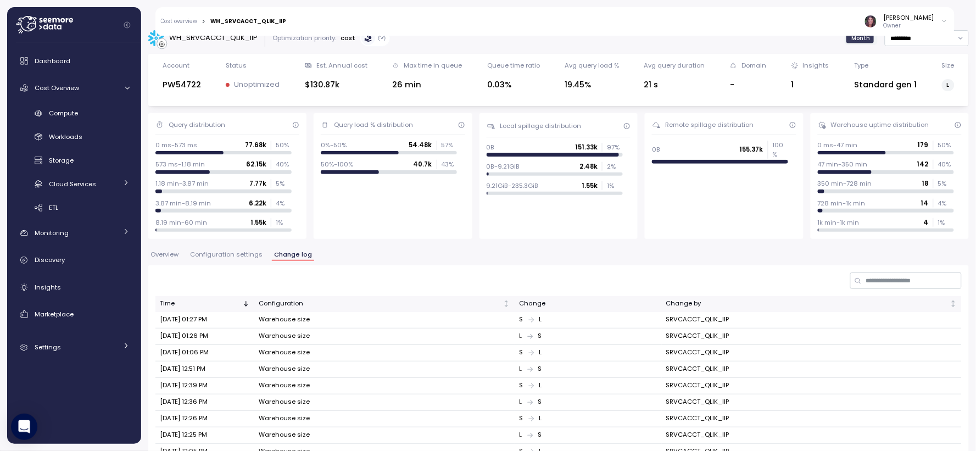
scroll to position [2, 0]
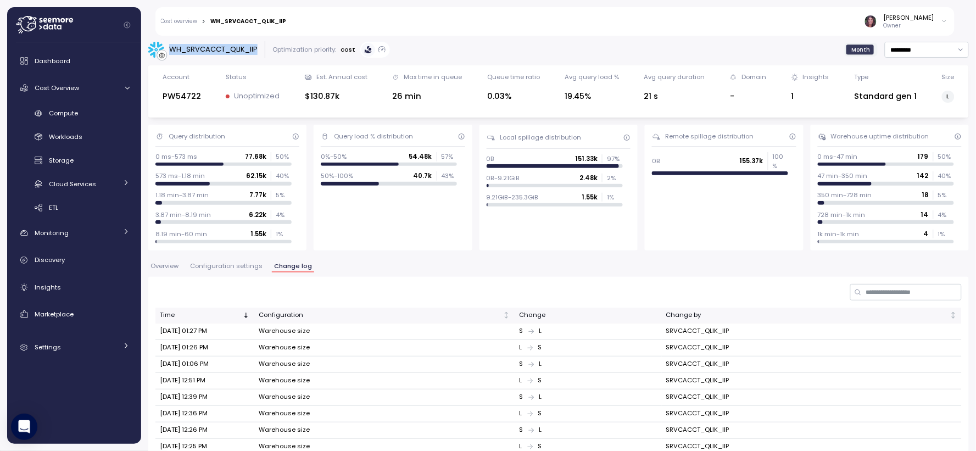
drag, startPoint x: 169, startPoint y: 48, endPoint x: 258, endPoint y: 52, distance: 89.1
click at [259, 52] on div "WH_SRVCACCT_QLIK_IIP Optimization priority: cost" at bounding box center [269, 49] width 242 height 17
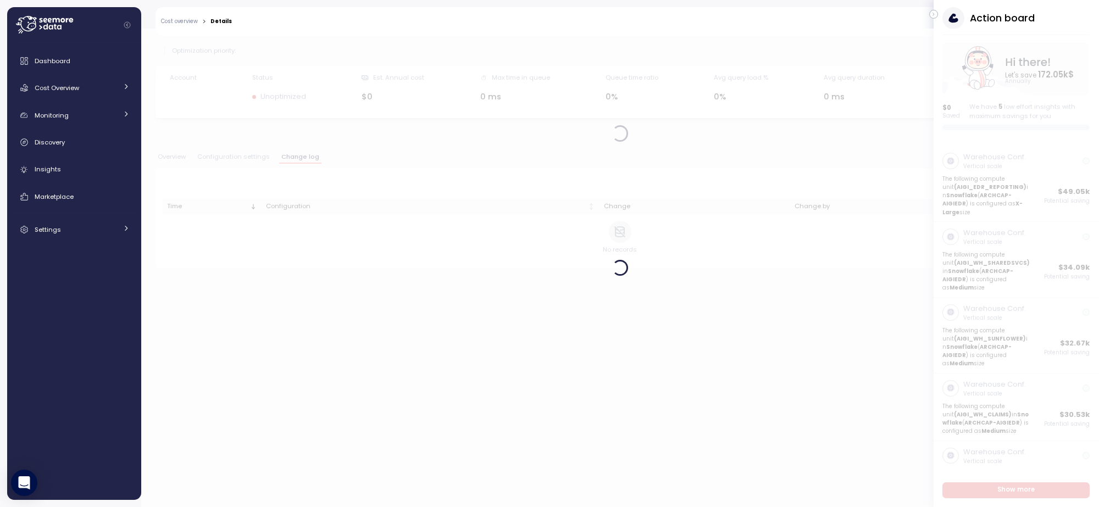
click at [67, 47] on div "Dashboard Cost Overview Compute Workloads Storage Cloud Services Clustering col…" at bounding box center [74, 271] width 134 height 457
click at [58, 62] on span "Dashboard" at bounding box center [53, 61] width 36 height 9
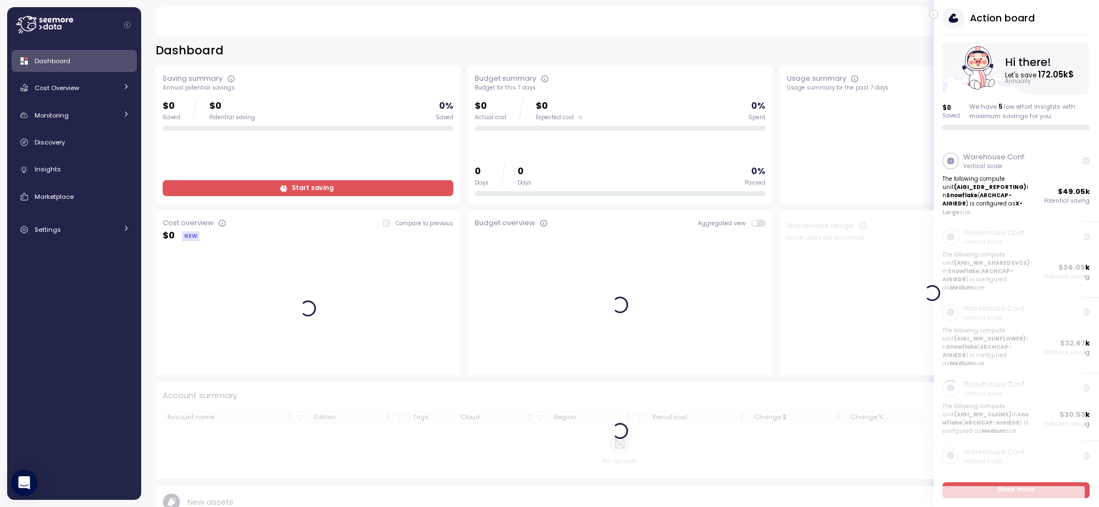
click at [936, 11] on icon "button" at bounding box center [933, 14] width 5 height 13
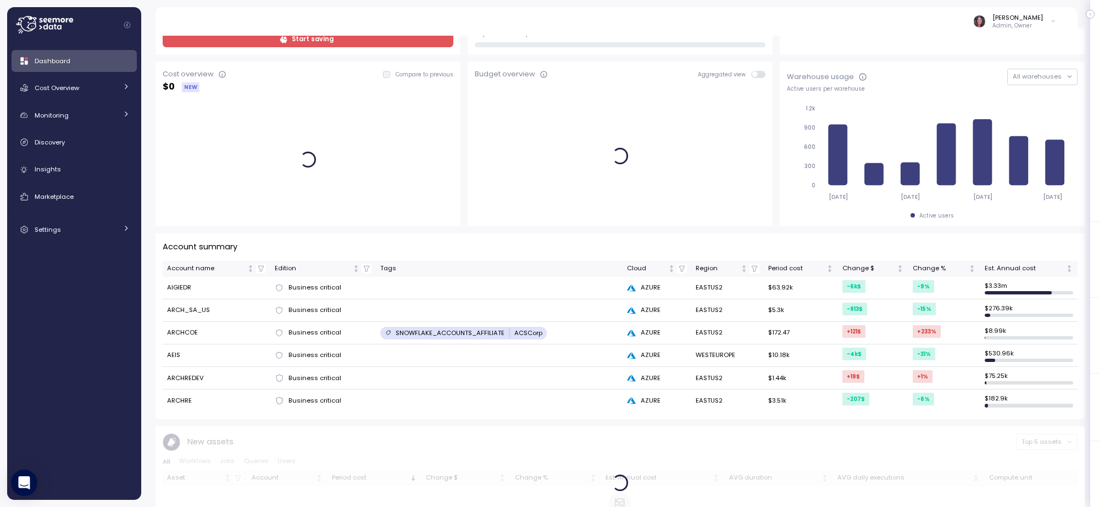
scroll to position [137, 0]
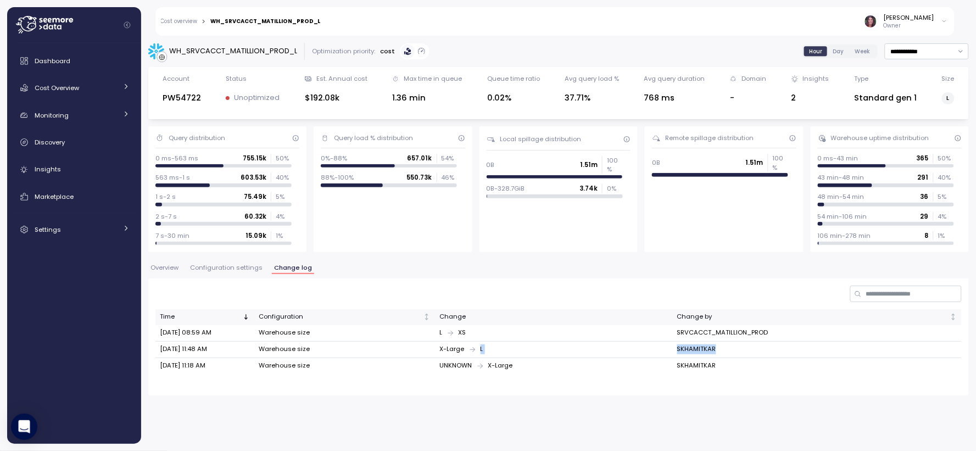
drag, startPoint x: 727, startPoint y: 347, endPoint x: 669, endPoint y: 344, distance: 58.9
click at [669, 344] on tr "[DATE] 11:48 AM Warehouse size X-Large L SKHAMITKAR" at bounding box center [558, 350] width 807 height 16
drag, startPoint x: 765, startPoint y: 352, endPoint x: 729, endPoint y: 347, distance: 36.6
click at [765, 352] on td "SKHAMITKAR" at bounding box center [817, 350] width 290 height 16
click at [738, 350] on td "SKHAMITKAR" at bounding box center [817, 350] width 290 height 16
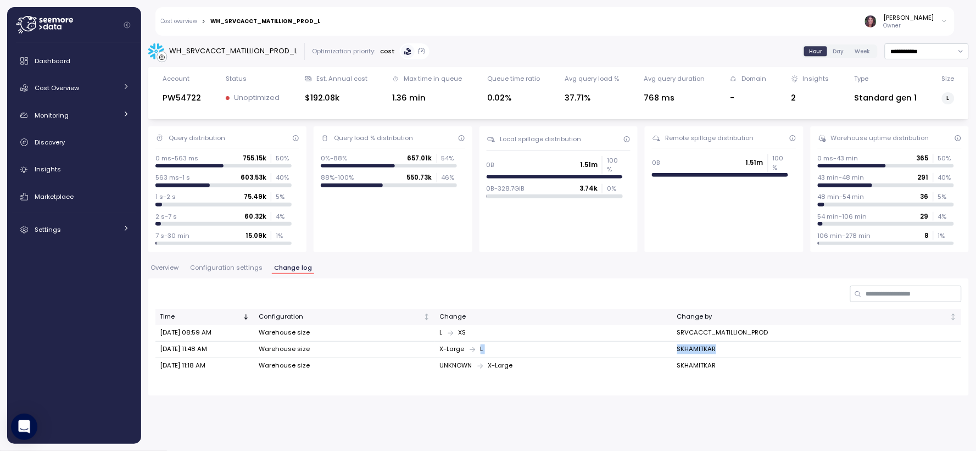
click at [761, 347] on td "SKHAMITKAR" at bounding box center [817, 350] width 290 height 16
drag, startPoint x: 677, startPoint y: 350, endPoint x: 746, endPoint y: 358, distance: 68.6
click at [746, 358] on tbody "[DATE] 08:59 AM Warehouse size L XS SRVCACCT_MATILLION_PROD [DATE] 11:48 AM War…" at bounding box center [558, 349] width 807 height 49
click at [744, 355] on td "SKHAMITKAR" at bounding box center [817, 350] width 290 height 16
drag, startPoint x: 737, startPoint y: 354, endPoint x: 687, endPoint y: 358, distance: 50.1
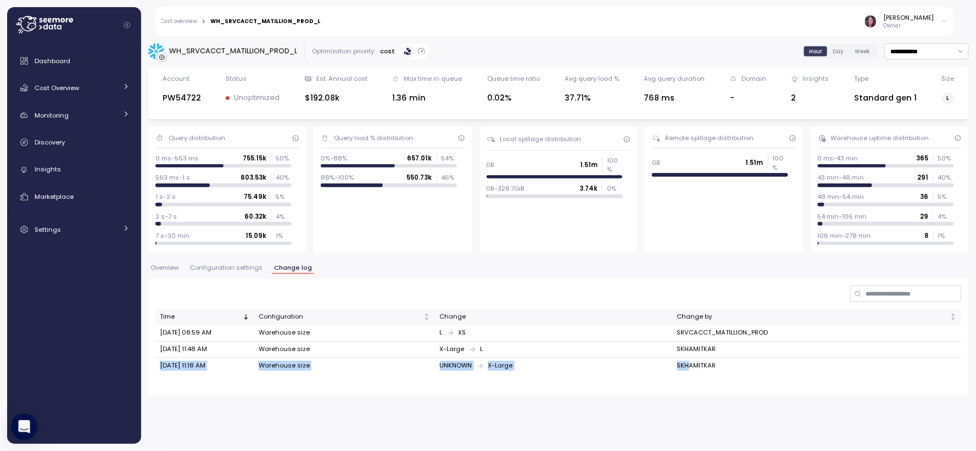
click at [690, 358] on tbody "[DATE] 08:59 AM Warehouse size L XS SRVCACCT_MATILLION_PROD [DATE] 11:48 AM War…" at bounding box center [558, 349] width 807 height 49
click at [668, 348] on td "X-Large L" at bounding box center [553, 350] width 237 height 16
drag, startPoint x: 676, startPoint y: 348, endPoint x: 733, endPoint y: 350, distance: 57.7
click at [733, 350] on td "SKHAMITKAR" at bounding box center [817, 350] width 290 height 16
copy td "SKHAMITKAR"
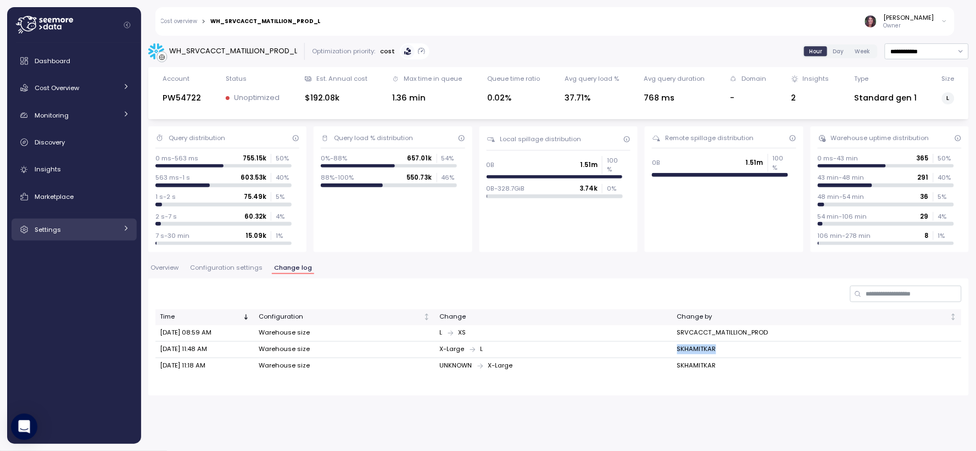
click at [118, 230] on link "Settings" at bounding box center [74, 230] width 125 height 22
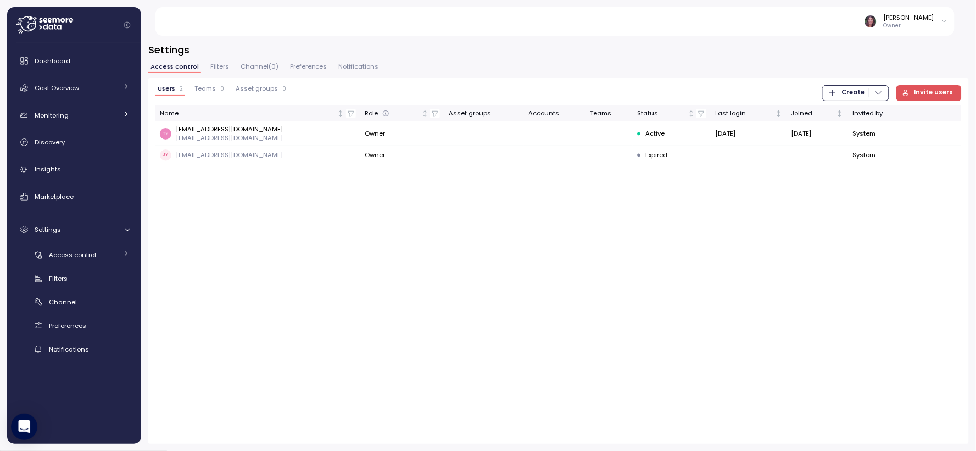
click at [218, 68] on span "Filters" at bounding box center [219, 67] width 19 height 6
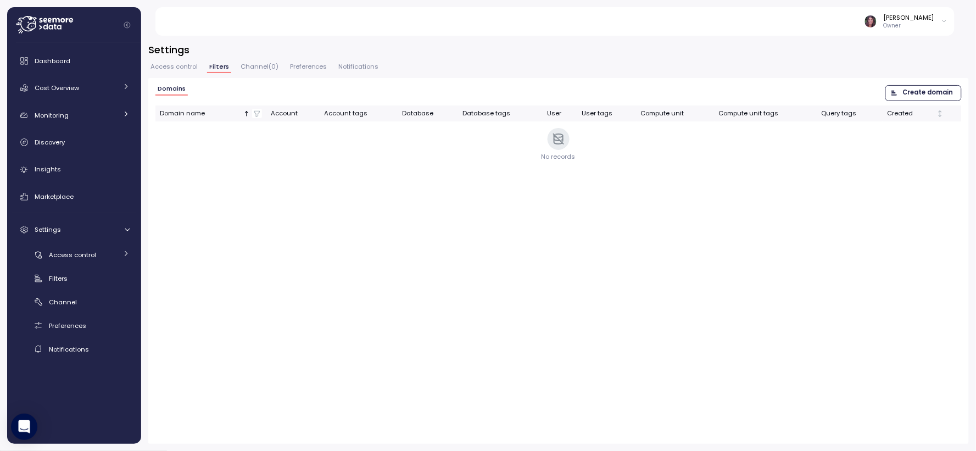
click at [182, 68] on span "Access control" at bounding box center [174, 67] width 47 height 6
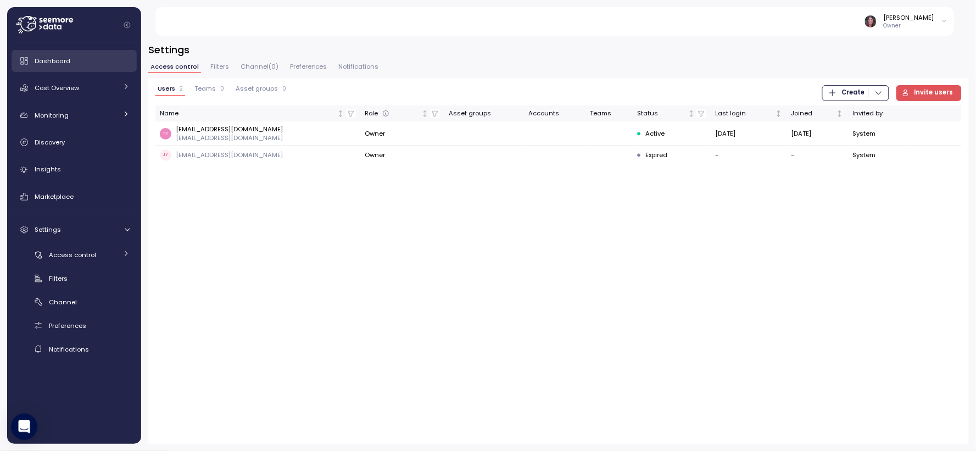
click at [63, 53] on link "Dashboard" at bounding box center [74, 61] width 125 height 22
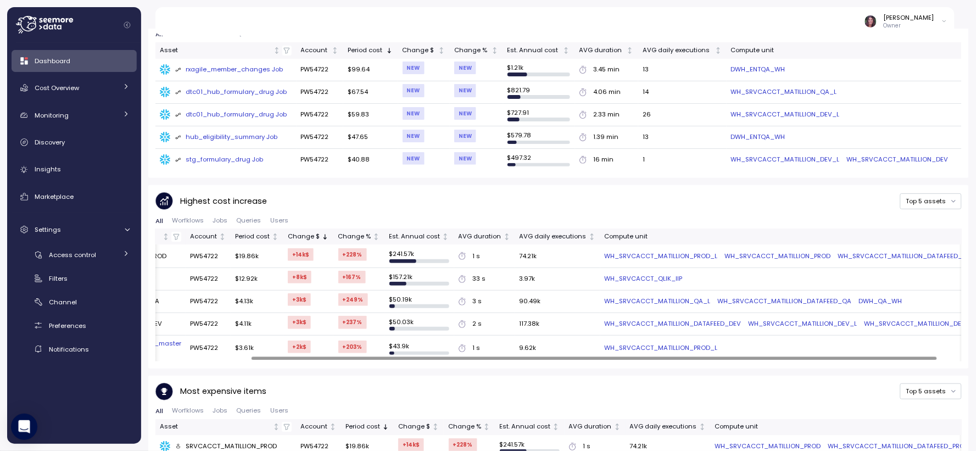
scroll to position [0, 119]
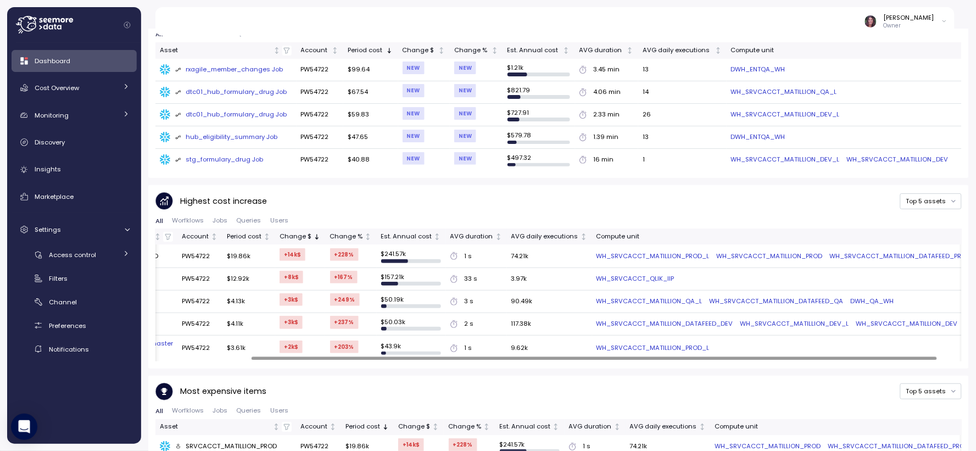
click at [904, 357] on div at bounding box center [595, 358] width 686 height 3
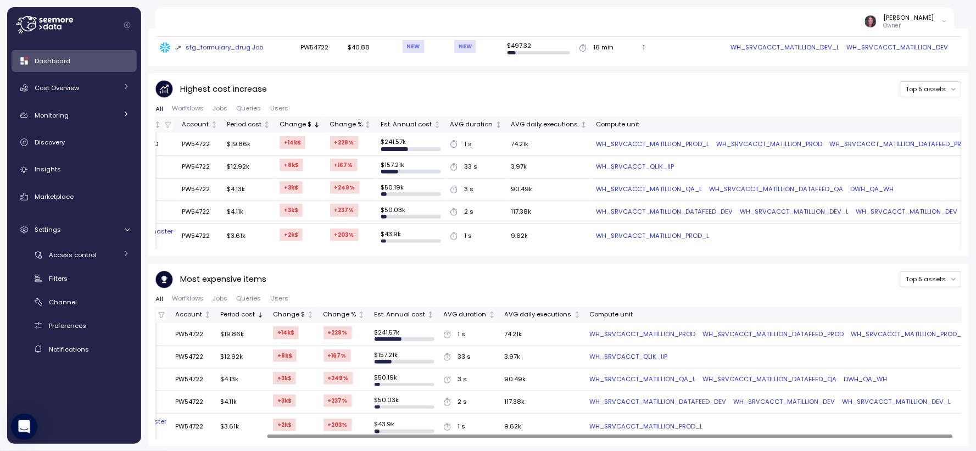
scroll to position [0, 129]
click at [953, 435] on div at bounding box center [610, 436] width 686 height 3
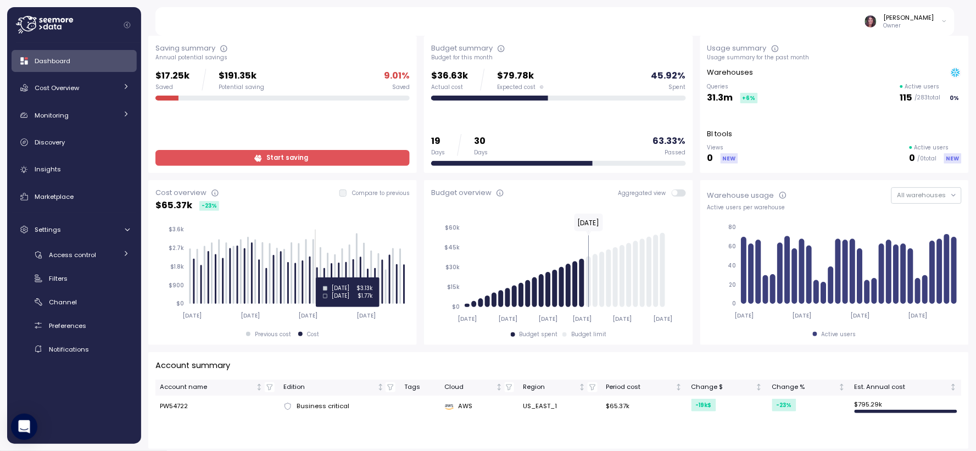
scroll to position [0, 0]
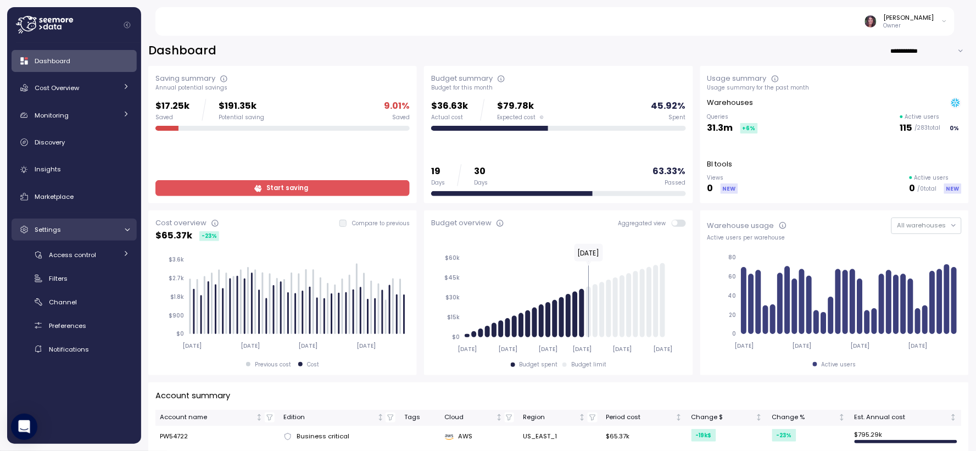
click at [55, 229] on span "Settings" at bounding box center [48, 229] width 26 height 9
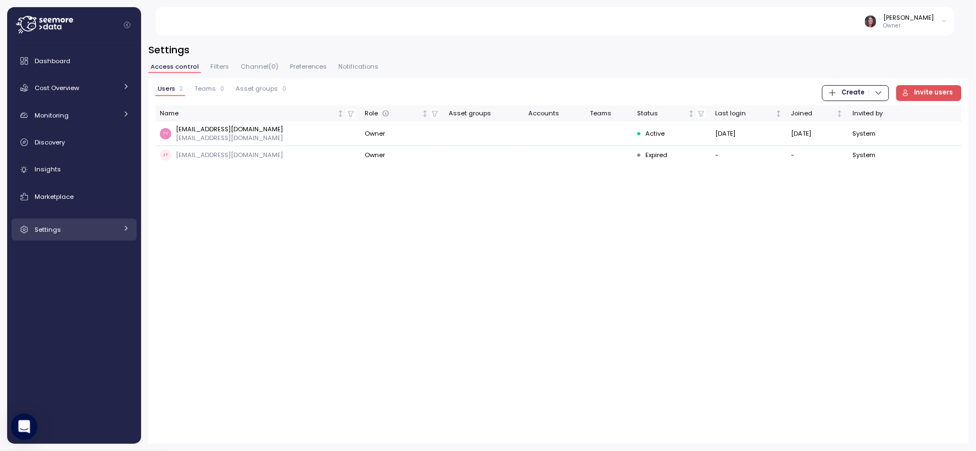
click at [55, 229] on span "Settings" at bounding box center [48, 229] width 26 height 9
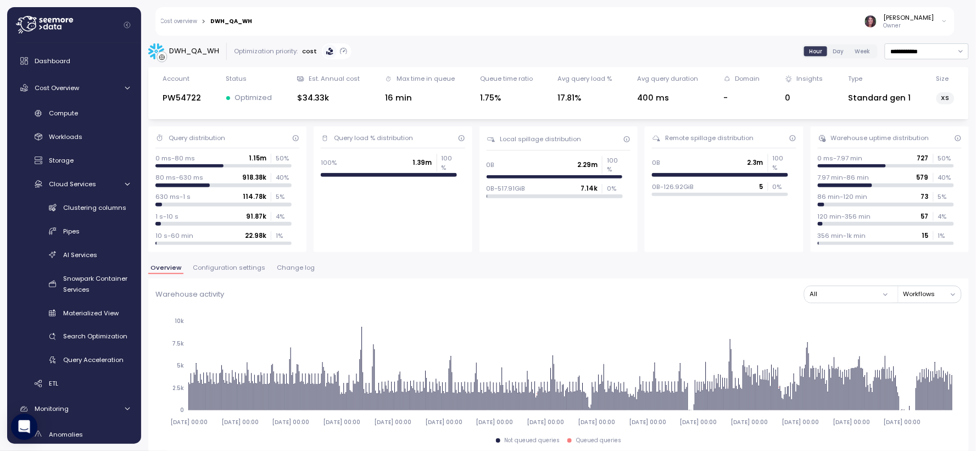
scroll to position [81, 0]
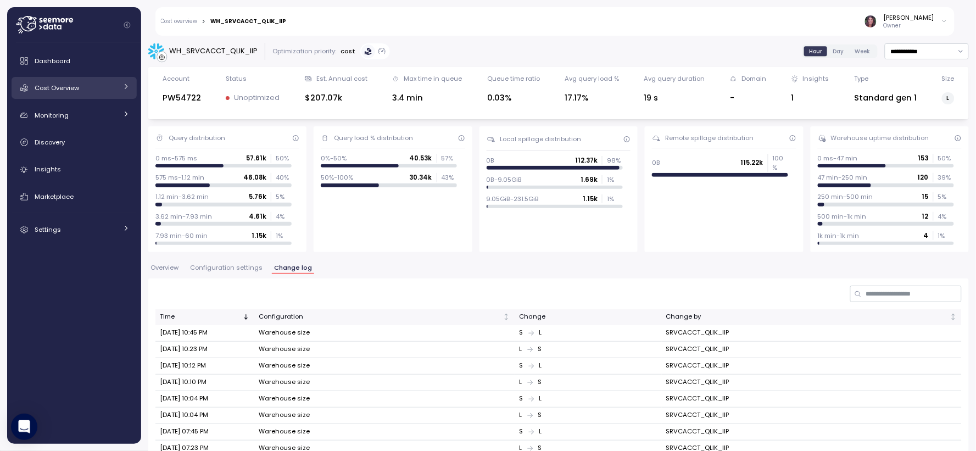
click at [80, 85] on div "Cost Overview" at bounding box center [76, 87] width 82 height 11
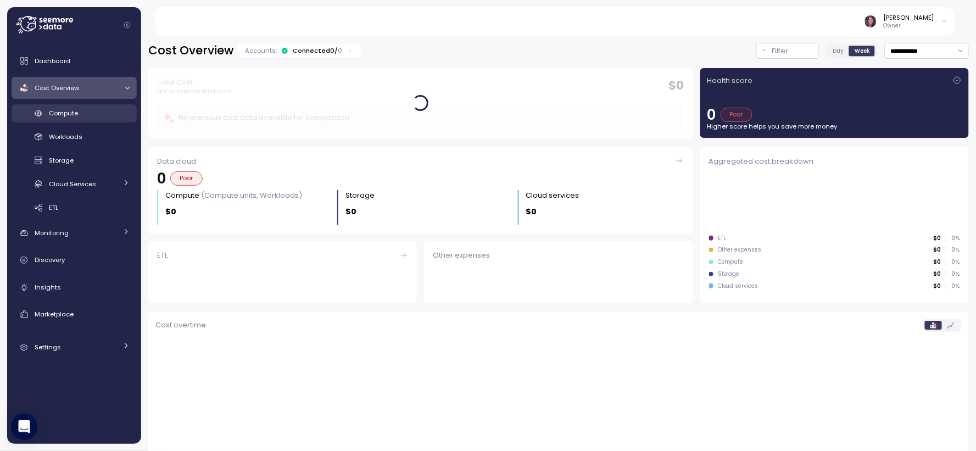
click at [79, 111] on div "Compute" at bounding box center [89, 113] width 81 height 11
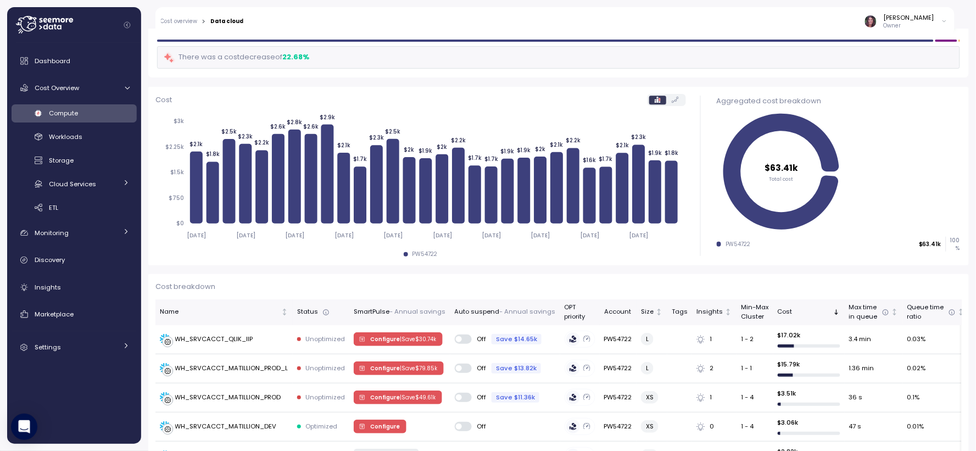
scroll to position [122, 0]
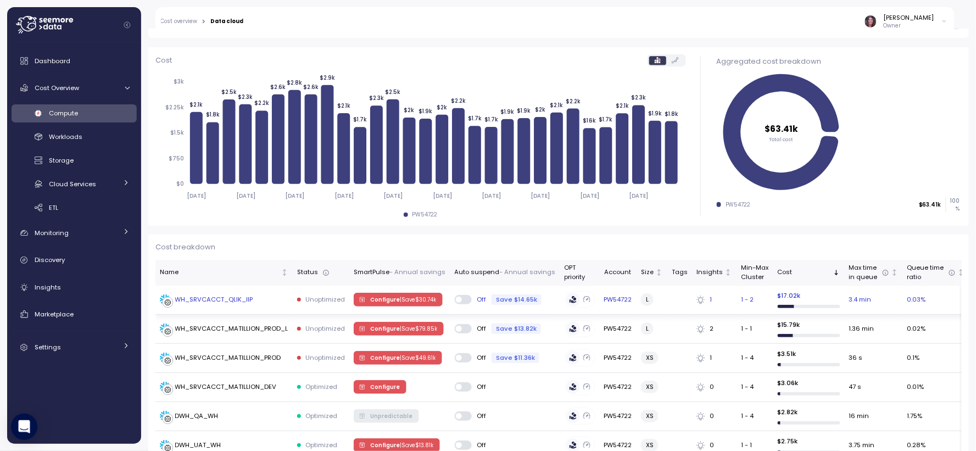
click at [231, 298] on div "WH_SRVCACCT_QLIK_IIP" at bounding box center [214, 300] width 78 height 10
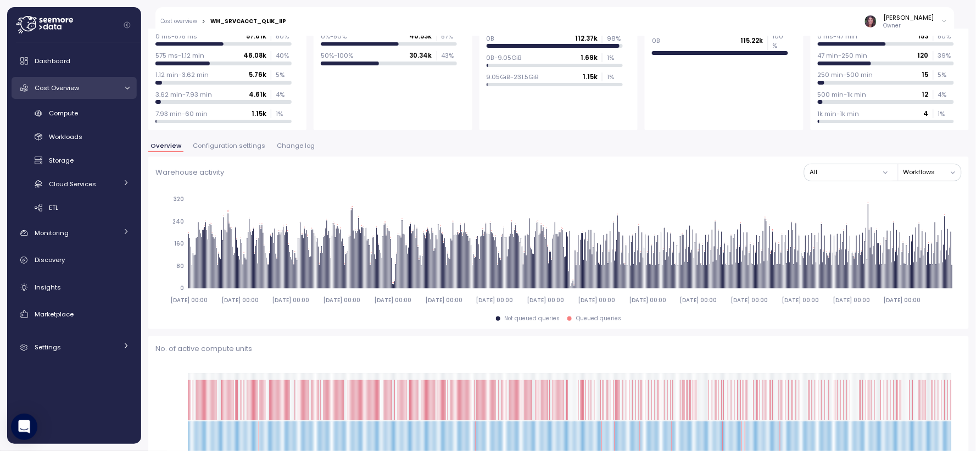
click at [71, 85] on span "Cost Overview" at bounding box center [57, 88] width 45 height 9
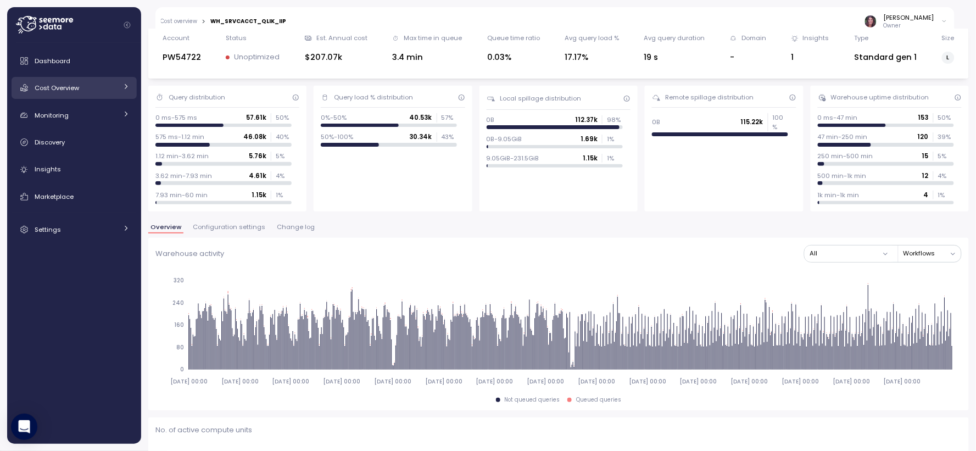
click at [84, 90] on div "Cost Overview" at bounding box center [76, 87] width 82 height 11
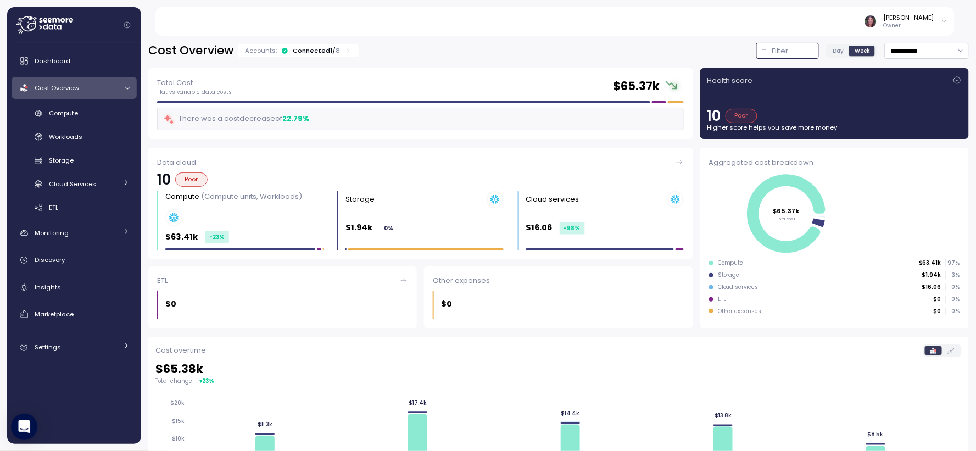
click at [772, 52] on div "Filter" at bounding box center [792, 51] width 41 height 11
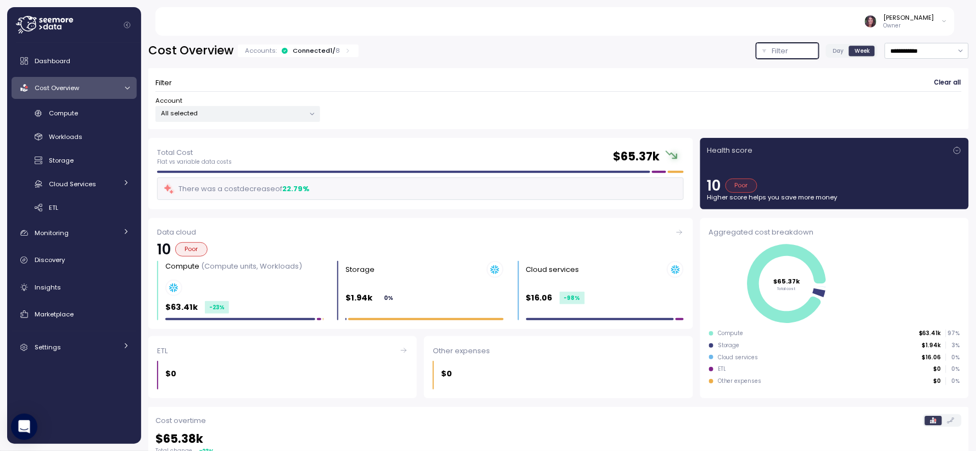
click at [267, 117] on p "All selected" at bounding box center [233, 113] width 143 height 9
click at [400, 116] on div "Account All selected" at bounding box center [558, 109] width 807 height 26
click at [270, 112] on p "All selected" at bounding box center [233, 113] width 143 height 9
click at [668, 129] on div "**********" at bounding box center [558, 408] width 821 height 731
click at [776, 44] on button "Filter" at bounding box center [788, 51] width 63 height 16
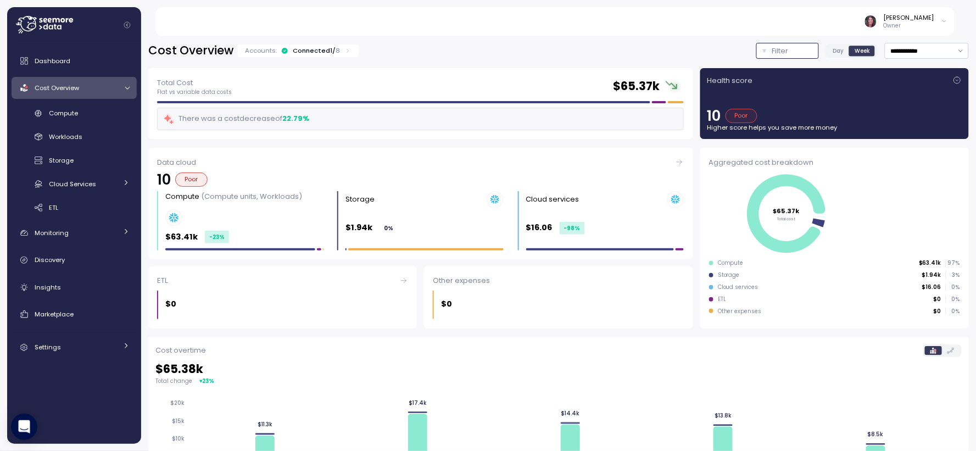
click at [770, 58] on button "Filter" at bounding box center [788, 51] width 63 height 16
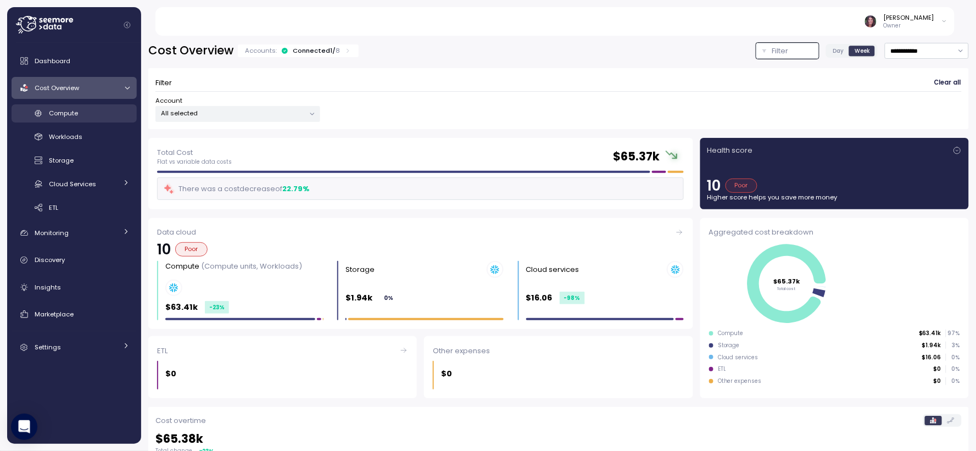
click at [100, 112] on div "Compute" at bounding box center [89, 113] width 81 height 11
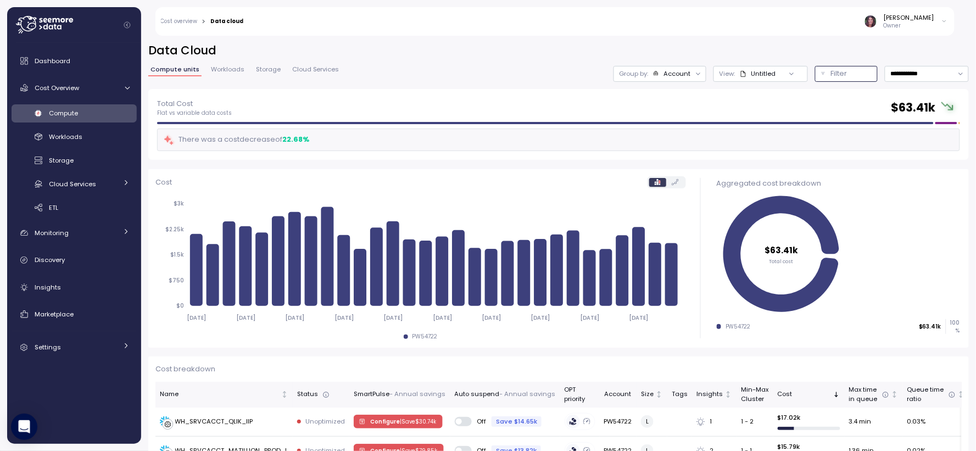
drag, startPoint x: 811, startPoint y: 71, endPoint x: 789, endPoint y: 66, distance: 22.7
click at [831, 71] on p "Filter" at bounding box center [839, 73] width 16 height 11
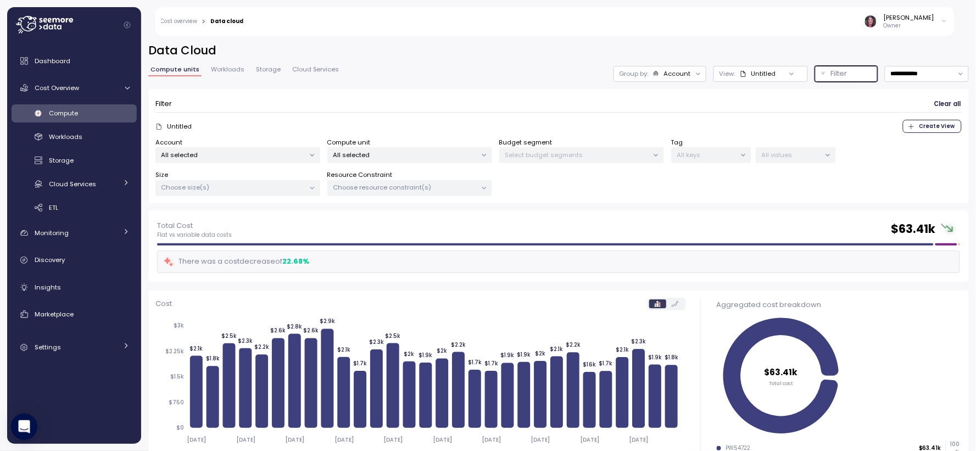
click at [381, 154] on p "All selected" at bounding box center [404, 155] width 143 height 9
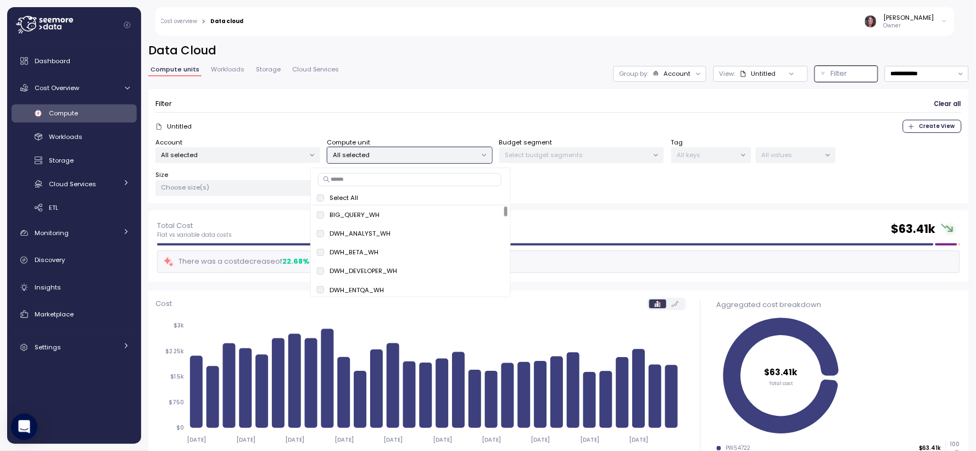
click at [365, 184] on input at bounding box center [409, 179] width 183 height 13
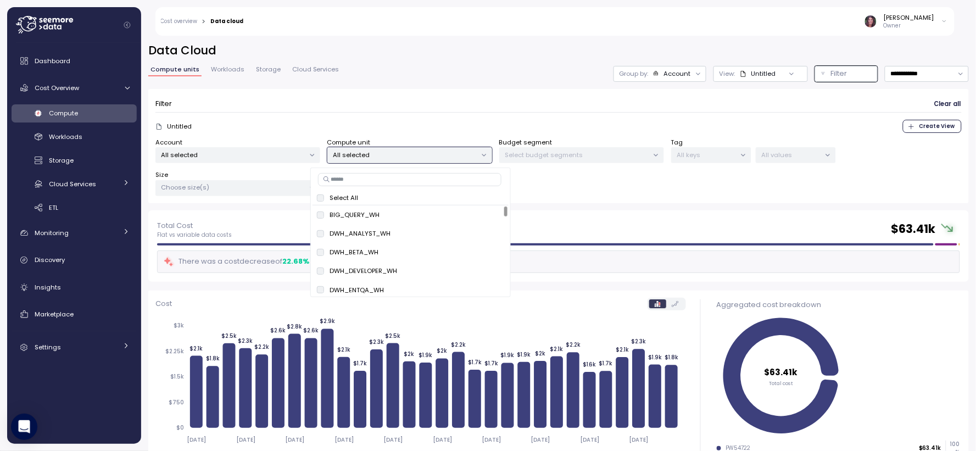
paste input "**********"
type input "**********"
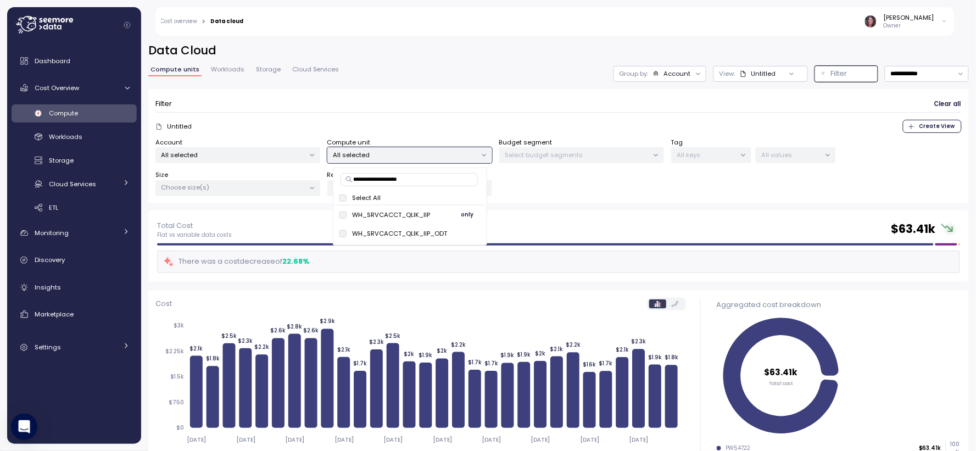
click at [469, 213] on span "only" at bounding box center [467, 215] width 13 height 12
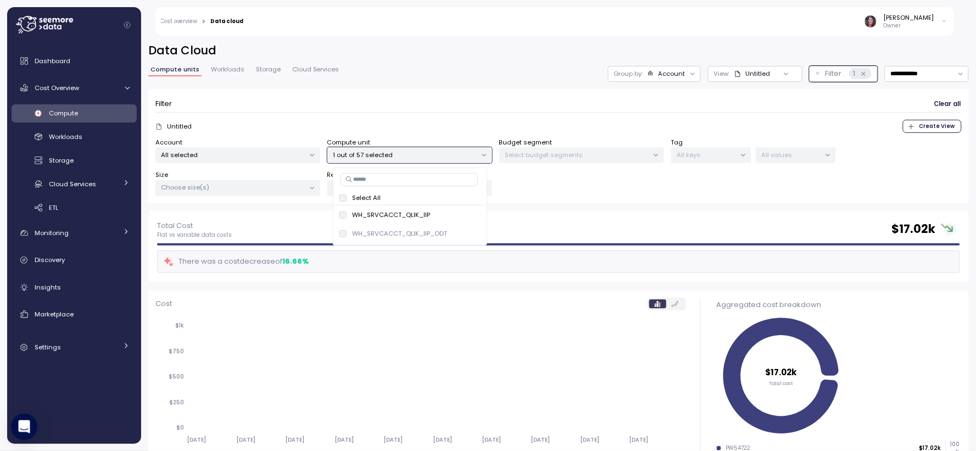
click at [537, 190] on div "Account All selected Compute unit 1 out of 57 selected Budget segment Select bu…" at bounding box center [558, 167] width 807 height 59
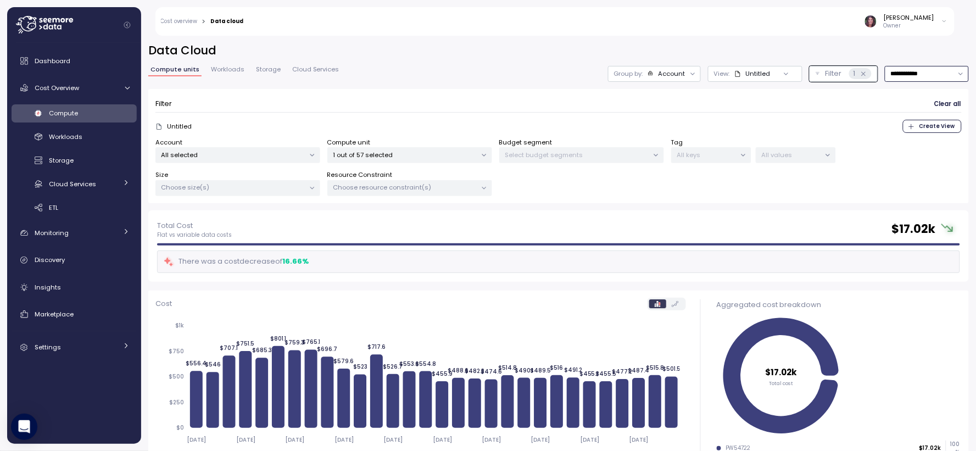
click at [908, 78] on input "**********" at bounding box center [927, 74] width 84 height 16
click at [899, 166] on div "Last 6 months" at bounding box center [904, 167] width 46 height 9
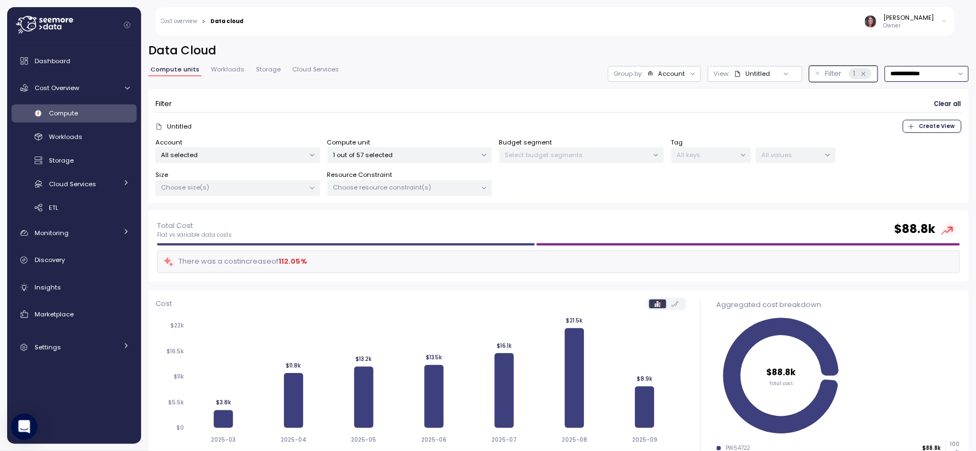
click at [885, 73] on input "**********" at bounding box center [927, 74] width 84 height 16
click at [893, 155] on div "Last 30 days" at bounding box center [901, 153] width 41 height 9
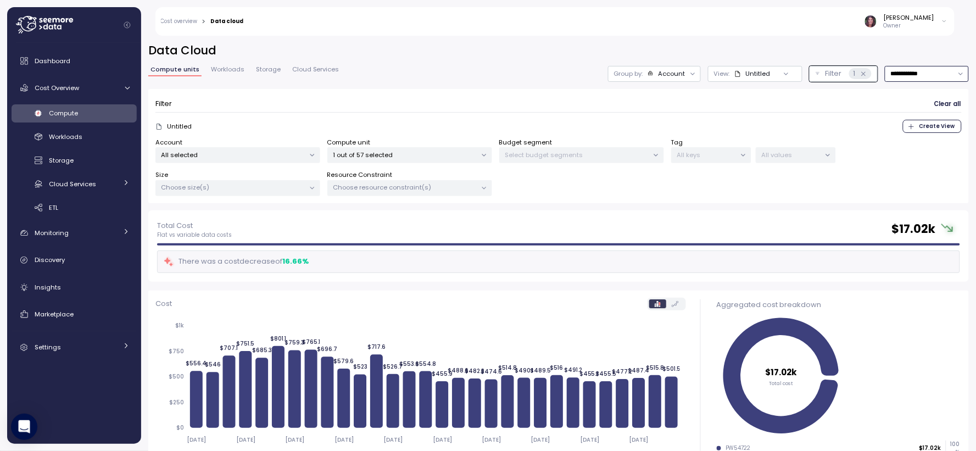
click at [910, 78] on input "**********" at bounding box center [927, 74] width 84 height 16
click at [898, 160] on div "Last 6 months" at bounding box center [911, 167] width 94 height 14
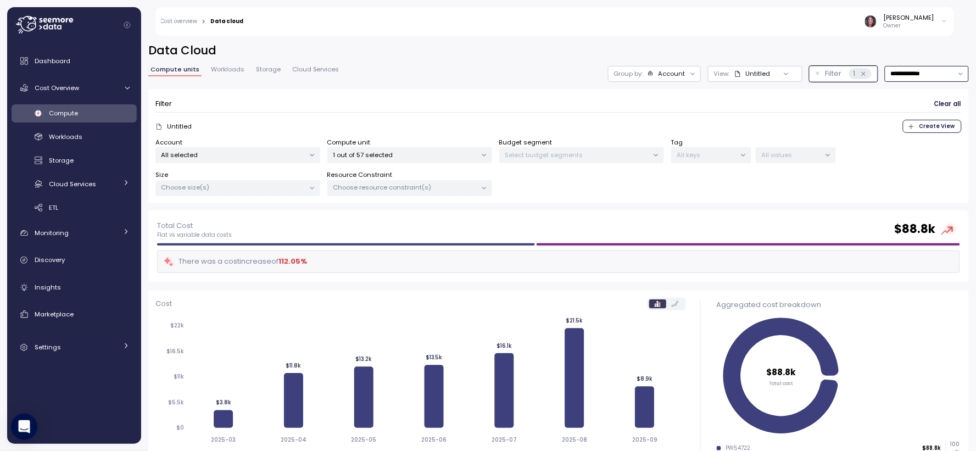
click at [886, 73] on input "**********" at bounding box center [927, 74] width 84 height 16
click at [898, 154] on div "Last 30 days" at bounding box center [901, 153] width 41 height 9
type input "**********"
